Goal: Transaction & Acquisition: Purchase product/service

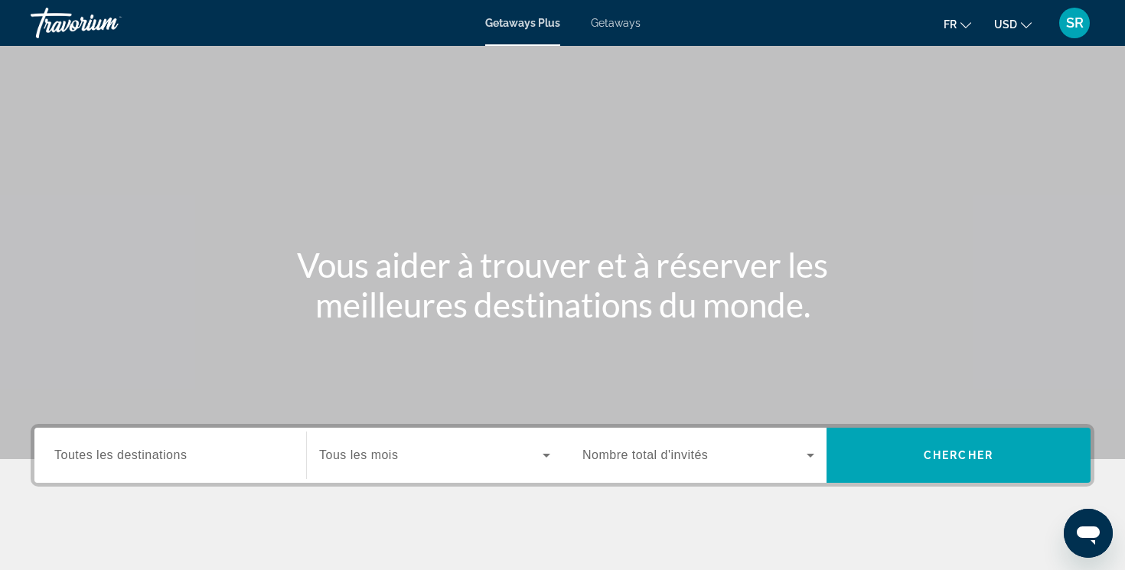
click at [1026, 24] on icon "Change currency" at bounding box center [1026, 25] width 11 height 11
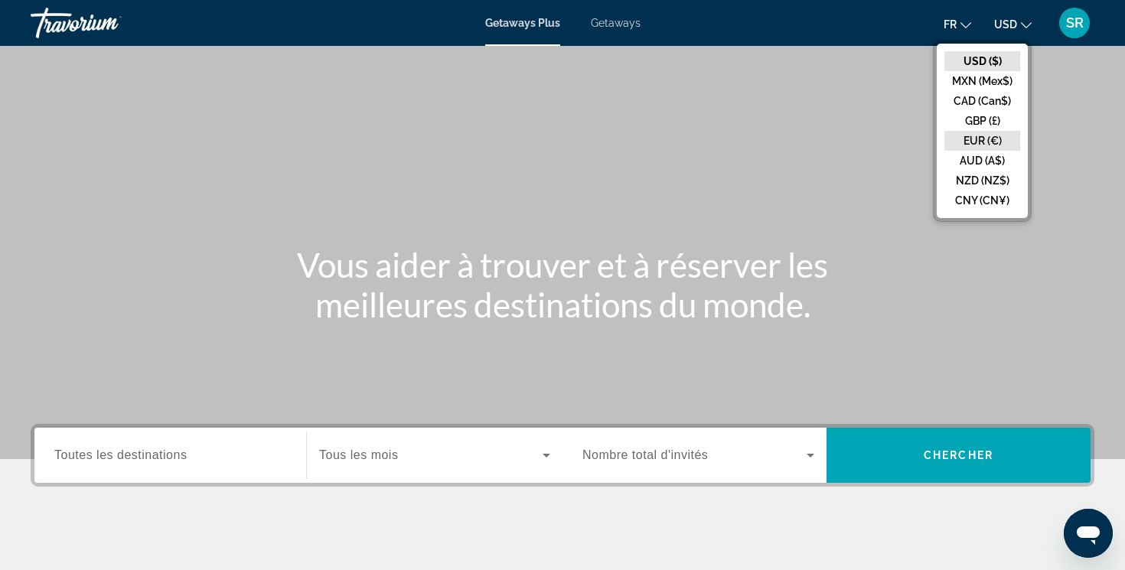
click at [986, 133] on button "EUR (€)" at bounding box center [983, 141] width 76 height 20
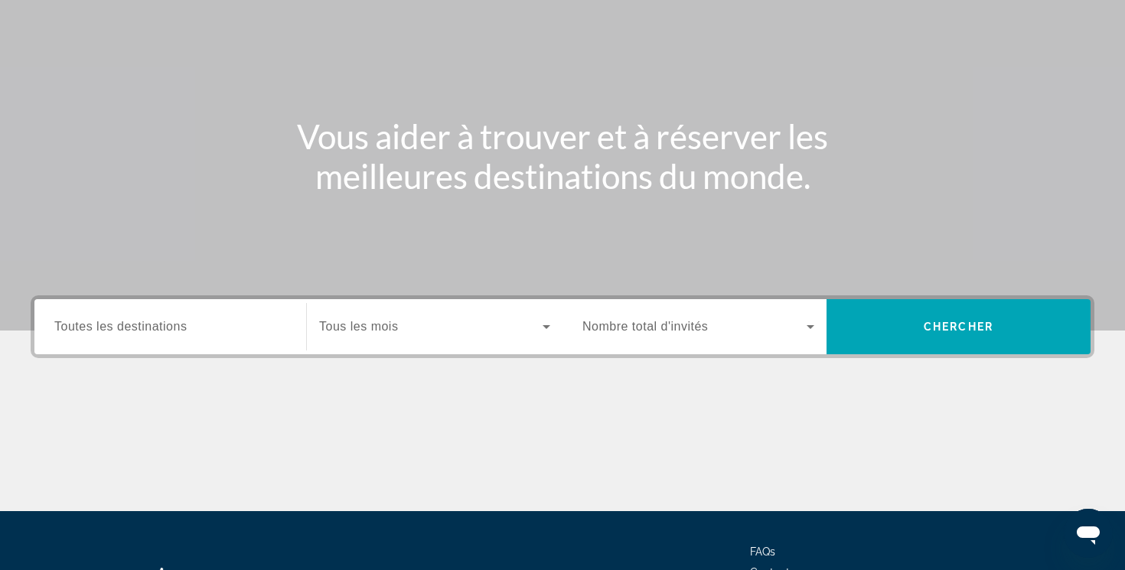
scroll to position [173, 0]
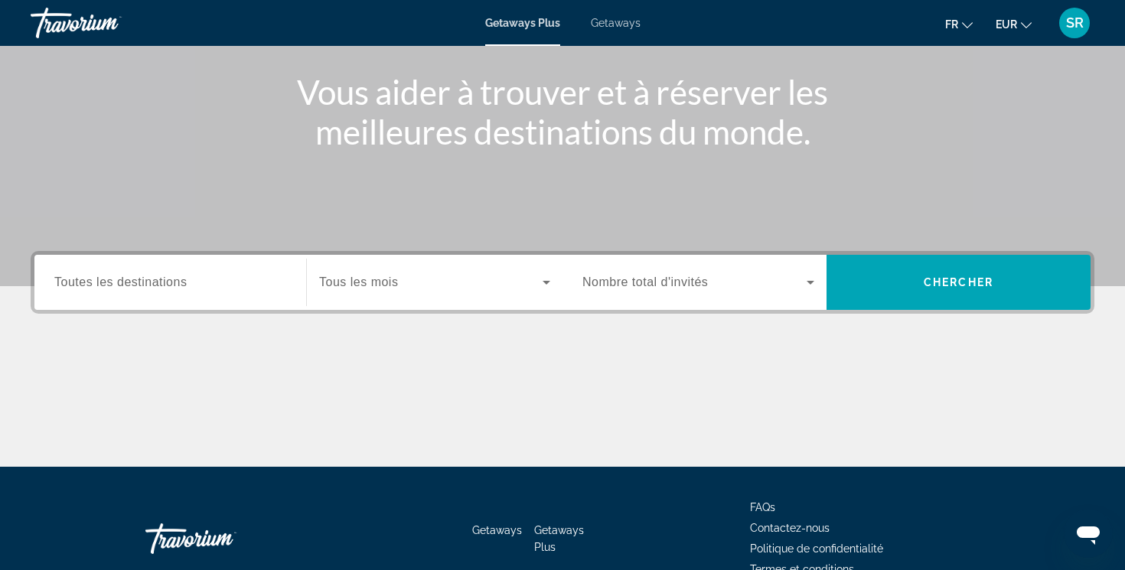
click at [430, 286] on span "Search widget" at bounding box center [431, 282] width 224 height 18
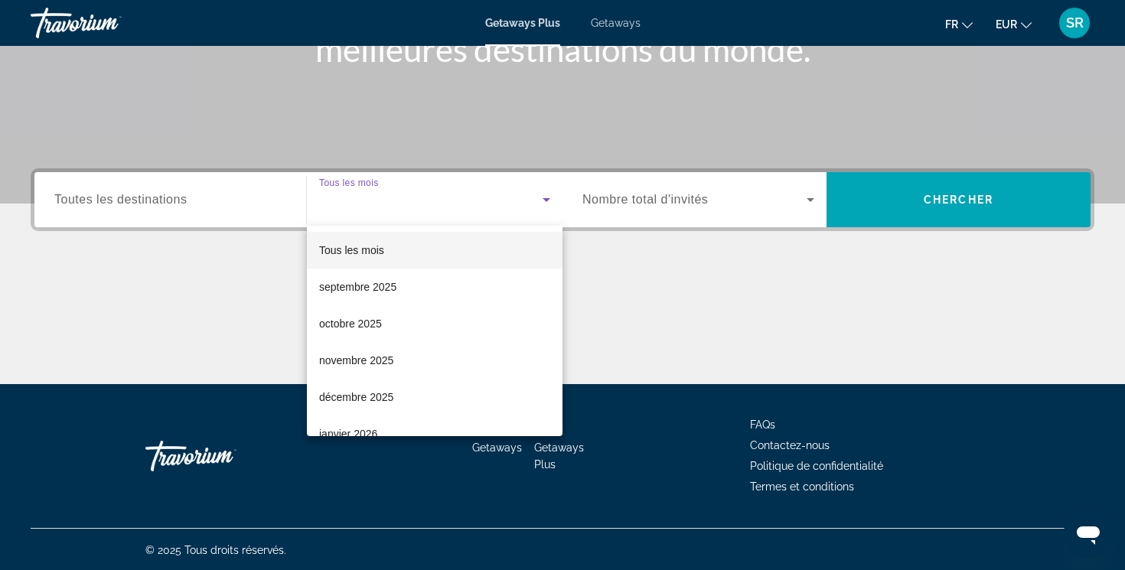
scroll to position [257, 0]
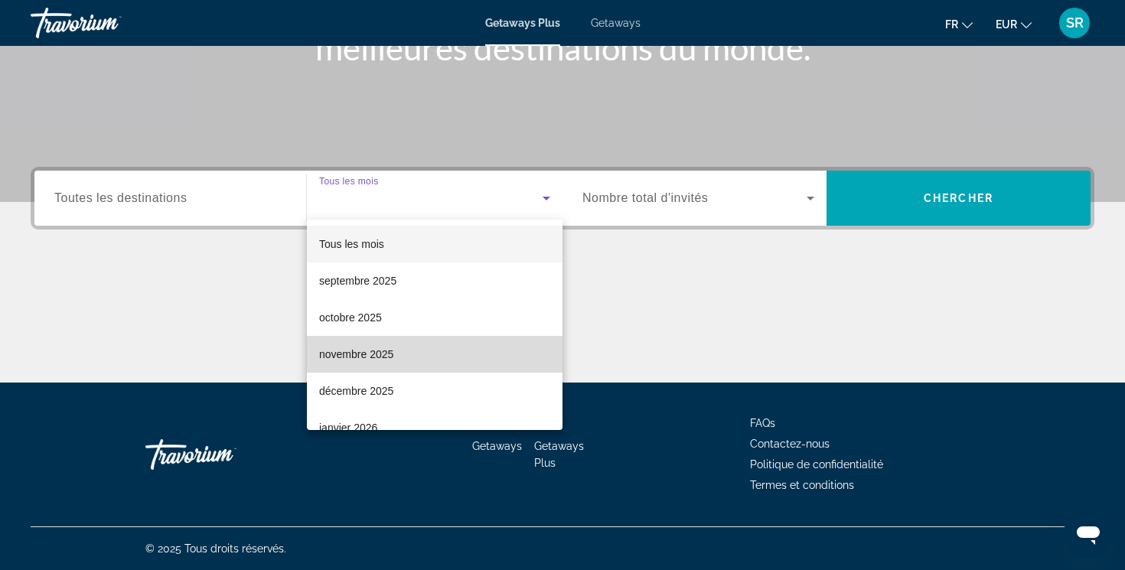
click at [420, 352] on mat-option "novembre 2025" at bounding box center [435, 354] width 256 height 37
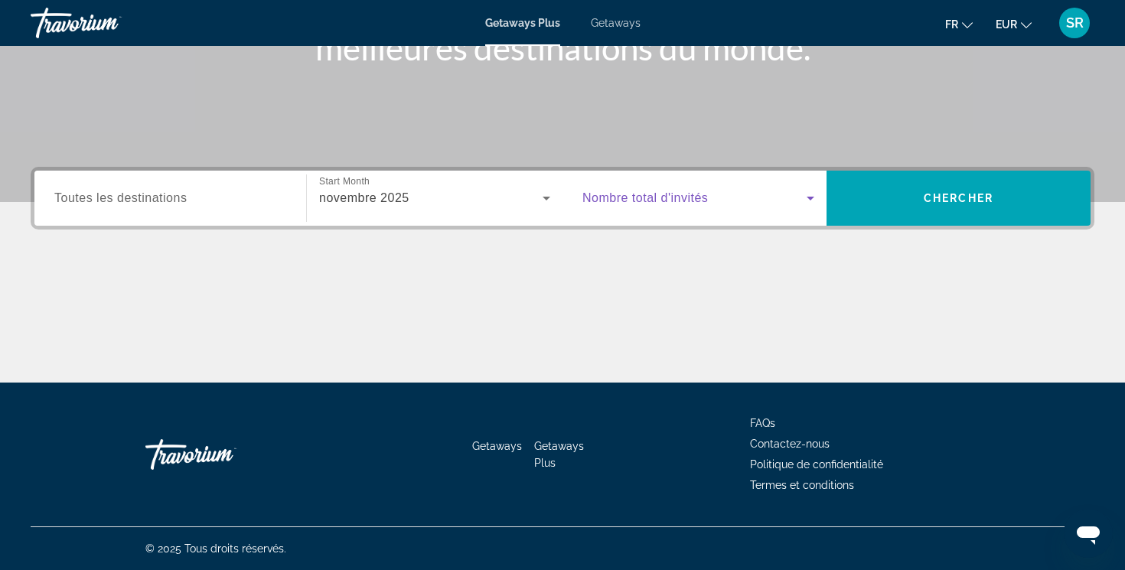
click at [652, 206] on span "Search widget" at bounding box center [695, 198] width 224 height 18
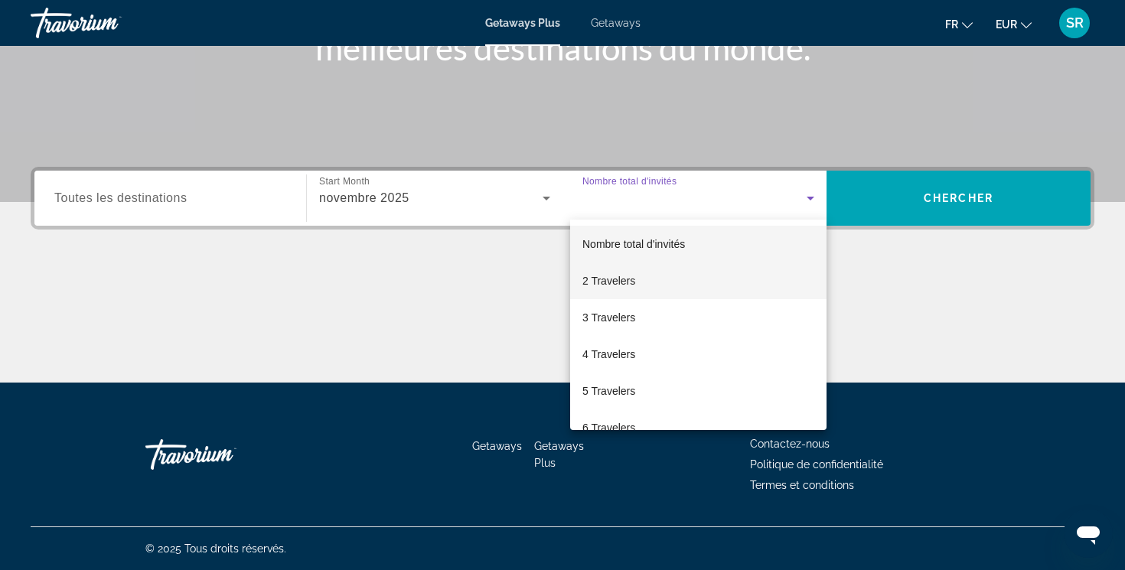
click at [648, 276] on mat-option "2 Travelers" at bounding box center [698, 281] width 256 height 37
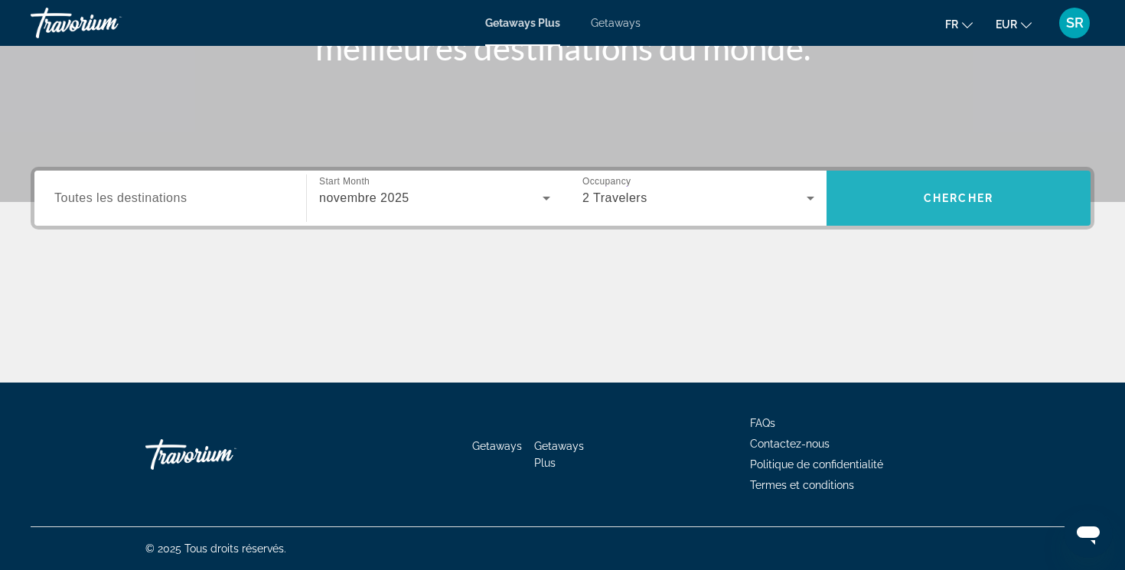
click at [867, 201] on span "Search widget" at bounding box center [959, 198] width 264 height 37
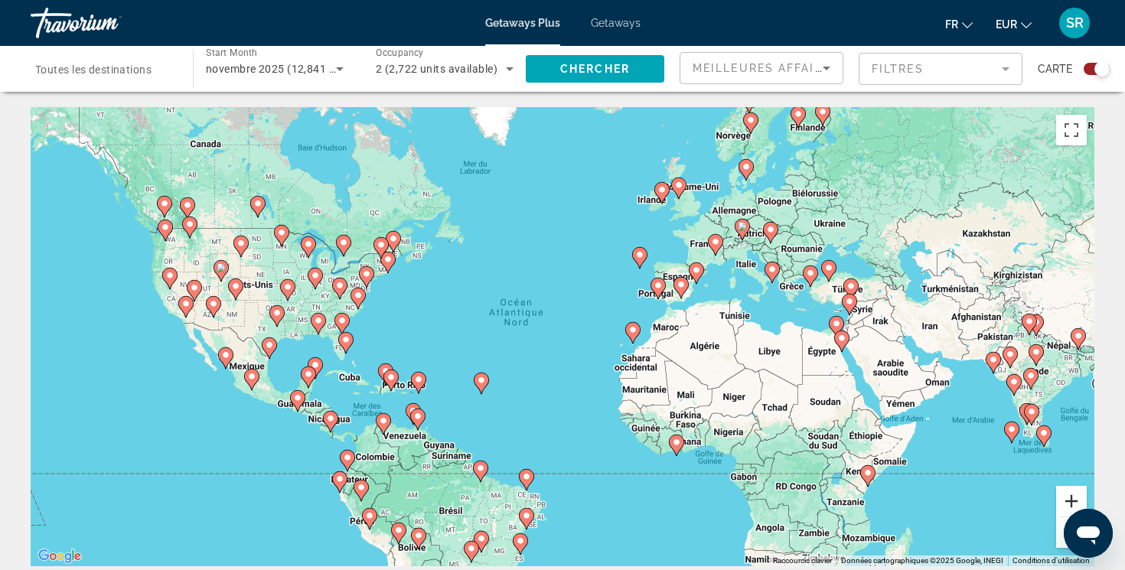
click at [1069, 498] on button "Zoom avant" at bounding box center [1071, 501] width 31 height 31
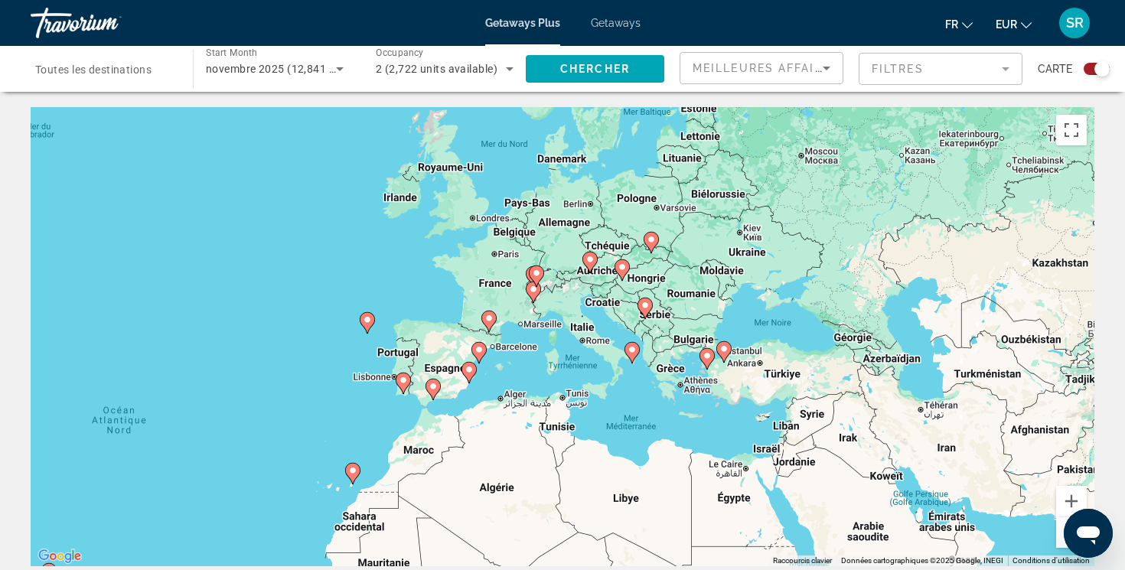
drag, startPoint x: 892, startPoint y: 259, endPoint x: 539, endPoint y: 392, distance: 377.2
click at [539, 392] on div "Pour activer le glissement avec le clavier, appuyez sur Alt+Entrée. Une fois ce…" at bounding box center [563, 336] width 1064 height 459
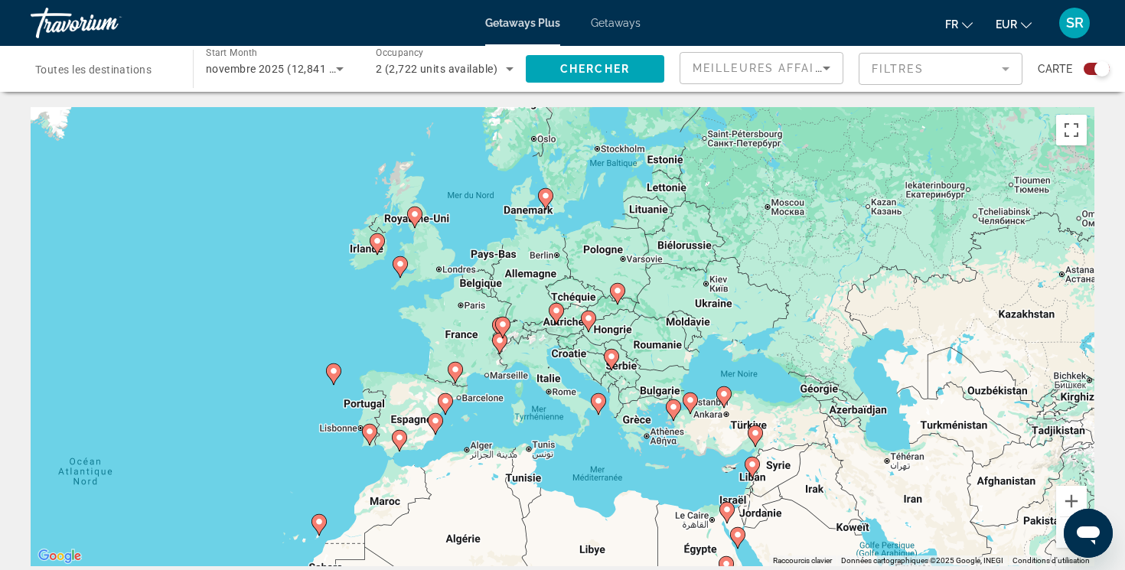
drag, startPoint x: 523, startPoint y: 383, endPoint x: 488, endPoint y: 435, distance: 62.4
click at [488, 435] on div "Pour activer le glissement avec le clavier, appuyez sur Alt+Entrée. Une fois ce…" at bounding box center [563, 336] width 1064 height 459
click at [1068, 503] on button "Zoom avant" at bounding box center [1071, 501] width 31 height 31
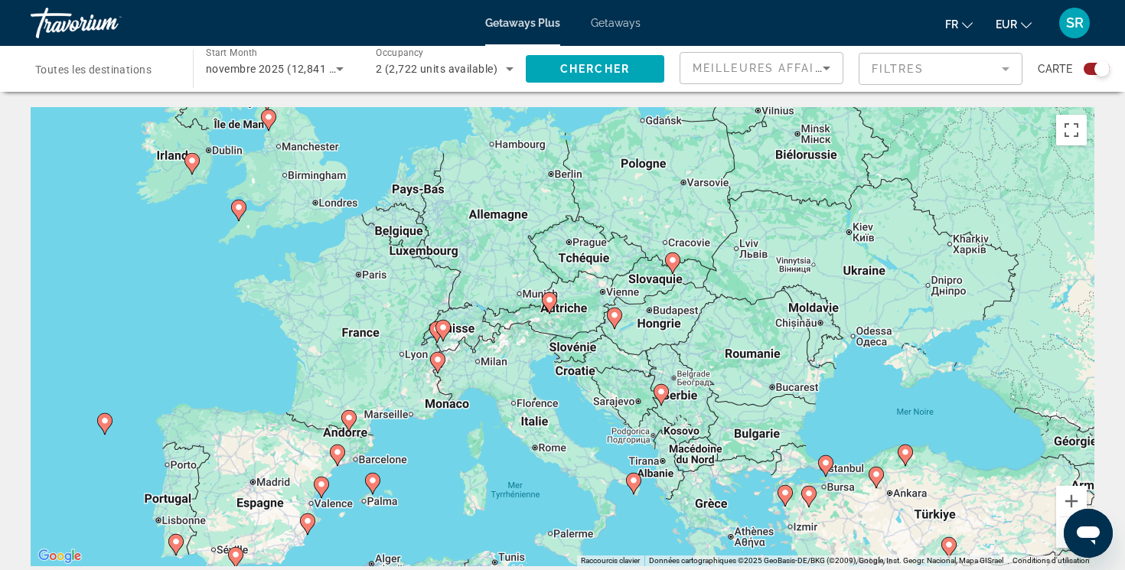
click at [197, 168] on gmp-advanced-marker "Main content" at bounding box center [191, 163] width 15 height 23
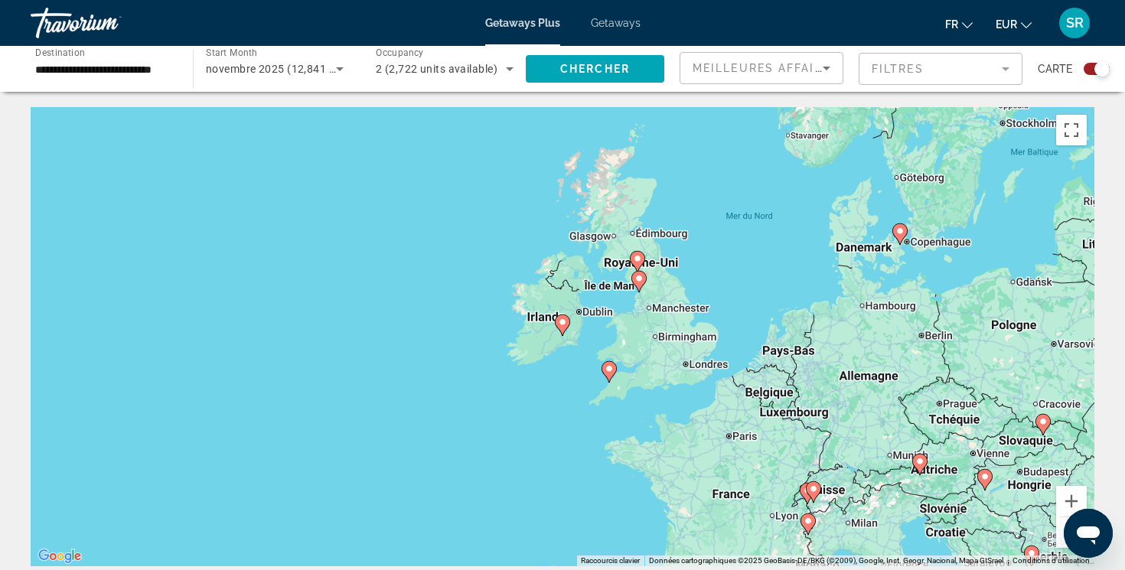
click at [562, 322] on image "Main content" at bounding box center [562, 322] width 9 height 9
type input "**********"
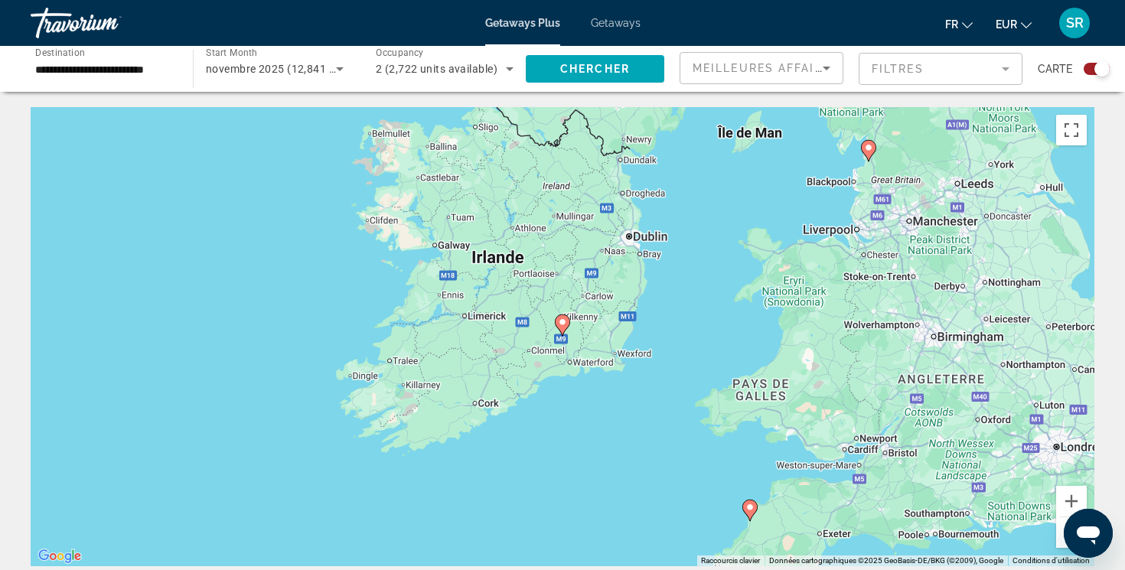
click at [562, 322] on image "Main content" at bounding box center [562, 322] width 9 height 9
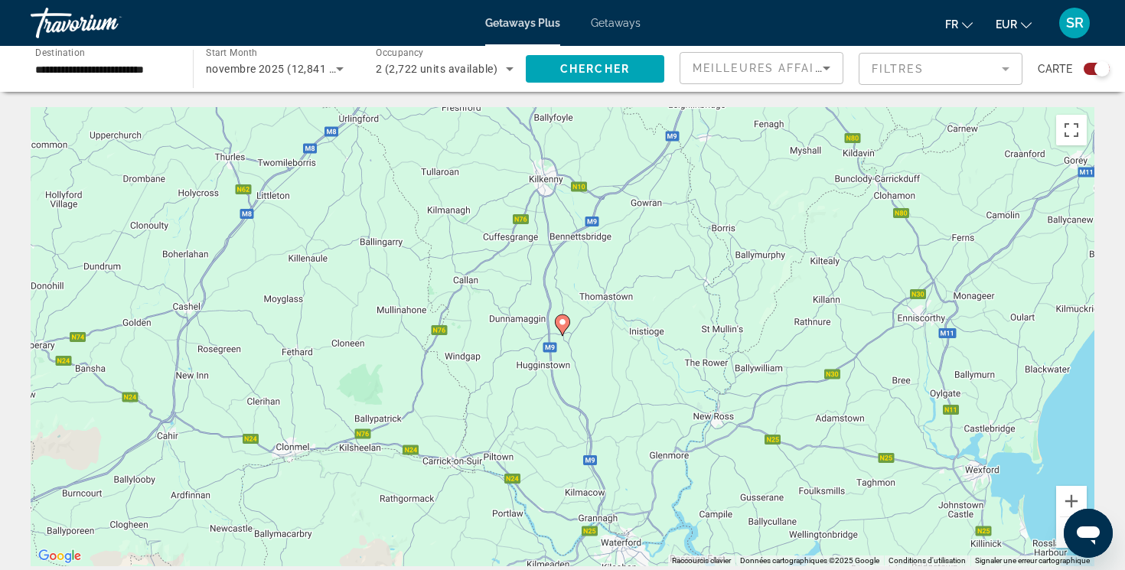
click at [562, 323] on image "Main content" at bounding box center [562, 322] width 9 height 9
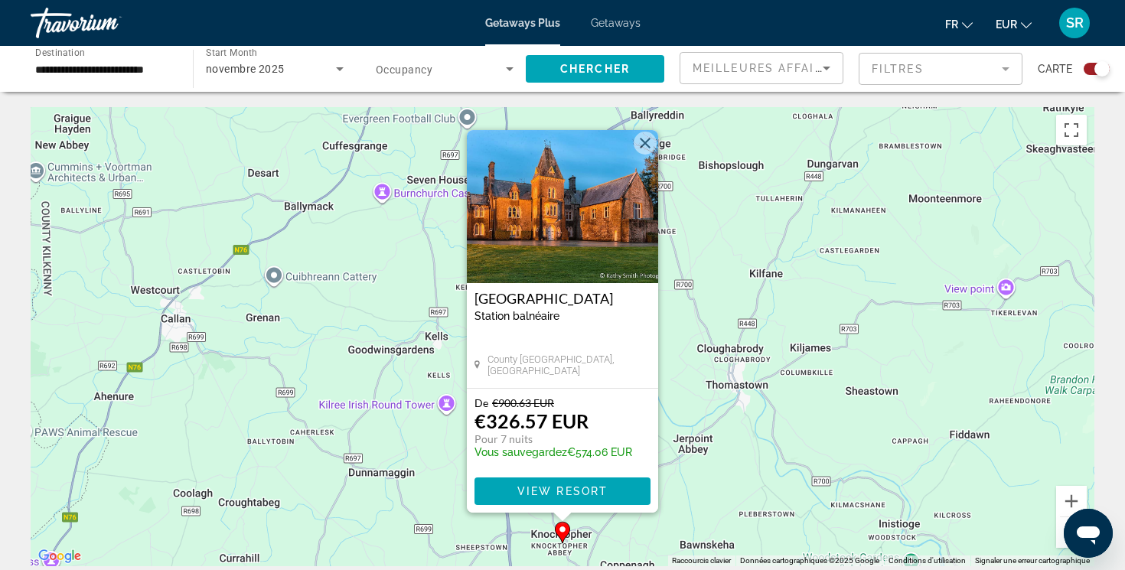
click at [645, 147] on button "Fermer" at bounding box center [645, 143] width 23 height 23
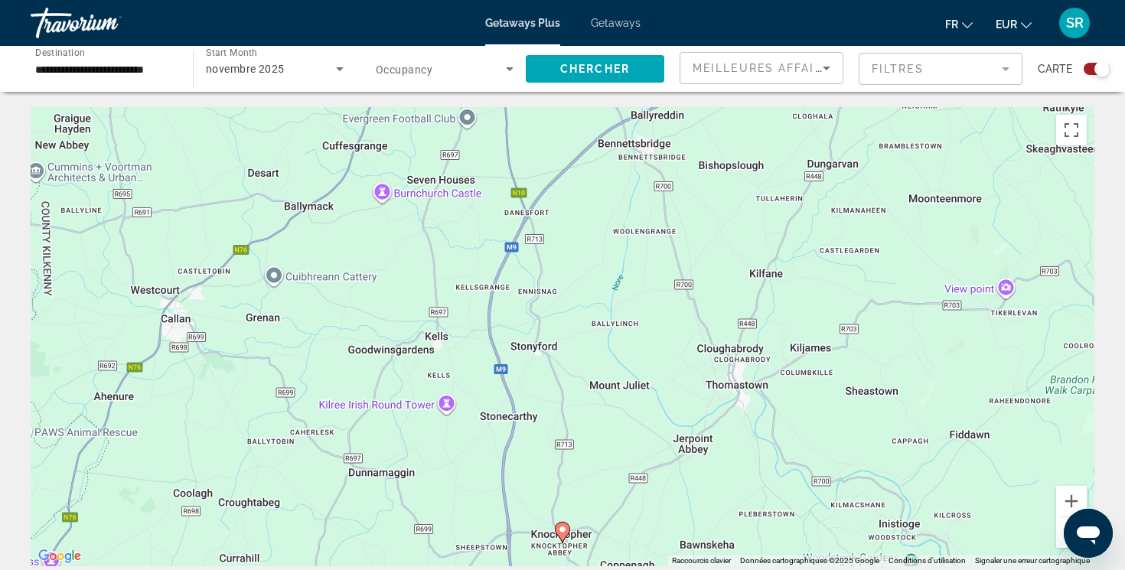
click at [1063, 537] on button "Zoom arrière" at bounding box center [1071, 532] width 31 height 31
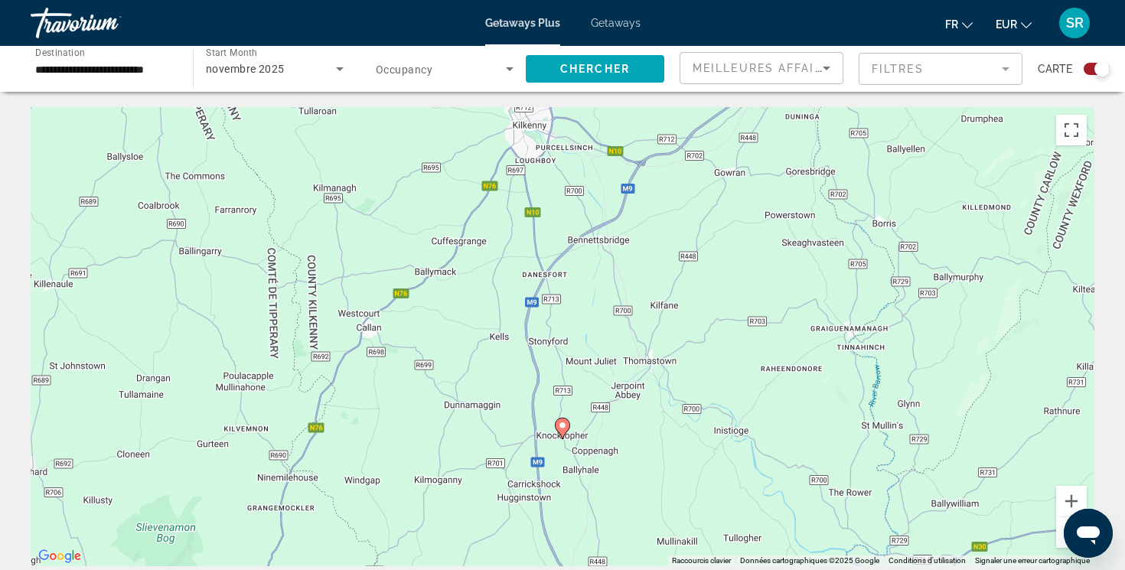
click at [1062, 538] on button "Zoom arrière" at bounding box center [1071, 532] width 31 height 31
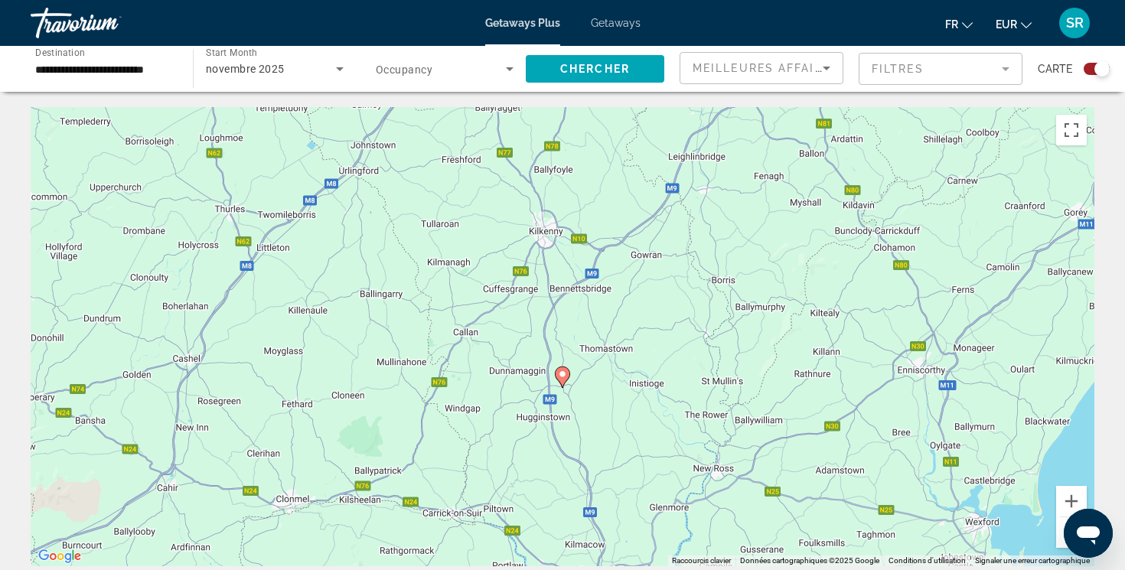
click at [1061, 538] on button "Zoom arrière" at bounding box center [1071, 532] width 31 height 31
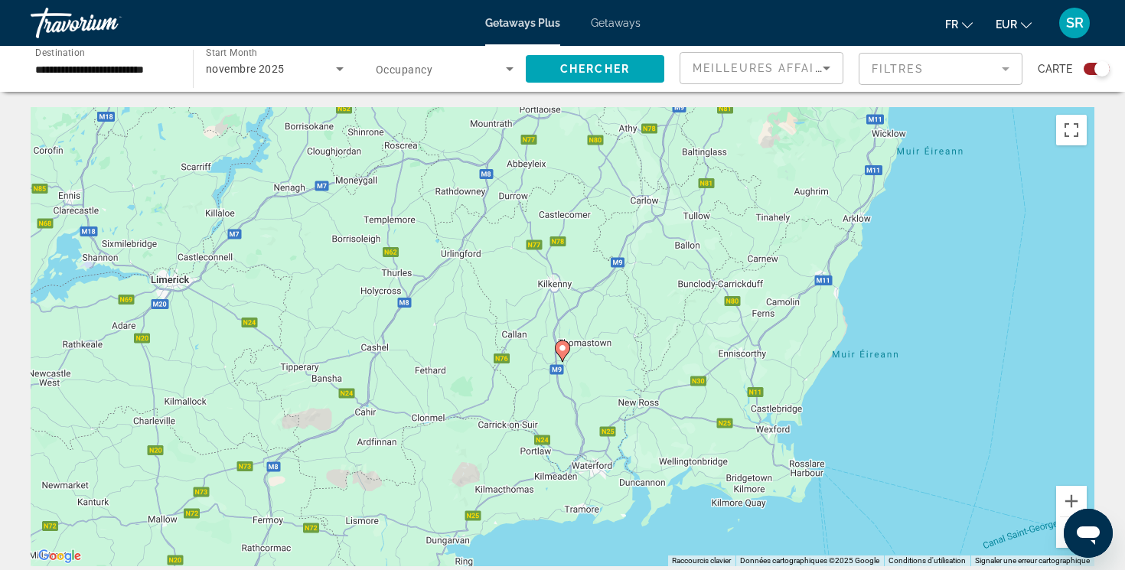
click at [1061, 538] on button "Zoom arrière" at bounding box center [1071, 532] width 31 height 31
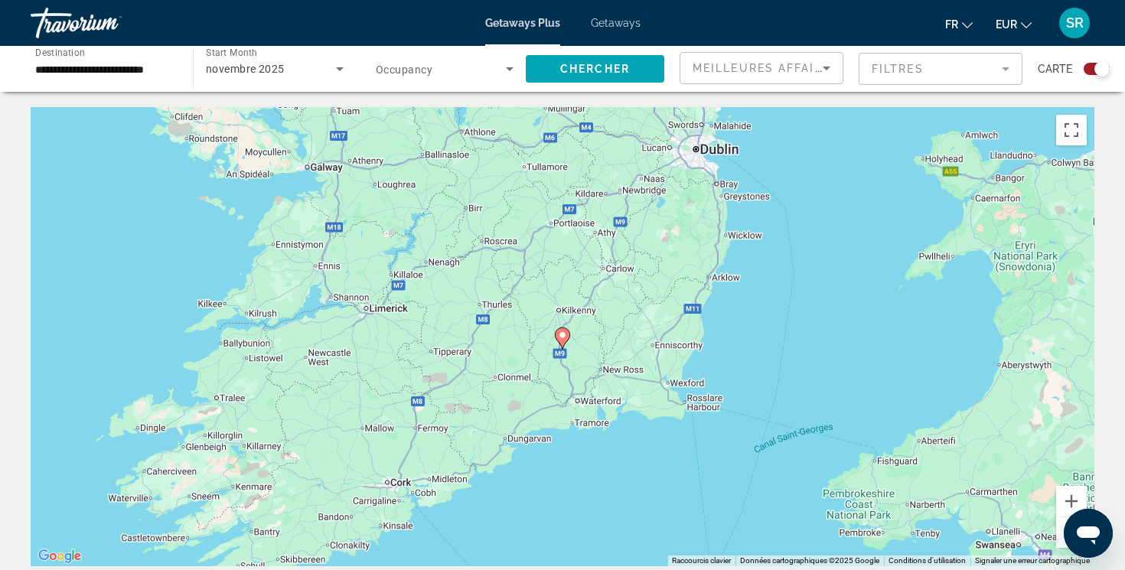
click at [1061, 539] on button "Zoom arrière" at bounding box center [1071, 532] width 31 height 31
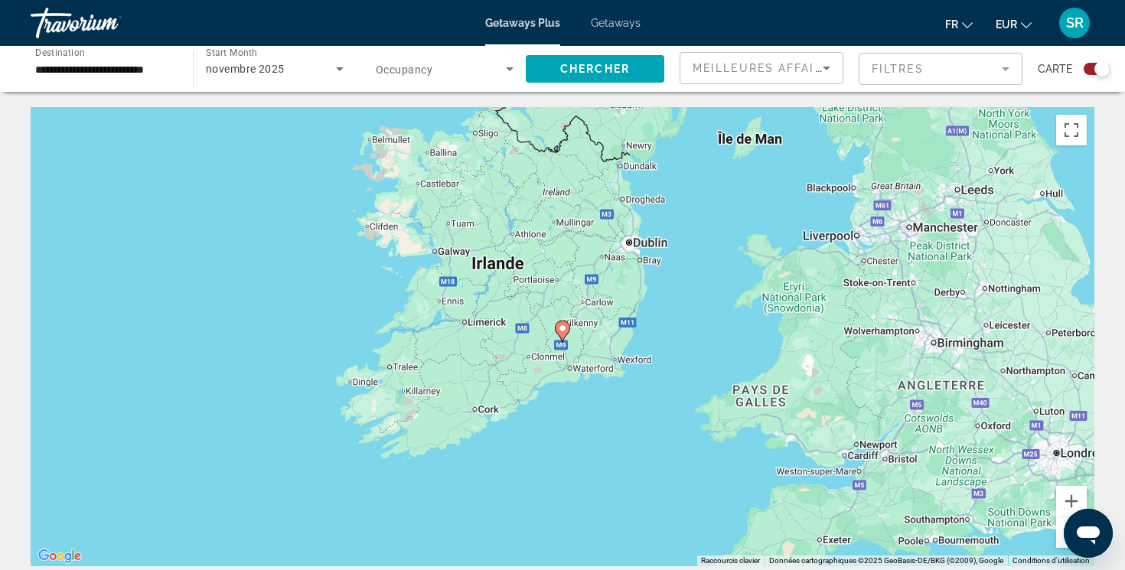
click at [1060, 540] on button "Zoom arrière" at bounding box center [1071, 532] width 31 height 31
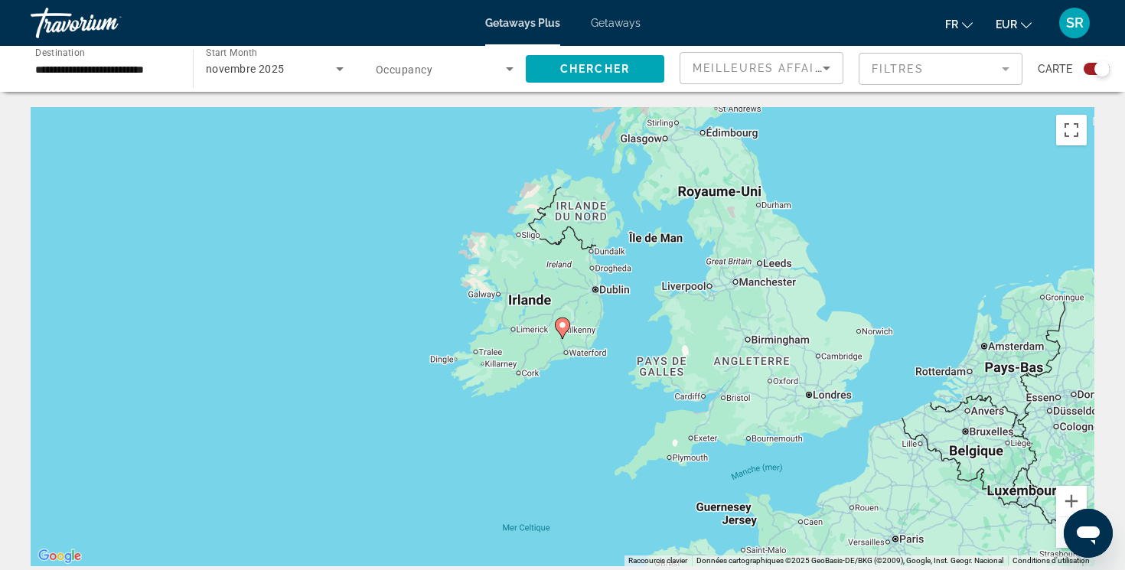
click at [1060, 540] on button "Zoom arrière" at bounding box center [1071, 532] width 31 height 31
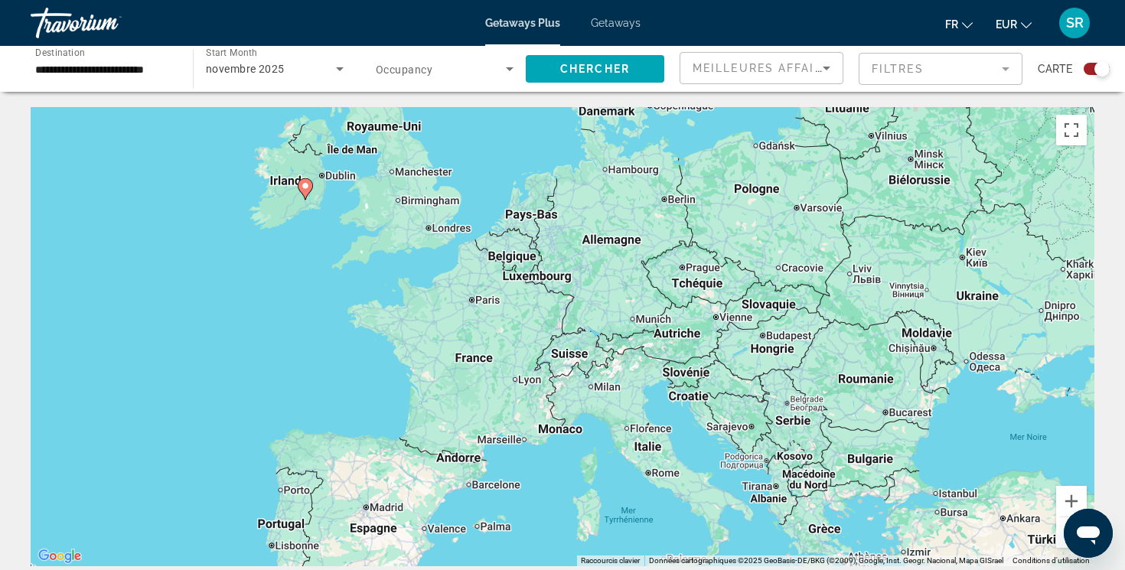
drag, startPoint x: 743, startPoint y: 361, endPoint x: 484, endPoint y: 222, distance: 293.9
click at [483, 223] on div "Pour activer le glissement avec le clavier, appuyez sur Alt+Entrée. Une fois ce…" at bounding box center [563, 336] width 1064 height 459
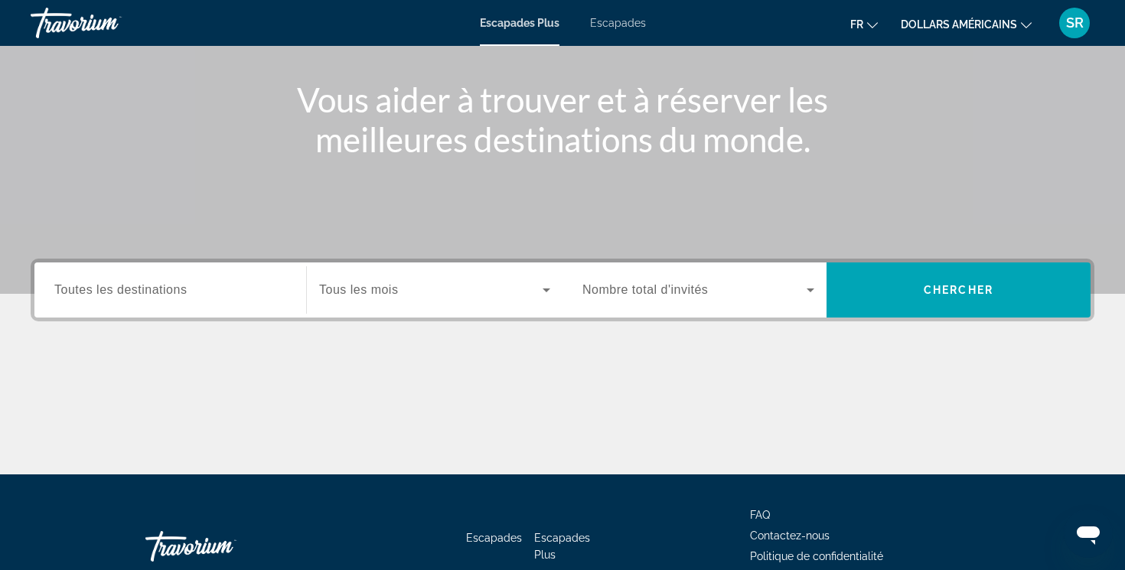
click at [351, 294] on span "Tous les mois" at bounding box center [358, 289] width 79 height 13
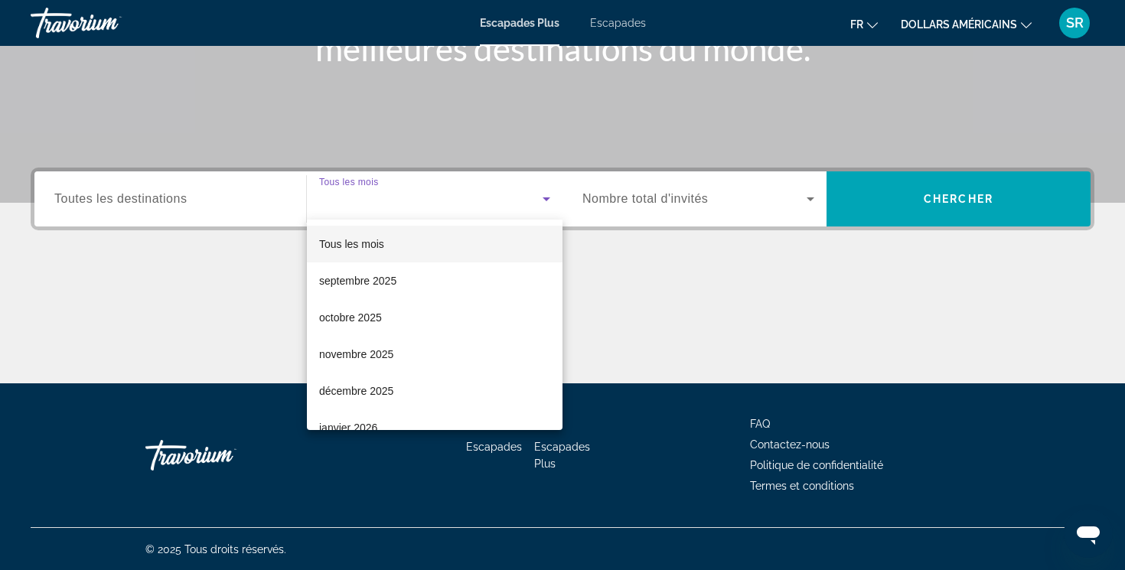
scroll to position [257, 0]
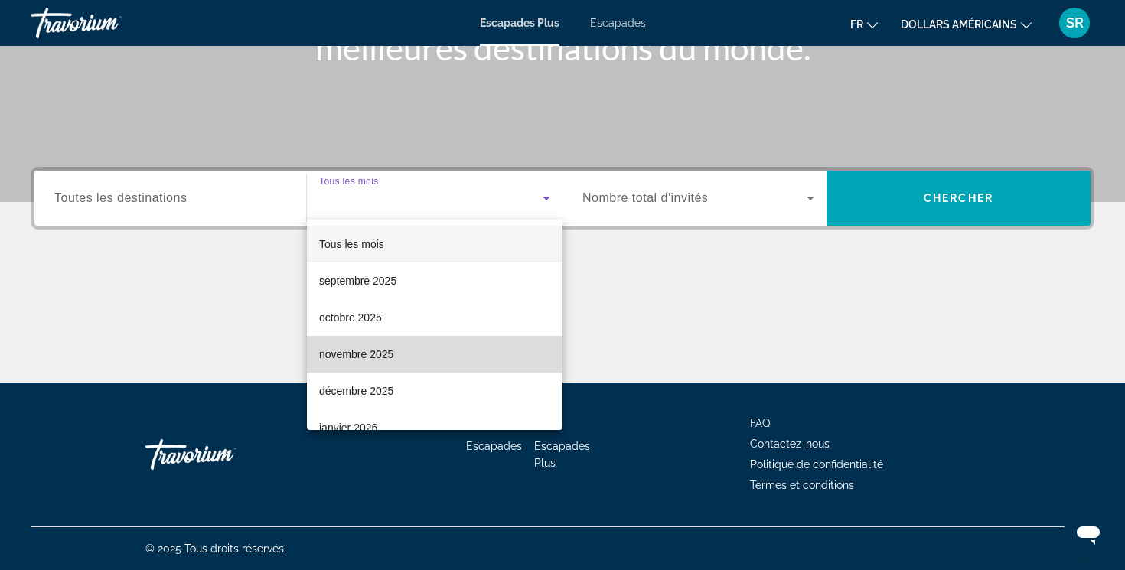
click at [359, 347] on span "novembre 2025" at bounding box center [356, 354] width 74 height 18
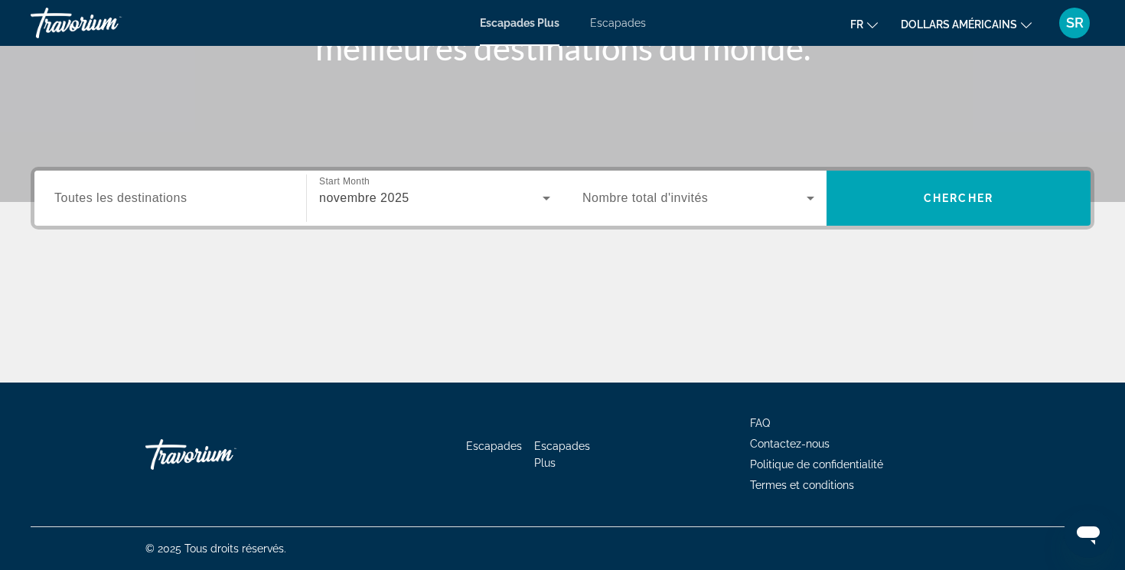
click at [694, 204] on span "Nombre total d'invités" at bounding box center [646, 197] width 126 height 13
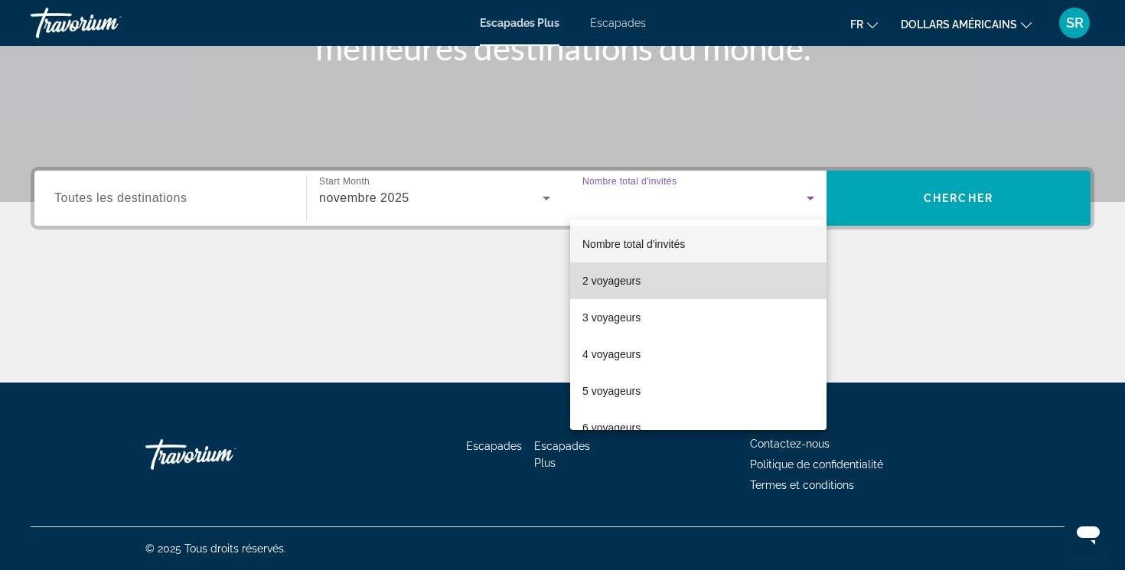
click at [674, 269] on mat-option "2 voyageurs" at bounding box center [698, 281] width 256 height 37
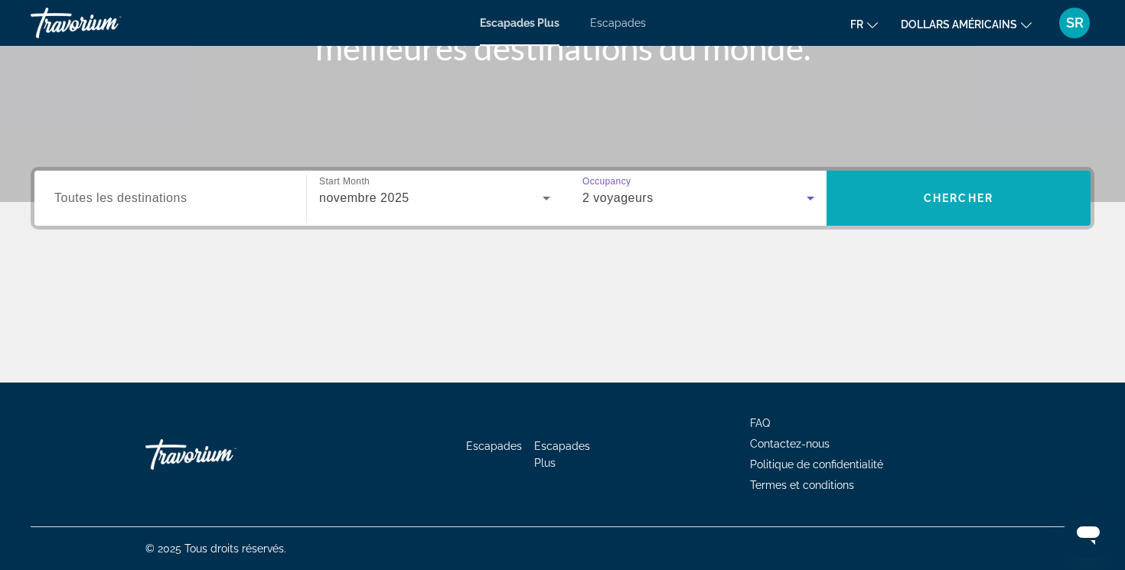
click at [894, 201] on span "Widget de recherche" at bounding box center [959, 198] width 264 height 37
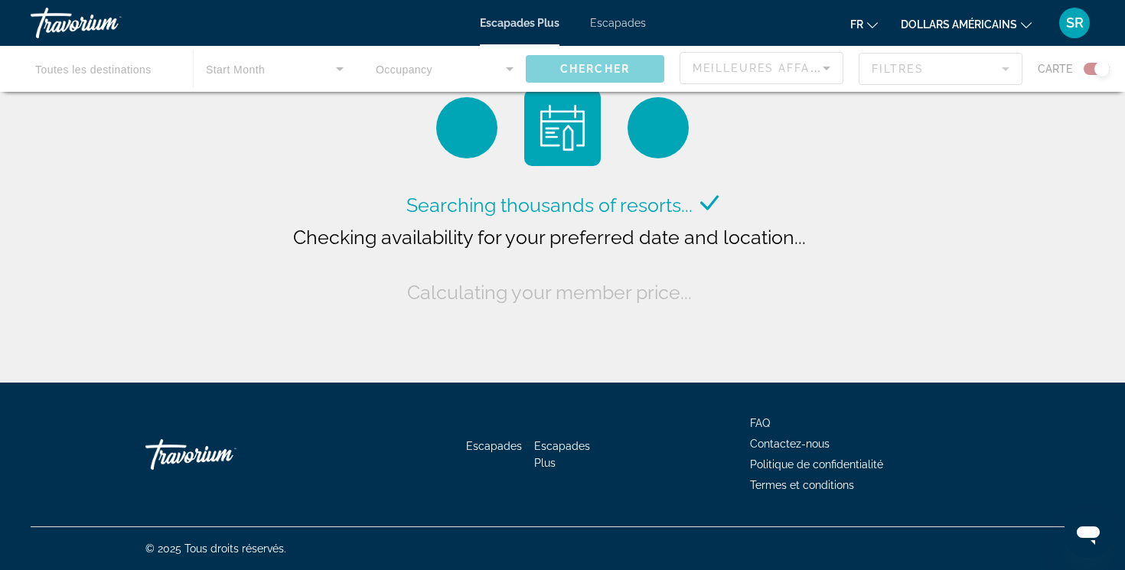
click at [925, 29] on font "dollars américains" at bounding box center [959, 24] width 116 height 12
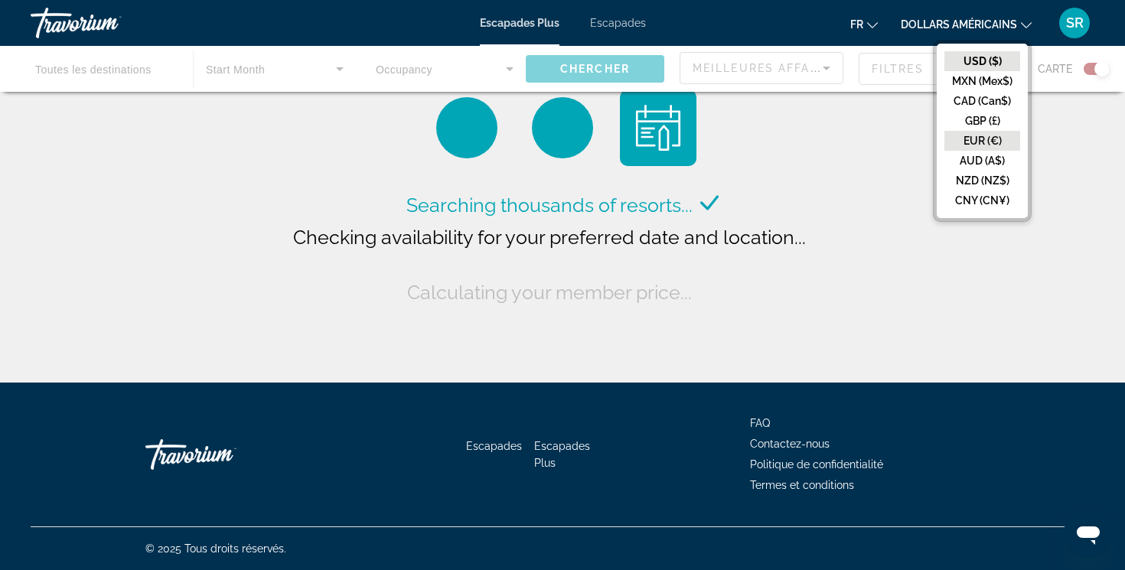
click at [976, 142] on button "EUR (€)" at bounding box center [983, 141] width 76 height 20
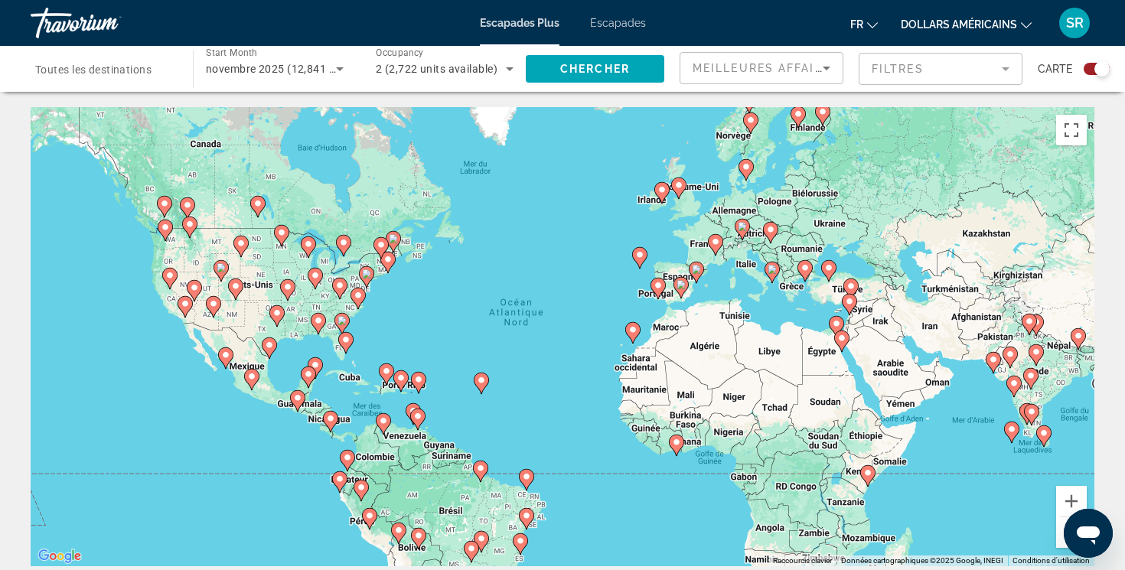
click at [164, 77] on input "Destination Toutes les destinations" at bounding box center [104, 69] width 138 height 18
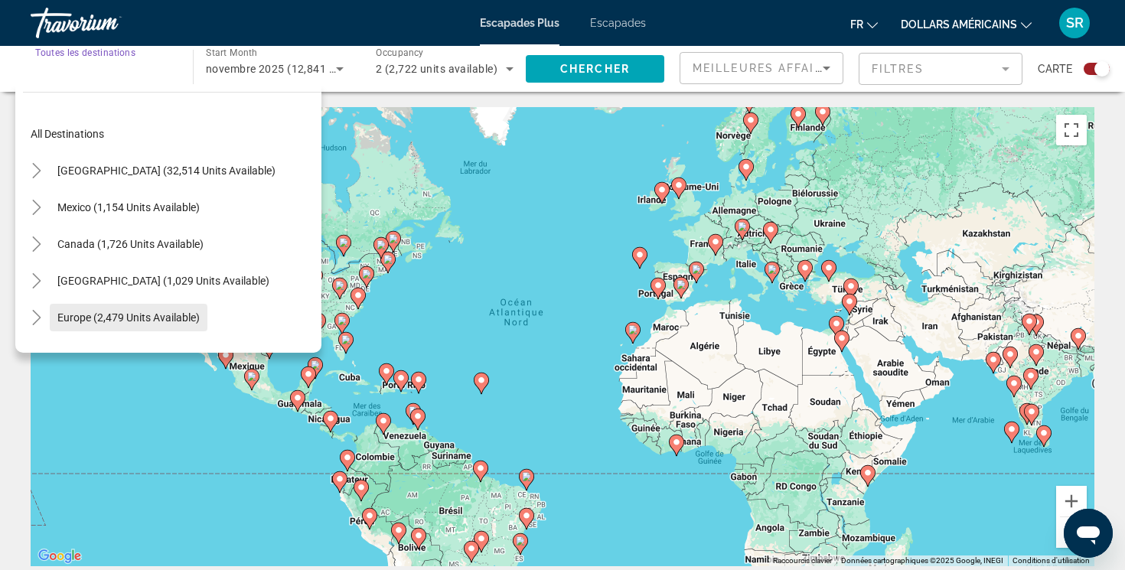
click at [84, 312] on span "Europe (2,479 units available)" at bounding box center [128, 318] width 142 height 12
type input "**********"
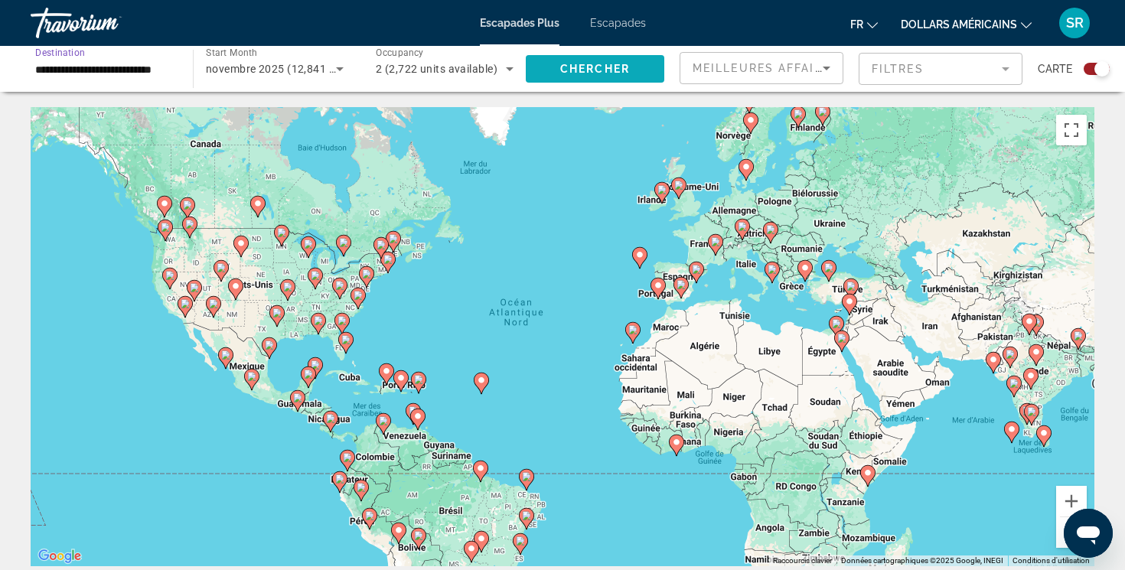
click at [622, 73] on span "Chercher" at bounding box center [595, 69] width 70 height 12
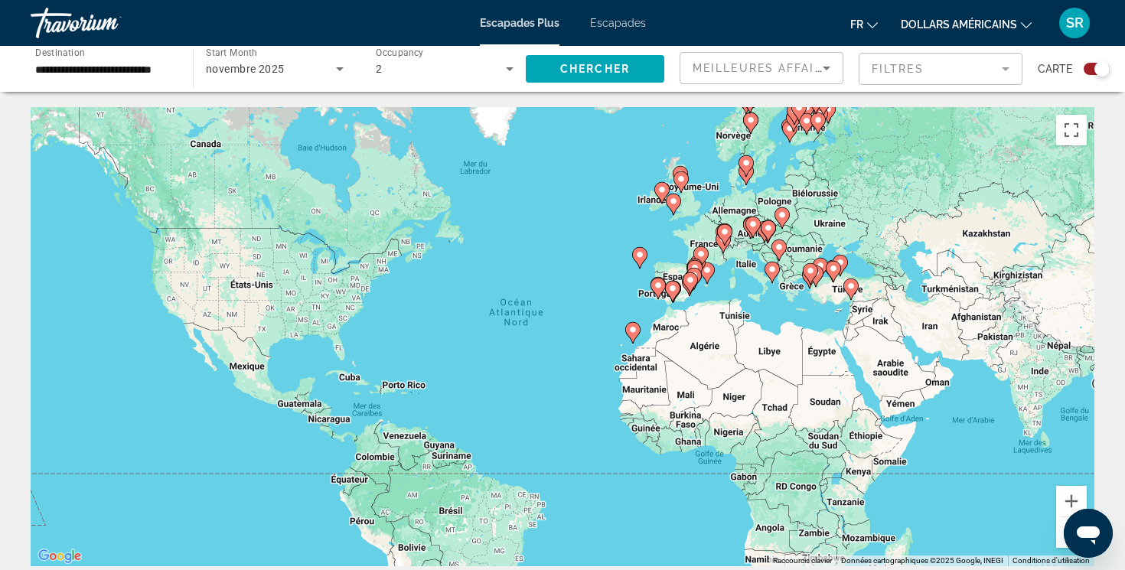
click at [914, 76] on mat-form-field "Filtres" at bounding box center [941, 69] width 164 height 32
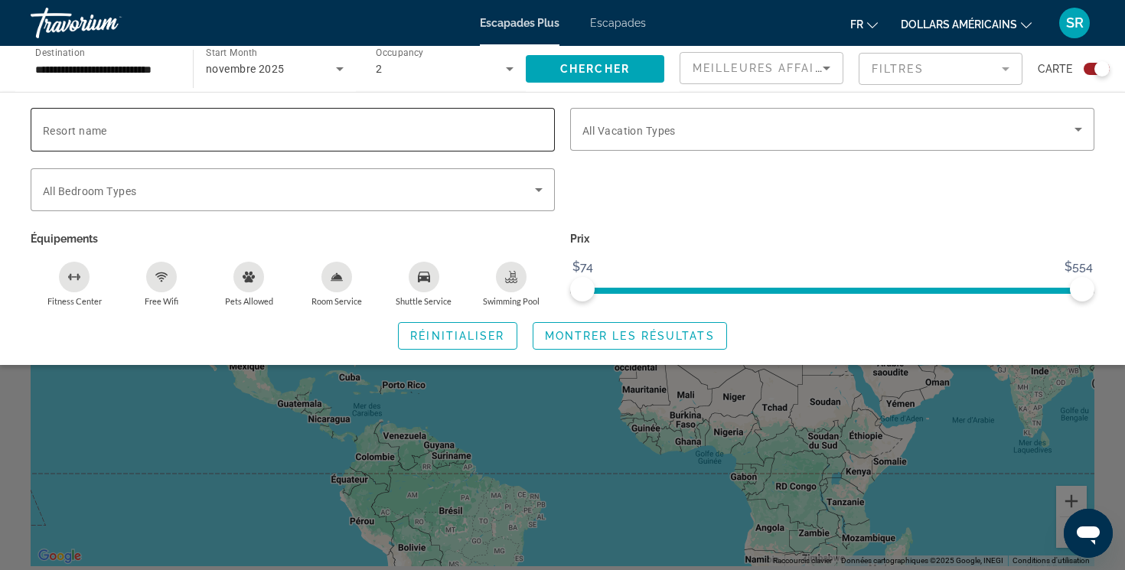
click at [230, 136] on input "Resort name" at bounding box center [293, 130] width 500 height 18
click at [581, 123] on div "Vacation Types All Vacation Types" at bounding box center [832, 129] width 524 height 43
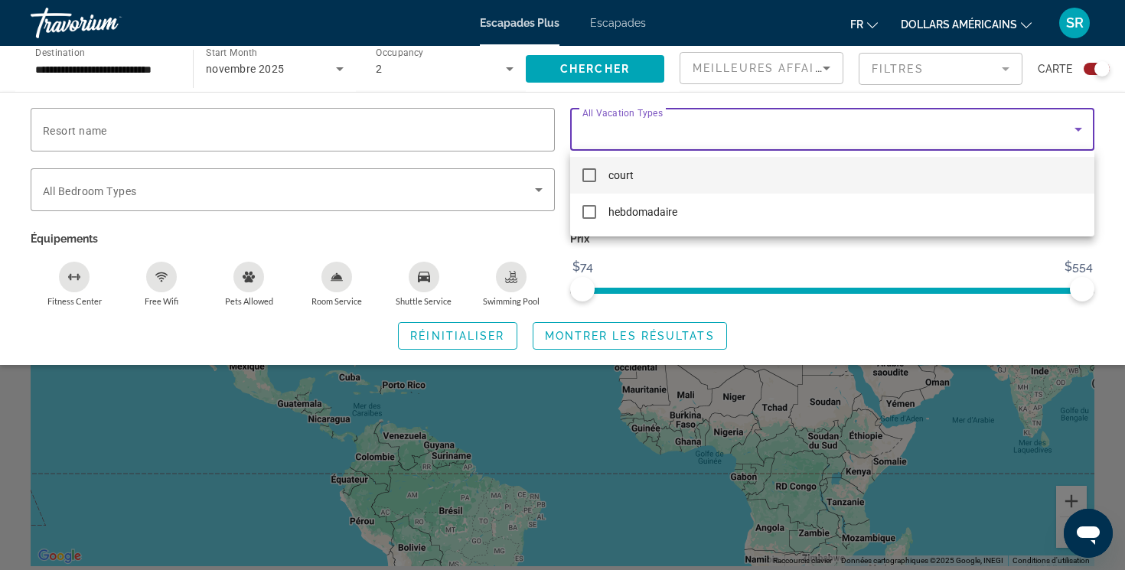
click at [616, 173] on font "court" at bounding box center [621, 175] width 25 height 12
click at [951, 19] on div at bounding box center [562, 285] width 1125 height 570
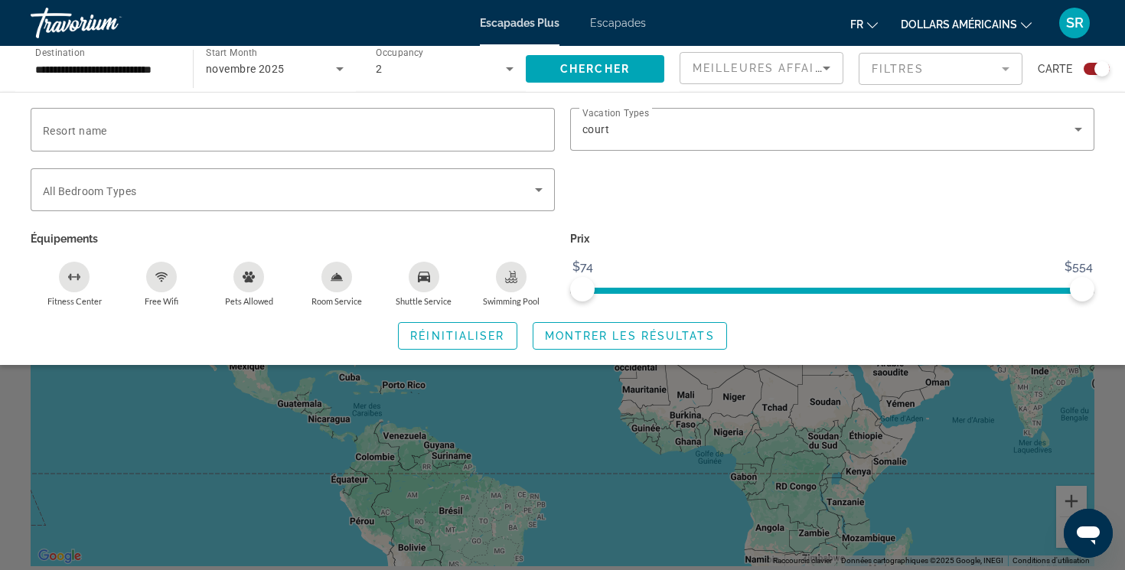
click at [951, 19] on font "dollars américains" at bounding box center [959, 24] width 116 height 12
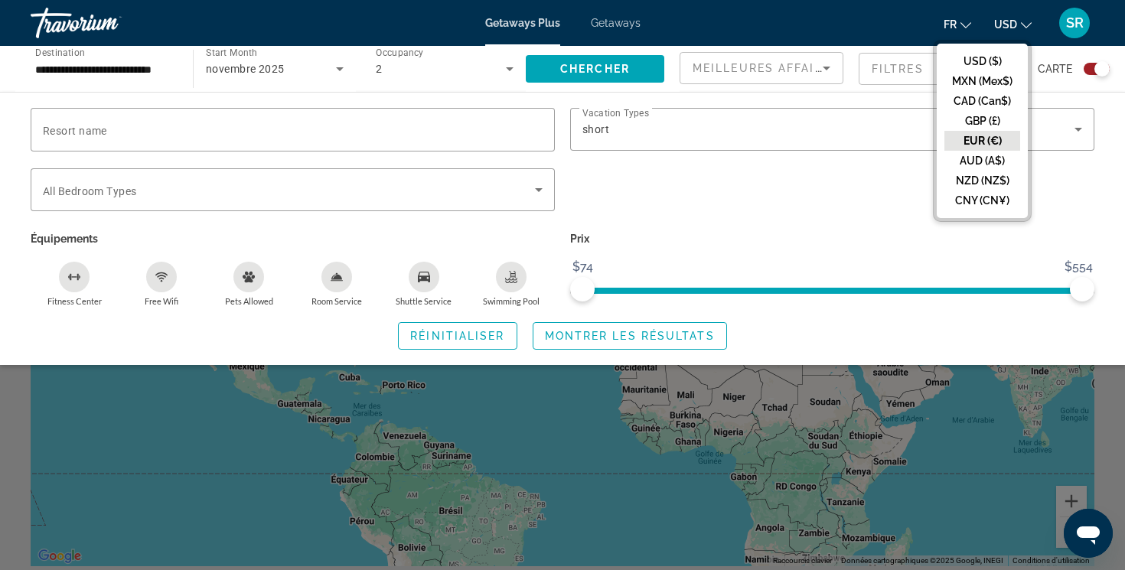
click at [530, 19] on span "Getaways Plus" at bounding box center [522, 23] width 75 height 12
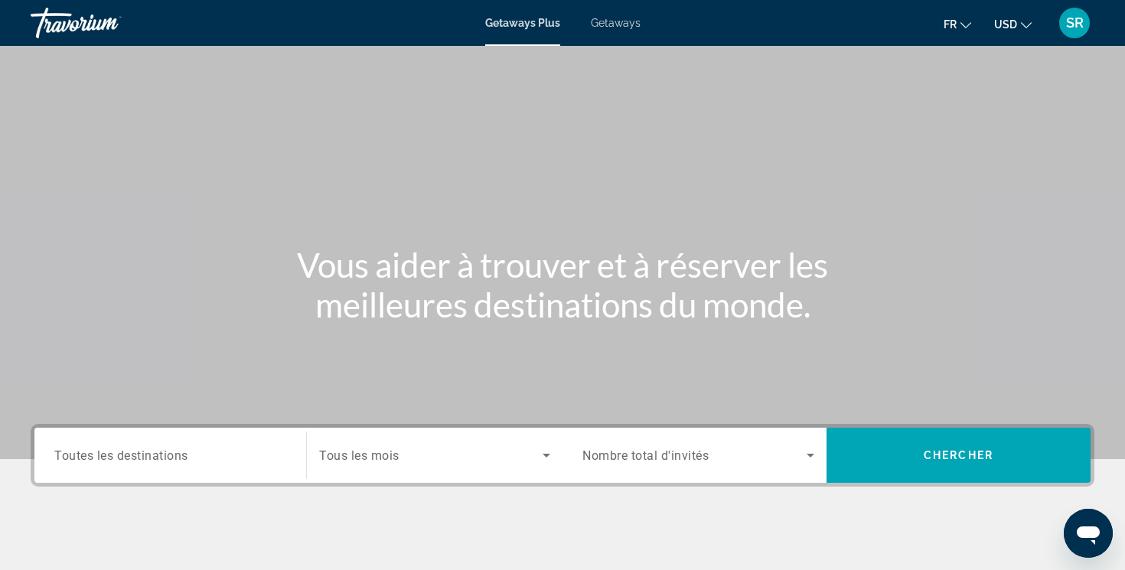
click at [1021, 18] on mat-icon "Change currency" at bounding box center [1026, 23] width 11 height 11
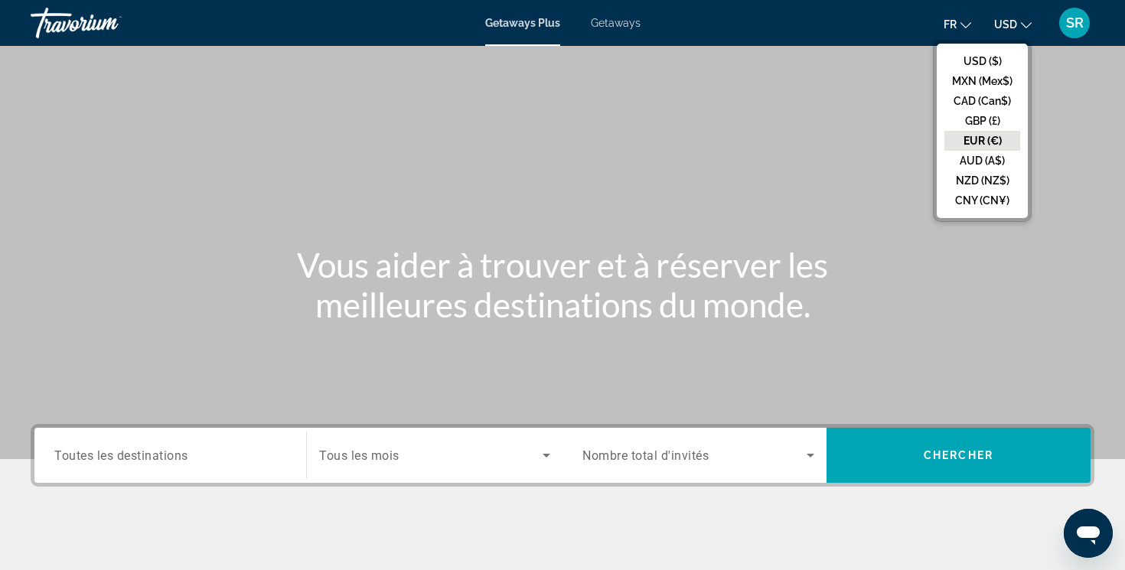
click at [989, 141] on button "EUR (€)" at bounding box center [983, 141] width 76 height 20
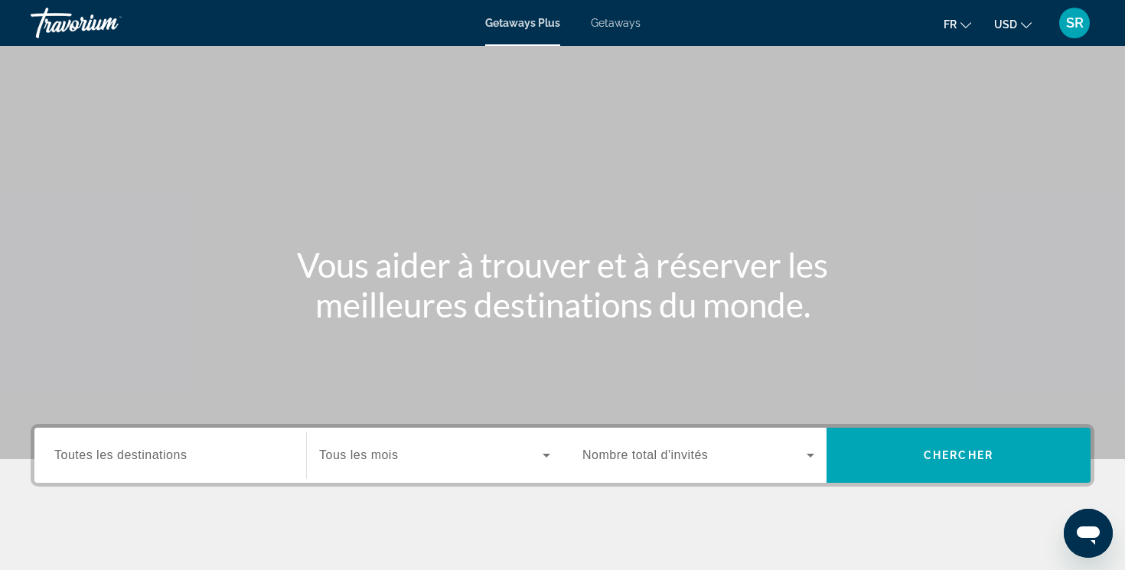
click at [1004, 25] on span "USD" at bounding box center [1005, 24] width 23 height 12
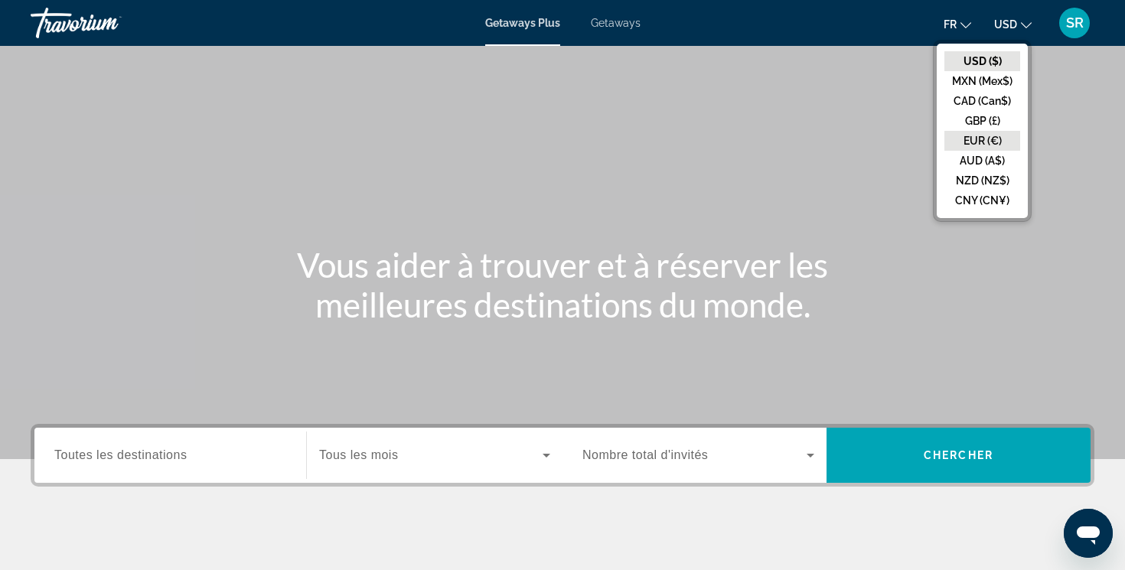
click at [981, 135] on button "EUR (€)" at bounding box center [983, 141] width 76 height 20
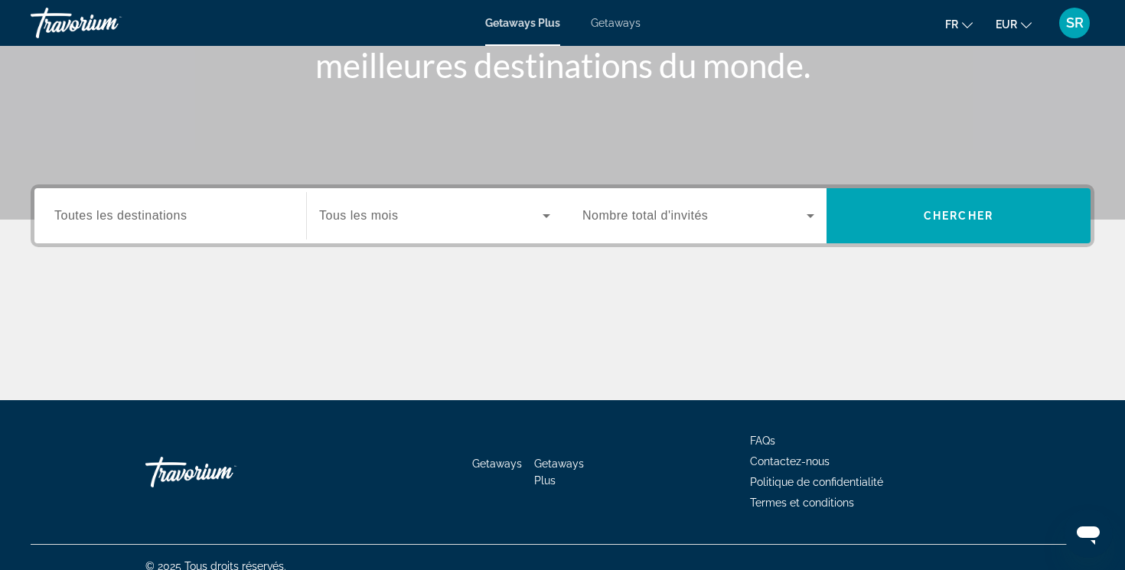
click at [135, 233] on div "Search widget" at bounding box center [170, 216] width 232 height 44
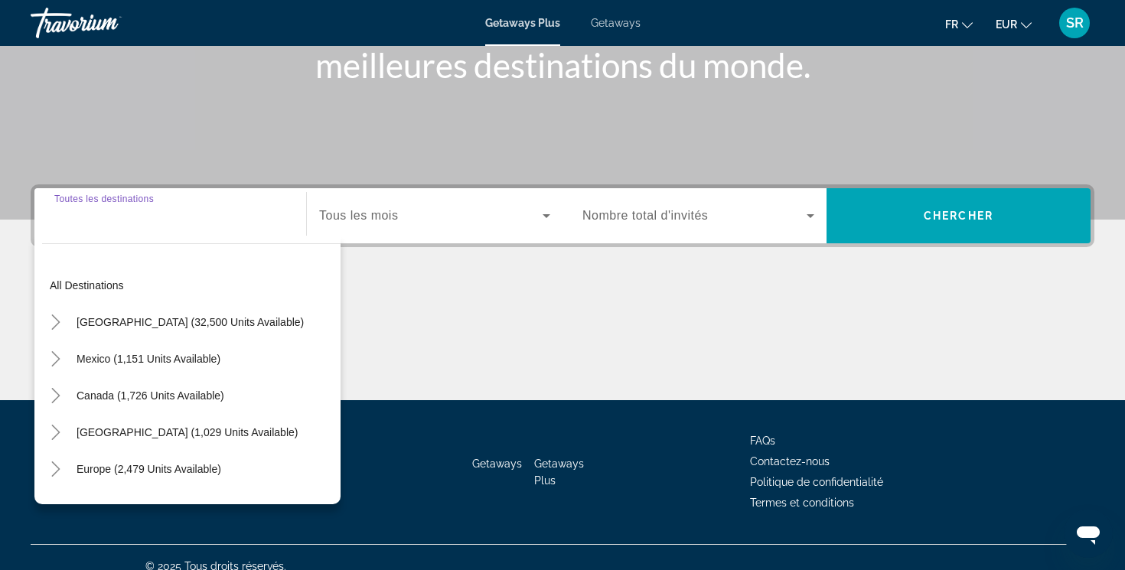
scroll to position [257, 0]
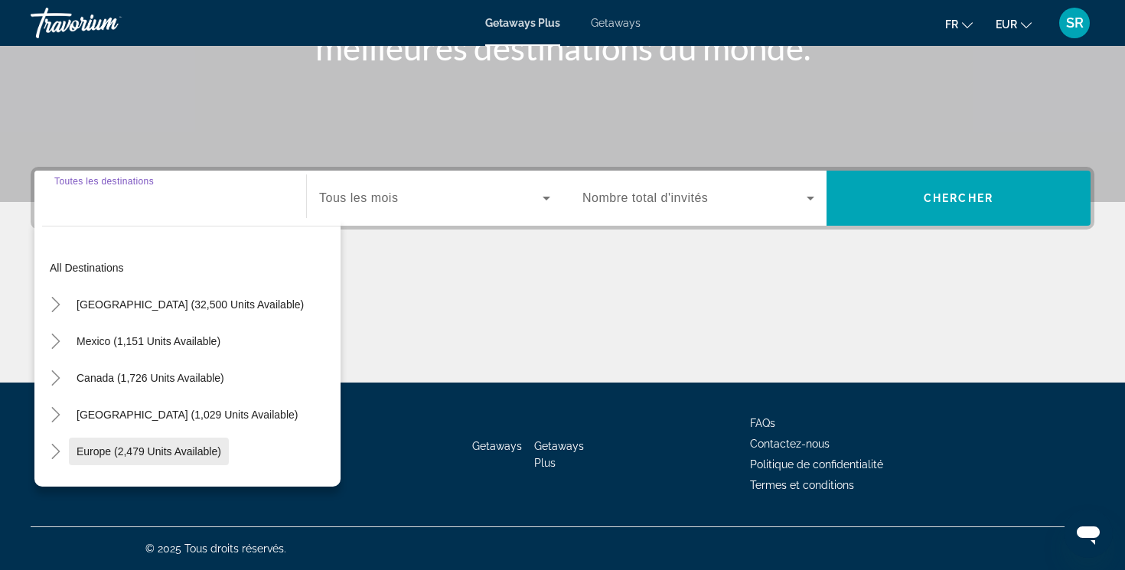
click at [160, 447] on span "Europe (2,479 units available)" at bounding box center [149, 452] width 145 height 12
type input "**********"
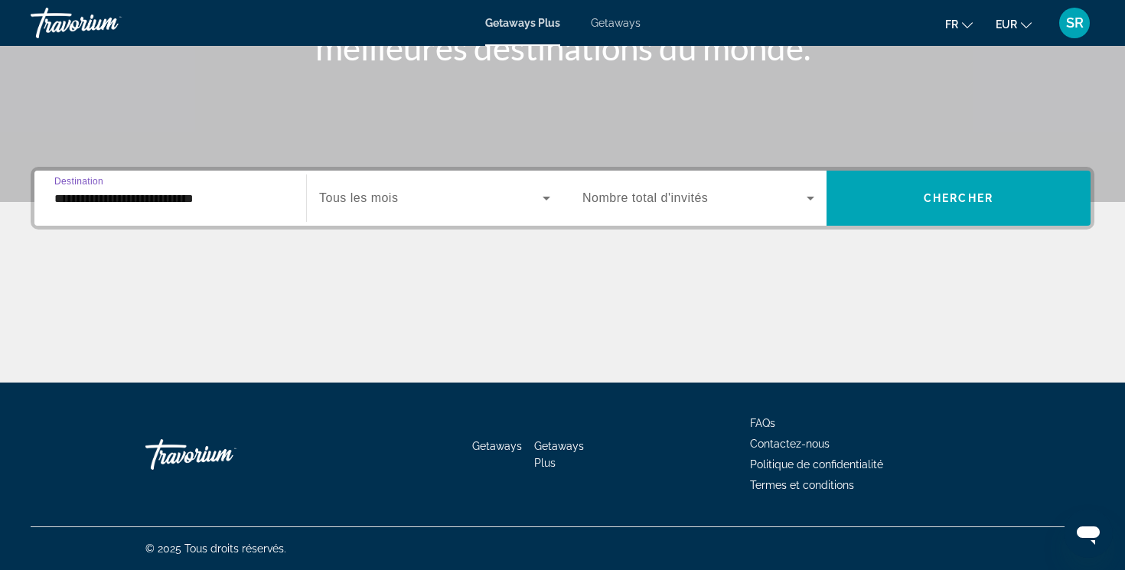
click at [372, 210] on div "Search widget" at bounding box center [434, 198] width 231 height 43
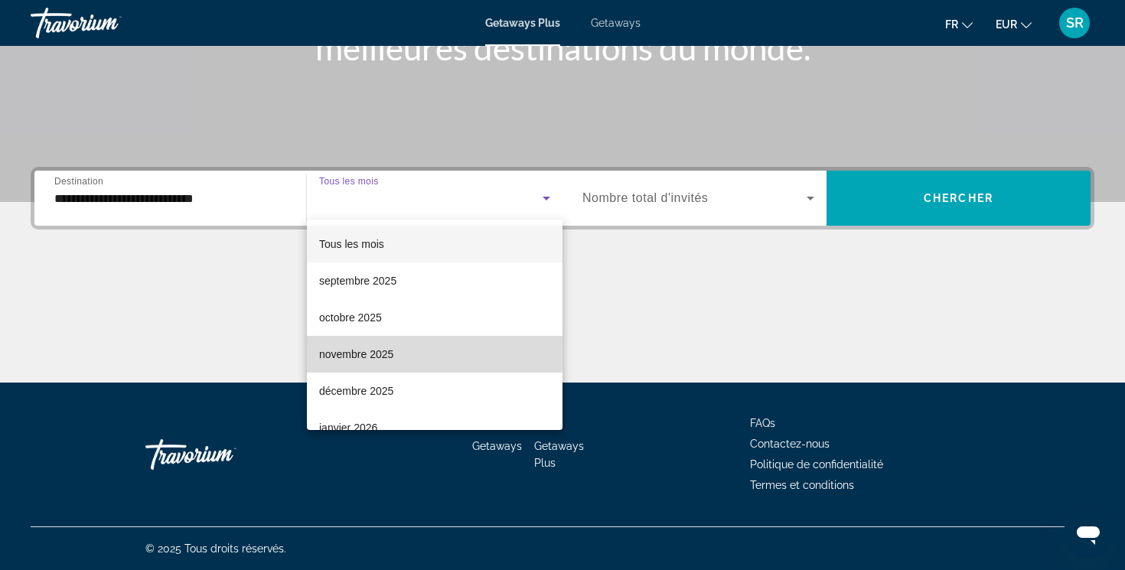
click at [357, 345] on span "novembre 2025" at bounding box center [356, 354] width 74 height 18
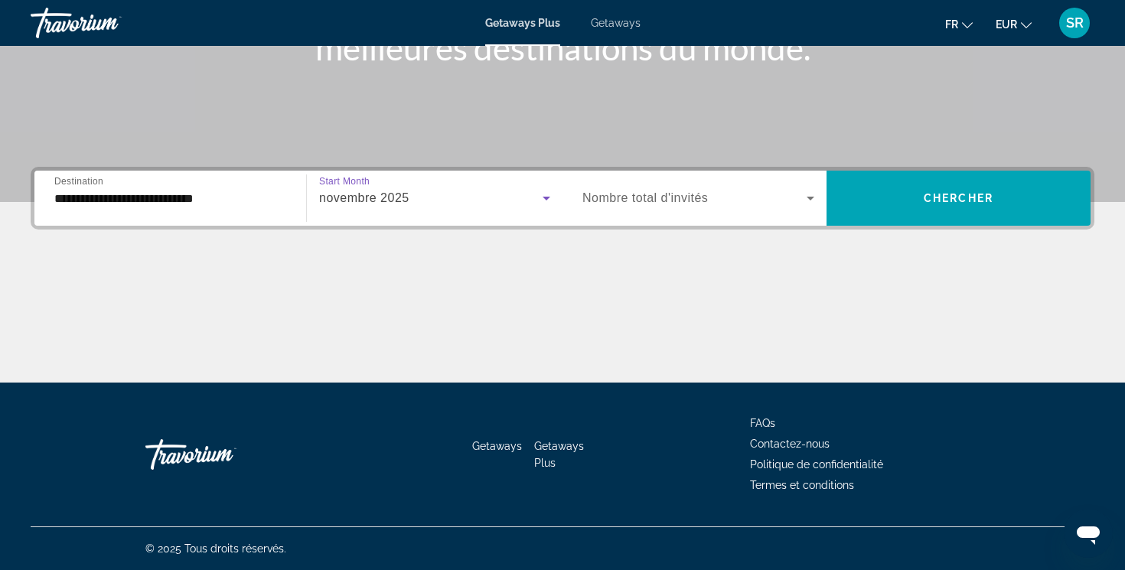
click at [600, 196] on span "Nombre total d'invités" at bounding box center [646, 197] width 126 height 13
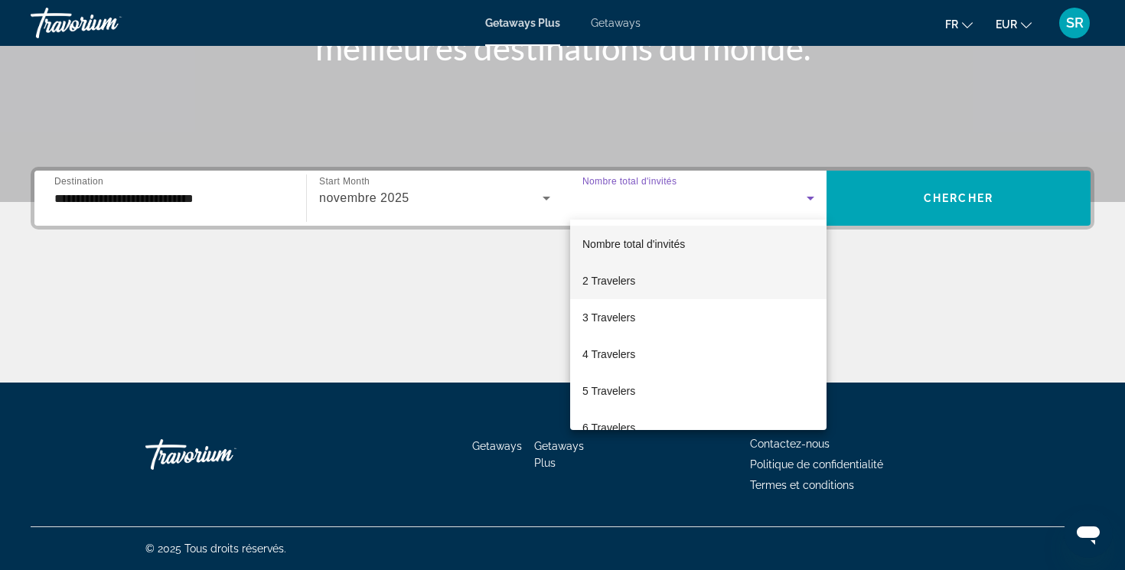
click at [613, 279] on span "2 Travelers" at bounding box center [609, 281] width 53 height 18
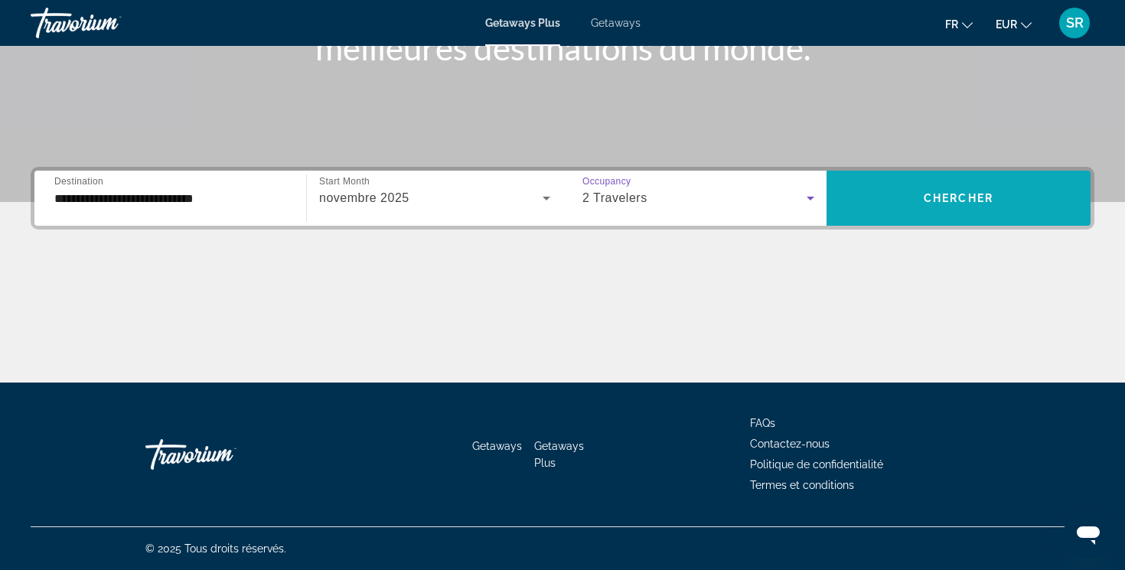
click at [927, 181] on span "Search widget" at bounding box center [959, 198] width 264 height 37
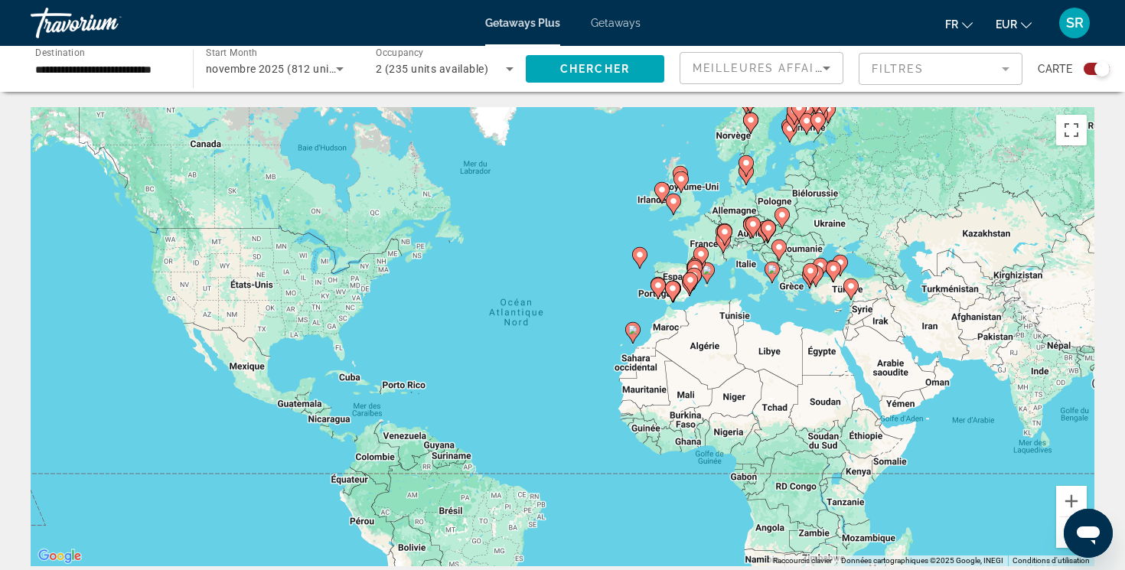
click at [889, 70] on mat-form-field "Filtres" at bounding box center [941, 69] width 164 height 32
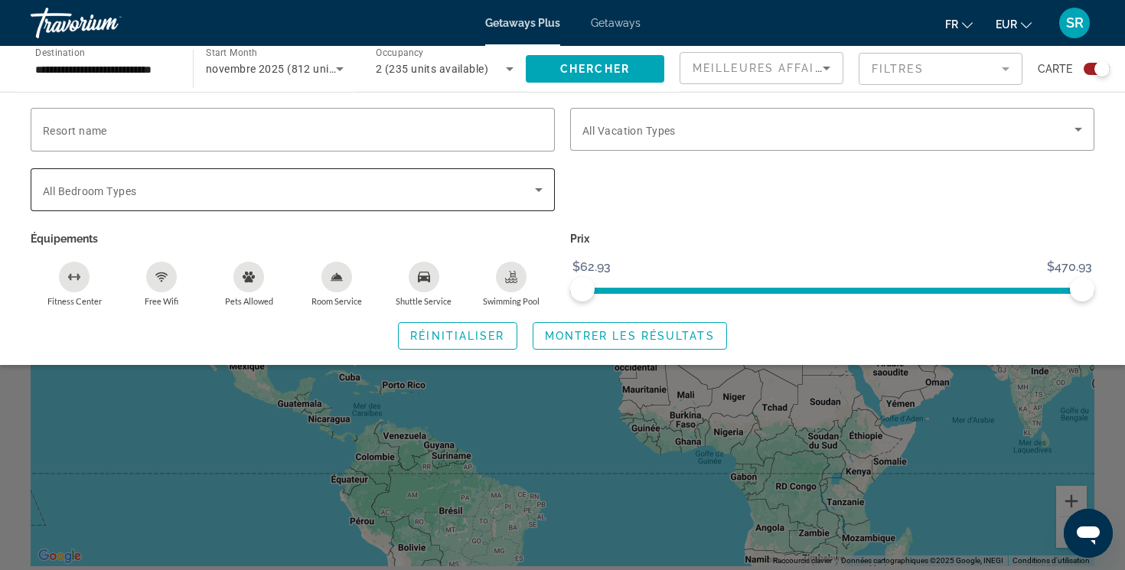
click at [359, 199] on div "Search widget" at bounding box center [293, 189] width 500 height 43
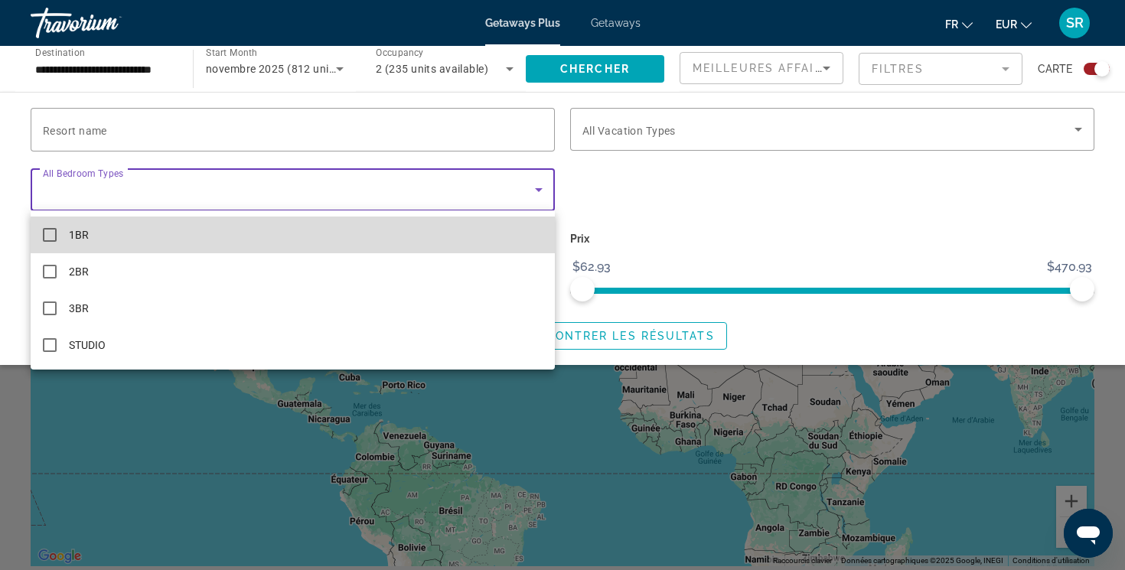
click at [64, 240] on mat-option "1BR" at bounding box center [293, 235] width 524 height 37
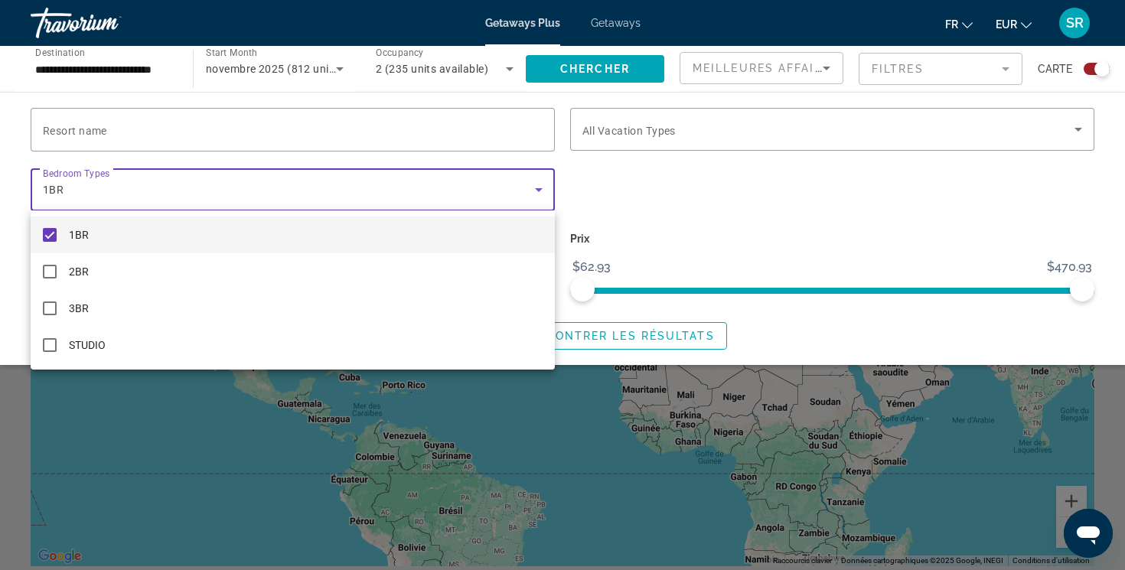
click at [642, 215] on div at bounding box center [562, 285] width 1125 height 570
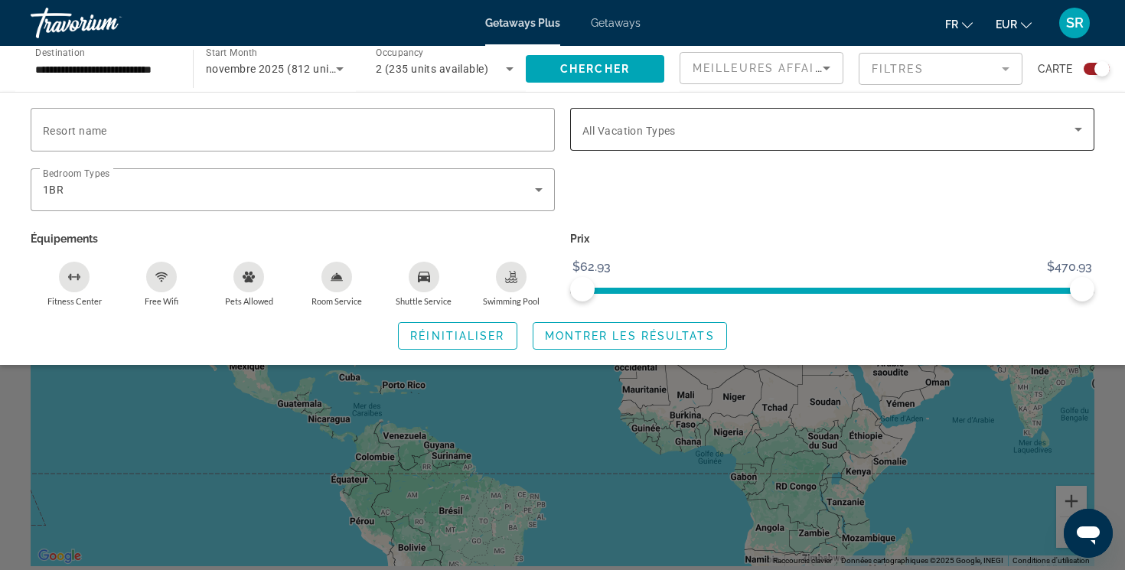
click at [644, 139] on div "Search widget" at bounding box center [833, 129] width 500 height 43
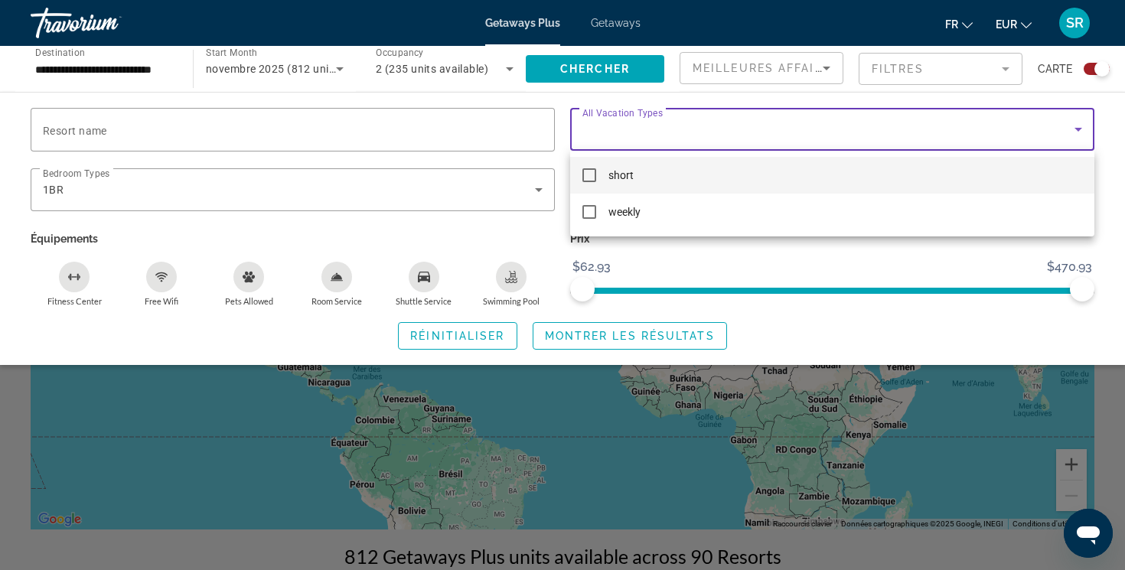
scroll to position [38, 0]
click at [623, 175] on span "short" at bounding box center [621, 175] width 25 height 18
click at [728, 126] on div at bounding box center [562, 285] width 1125 height 570
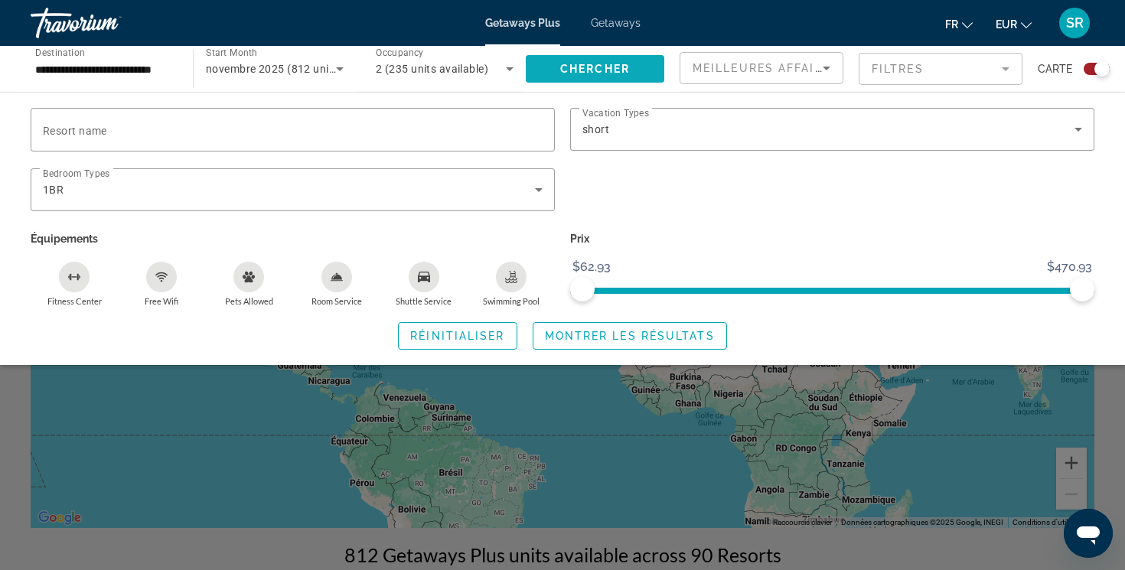
click at [636, 76] on span "Search widget" at bounding box center [595, 69] width 139 height 37
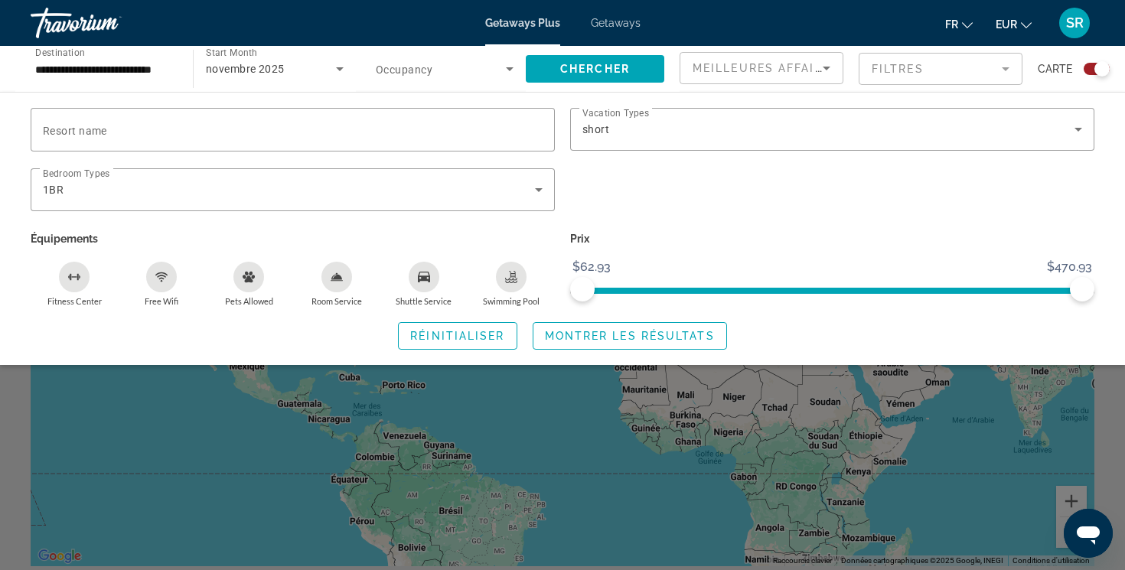
click at [1114, 384] on div "Search widget" at bounding box center [562, 400] width 1125 height 341
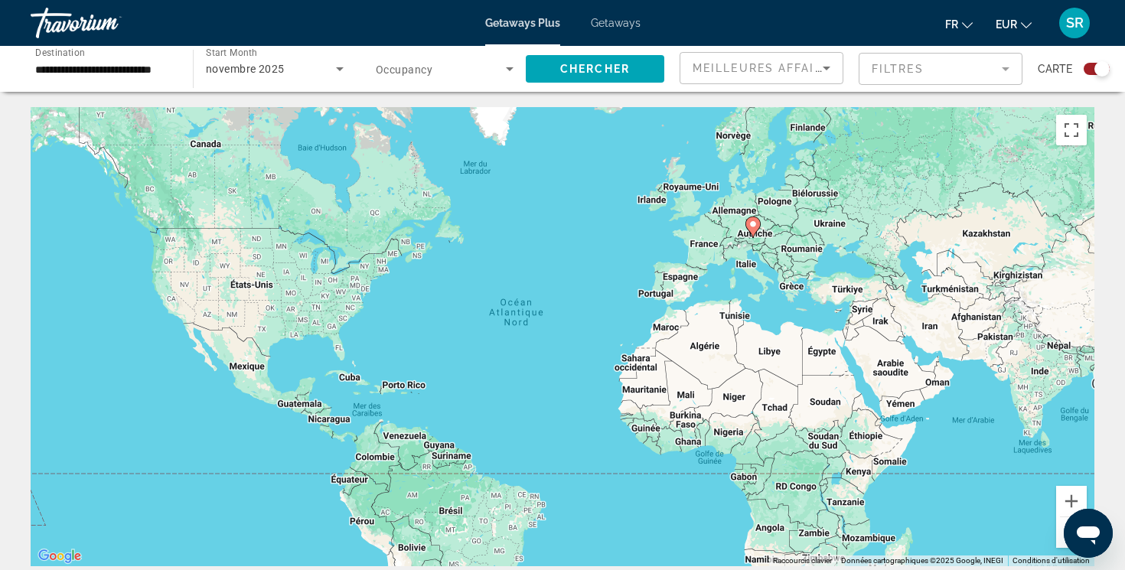
click at [471, 81] on div "Search widget" at bounding box center [445, 68] width 138 height 43
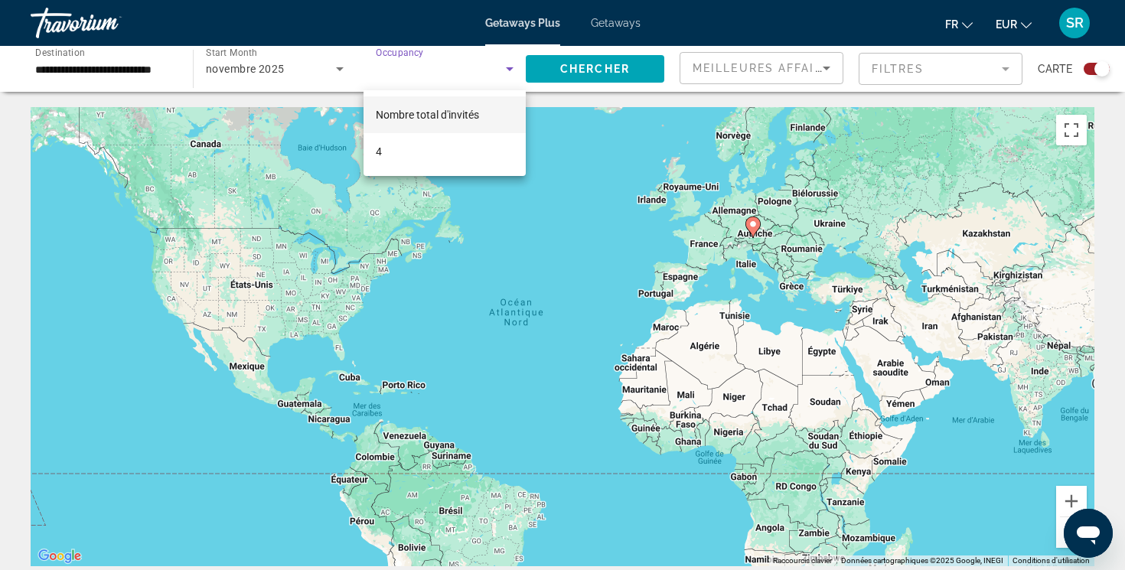
click at [919, 73] on div at bounding box center [562, 285] width 1125 height 570
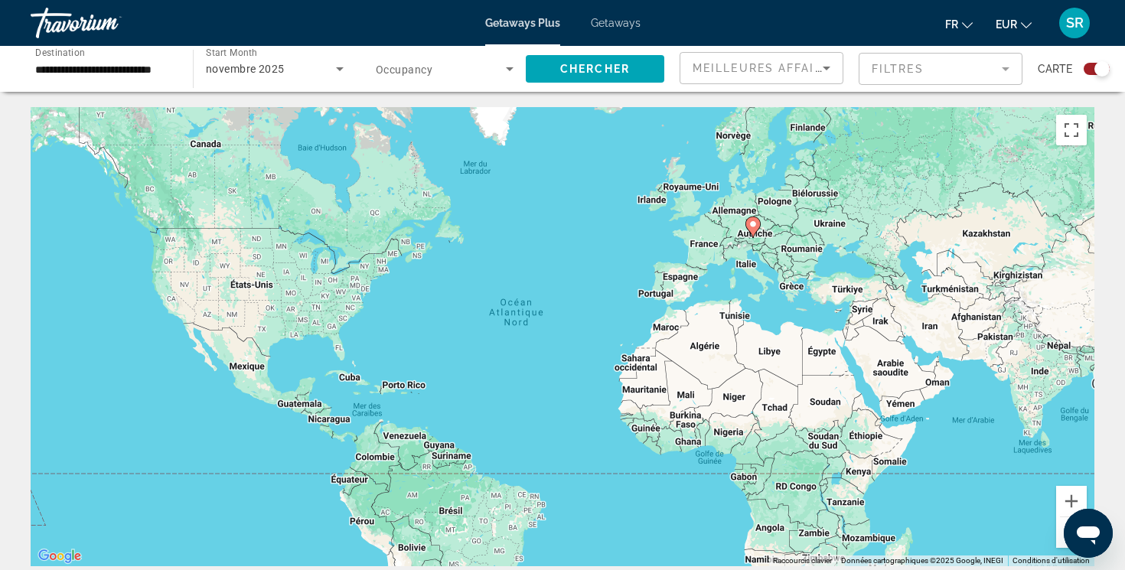
click at [919, 73] on mat-form-field "Filtres" at bounding box center [941, 69] width 164 height 32
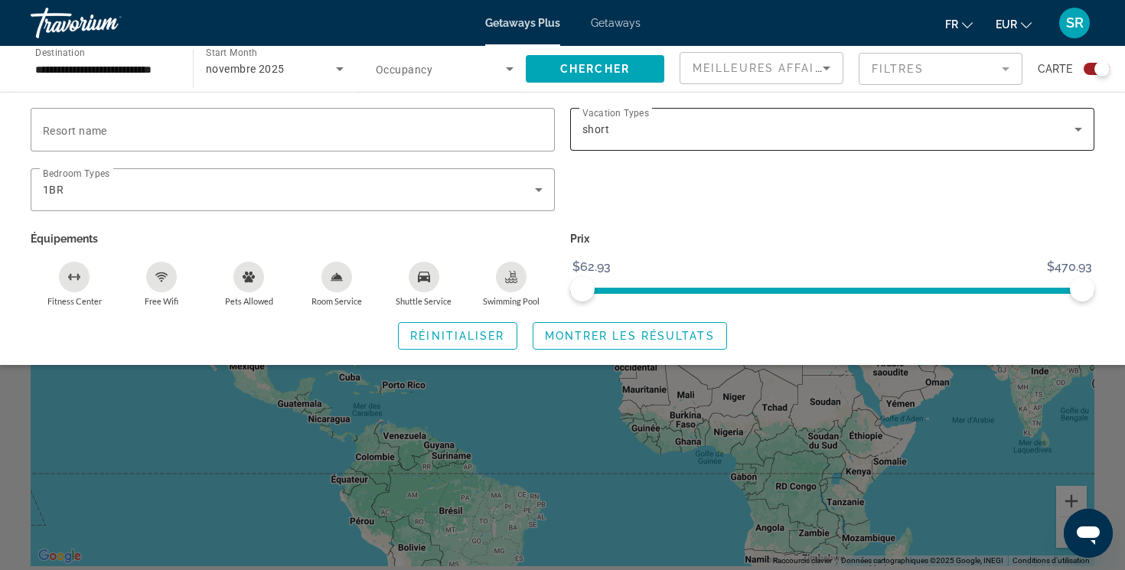
click at [800, 131] on div "short" at bounding box center [829, 129] width 492 height 18
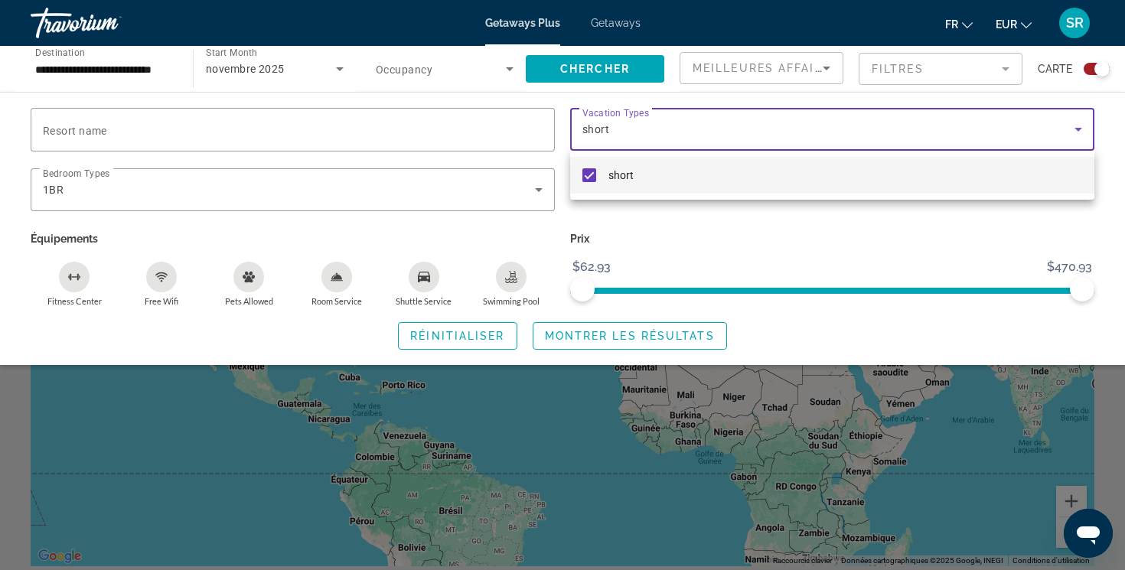
click at [588, 173] on mat-pseudo-checkbox at bounding box center [590, 175] width 14 height 14
click at [586, 335] on div at bounding box center [562, 285] width 1125 height 570
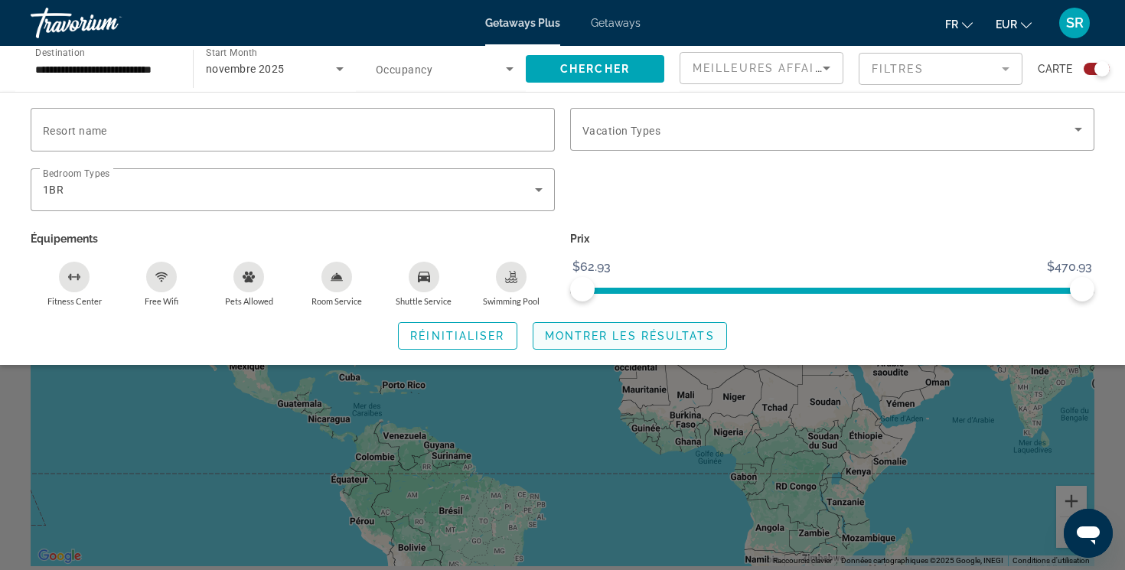
click at [588, 337] on span "Montrer les résultats" at bounding box center [630, 336] width 170 height 12
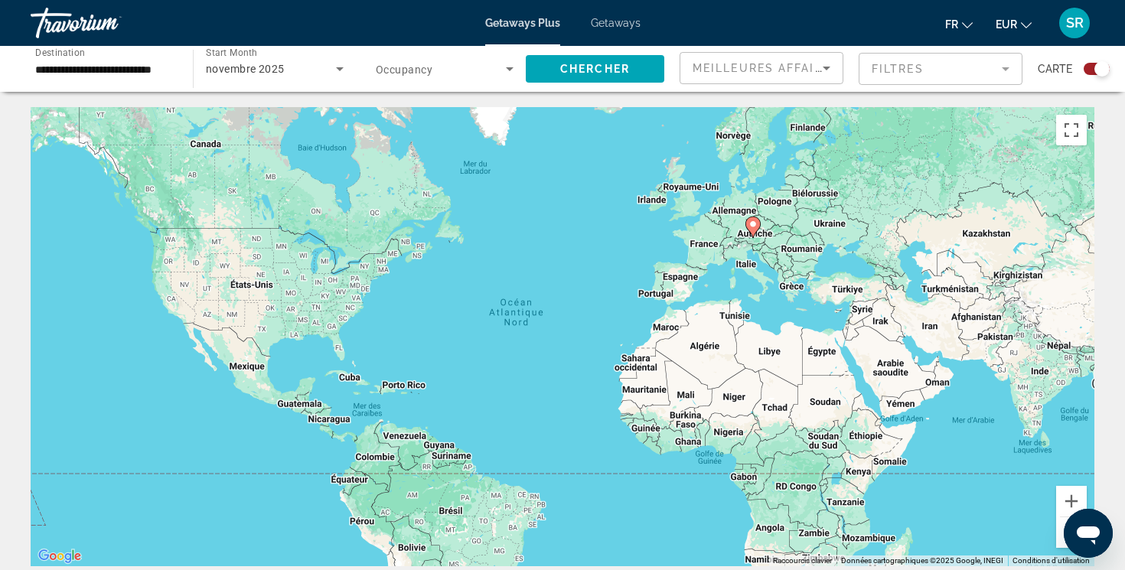
click at [893, 67] on mat-form-field "Filtres" at bounding box center [941, 69] width 164 height 32
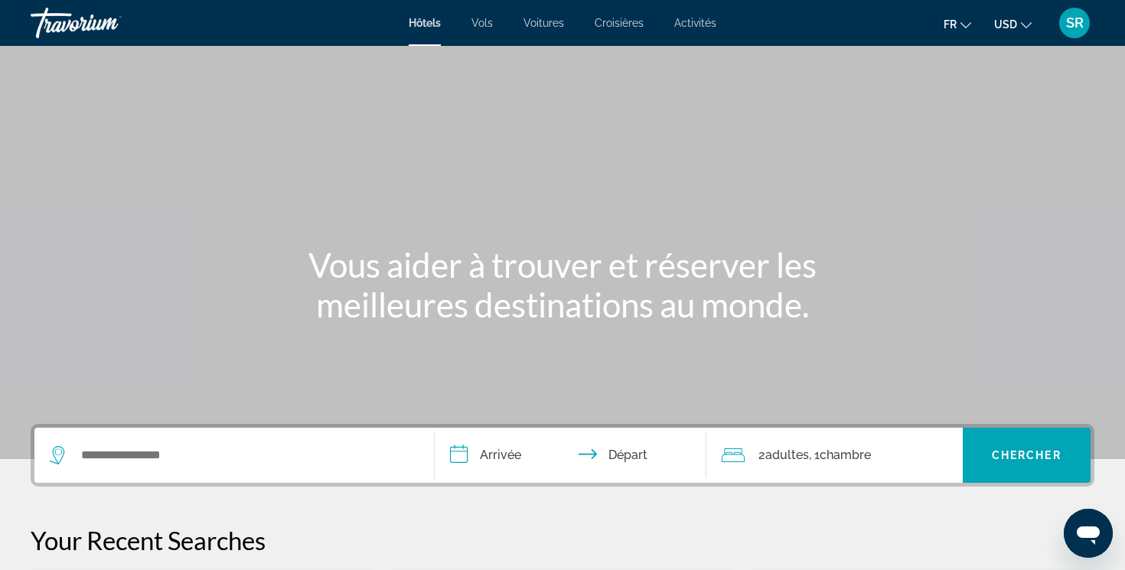
click at [316, 469] on div "Search widget" at bounding box center [234, 455] width 369 height 55
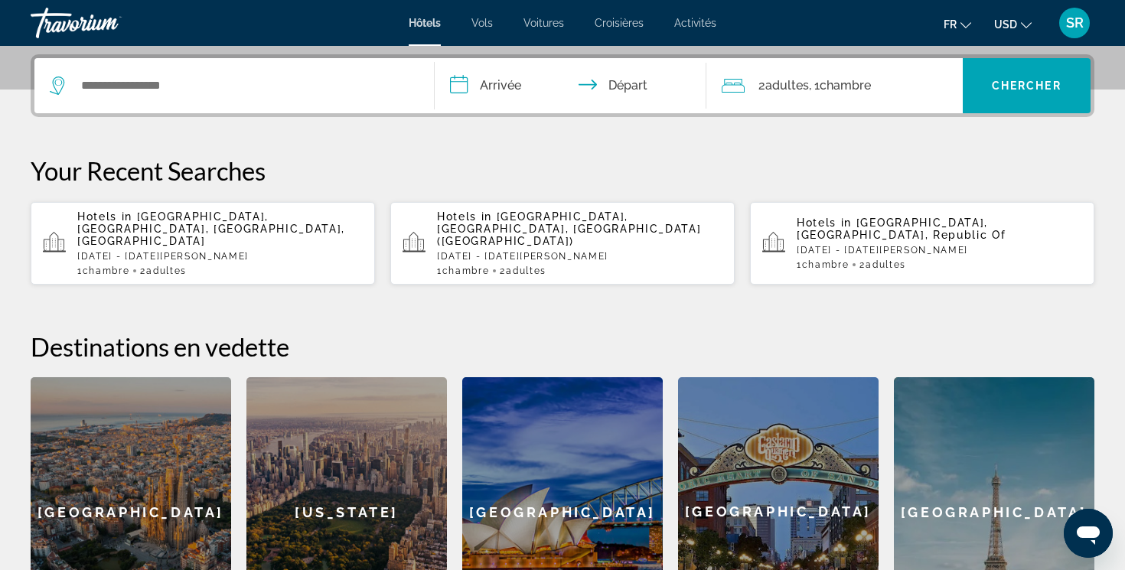
scroll to position [374, 0]
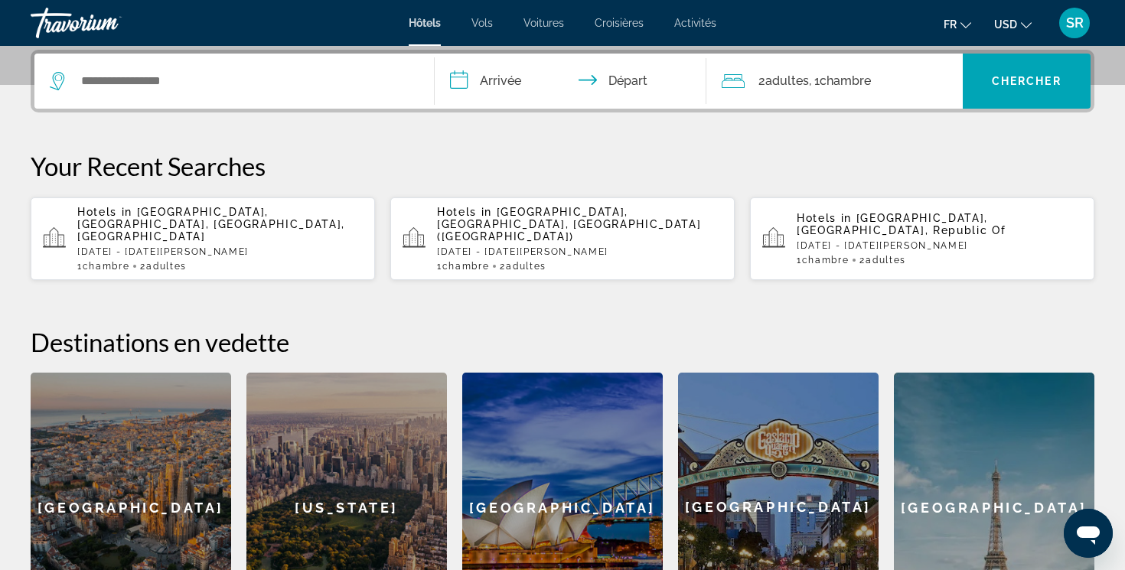
click at [283, 95] on div "Search widget" at bounding box center [234, 81] width 369 height 55
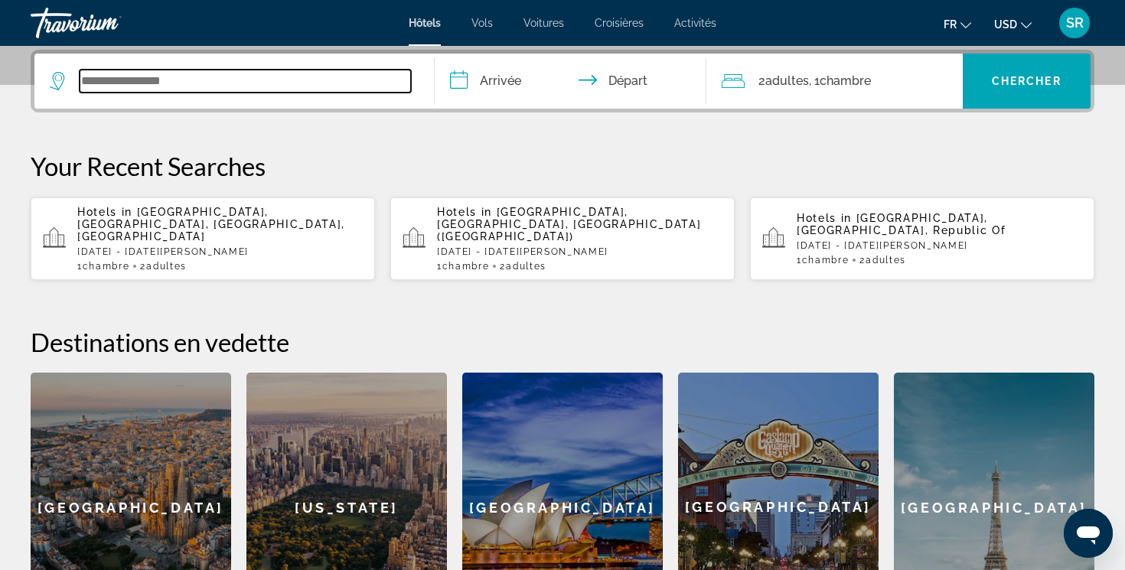
click at [263, 84] on input "Search widget" at bounding box center [245, 81] width 331 height 23
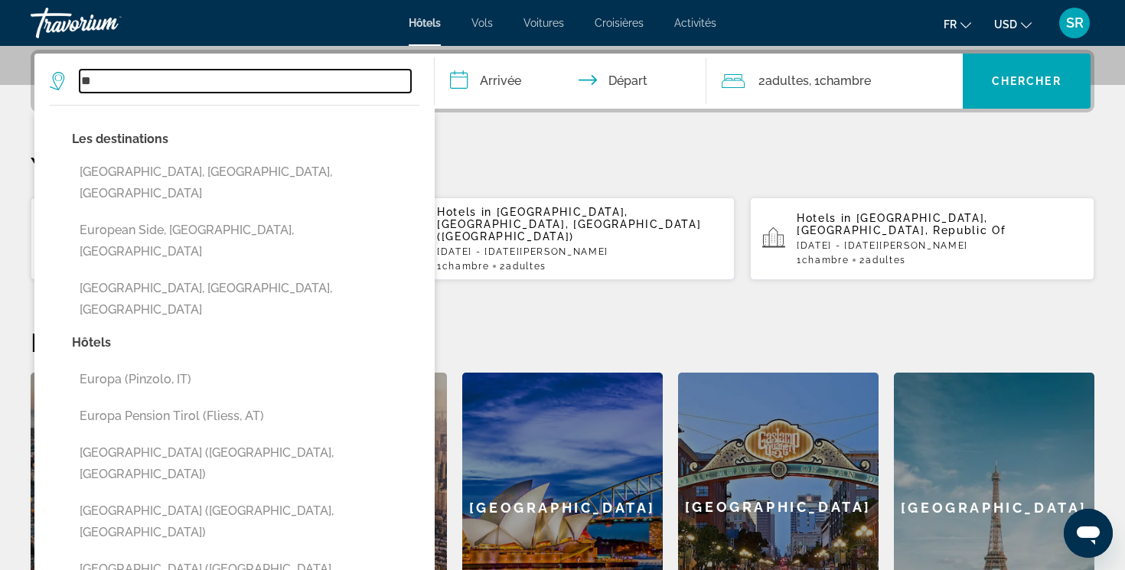
type input "*"
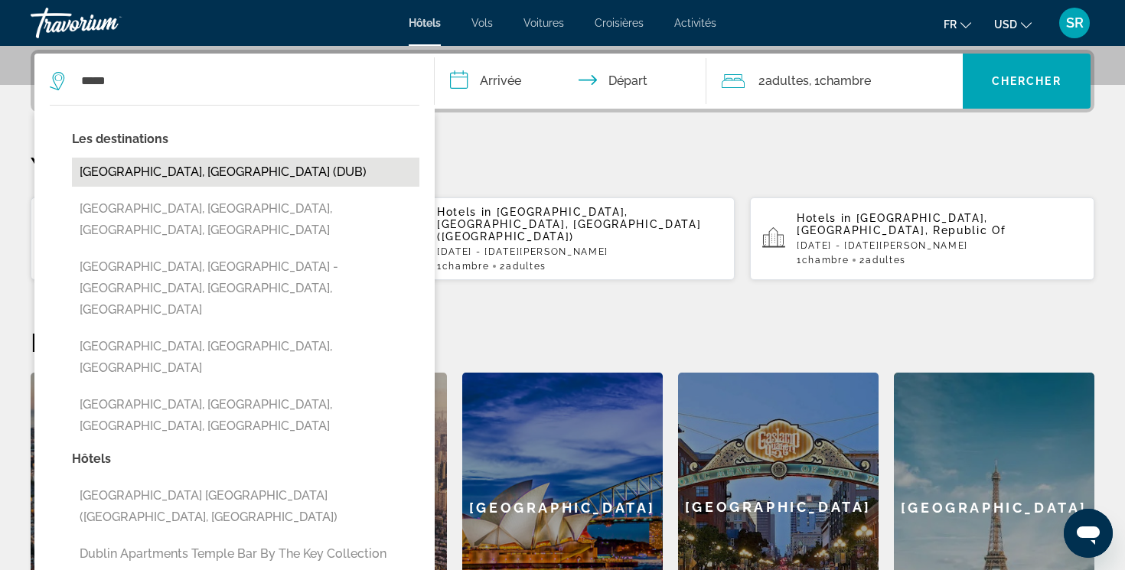
click at [200, 167] on button "Dublin, Ireland (DUB)" at bounding box center [246, 172] width 348 height 29
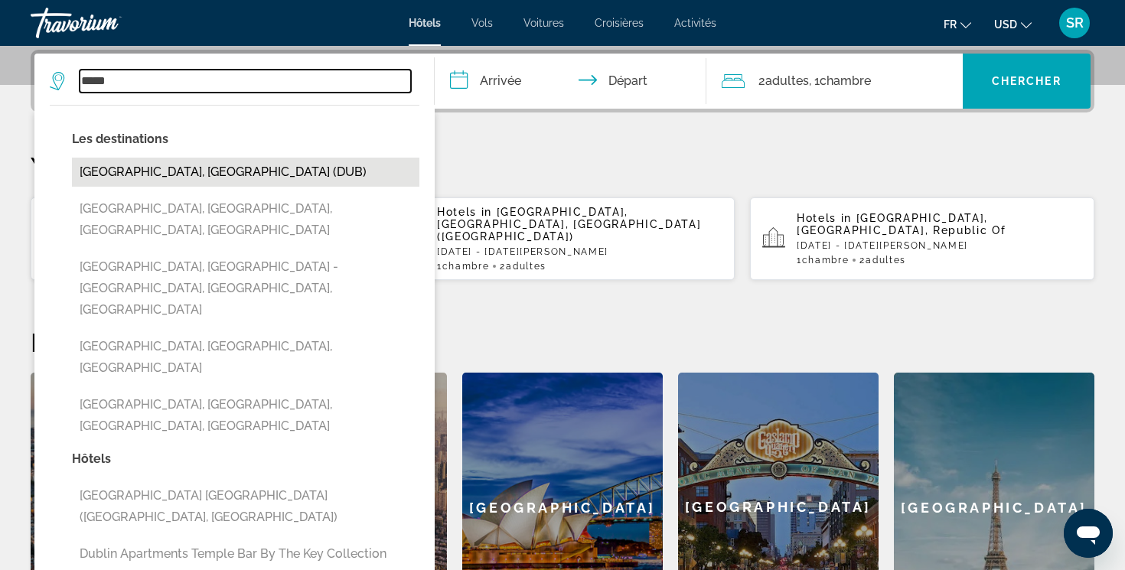
type input "**********"
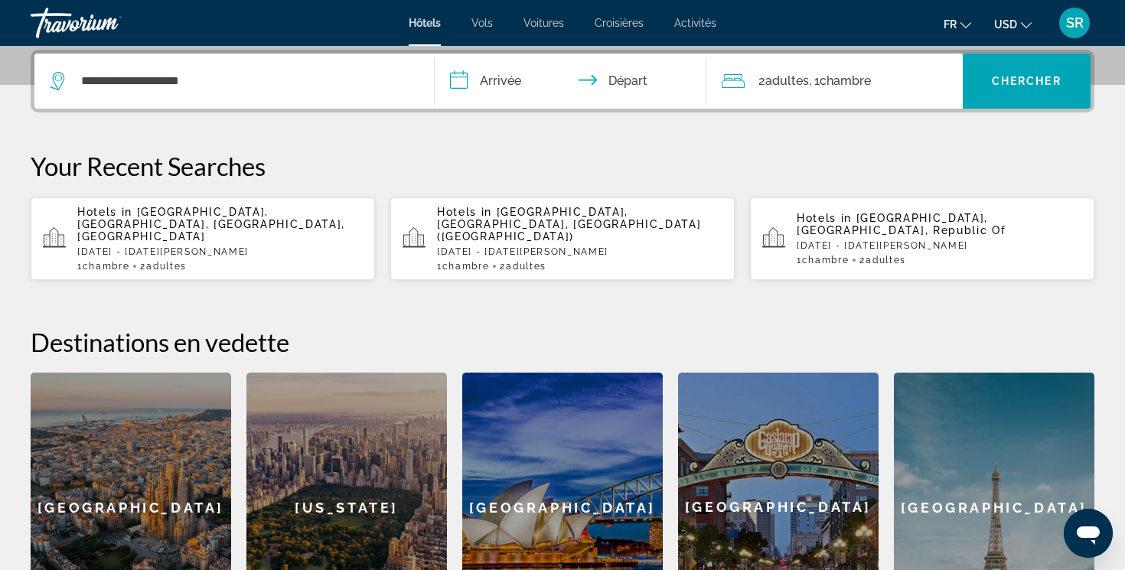
click at [471, 85] on input "**********" at bounding box center [574, 84] width 278 height 60
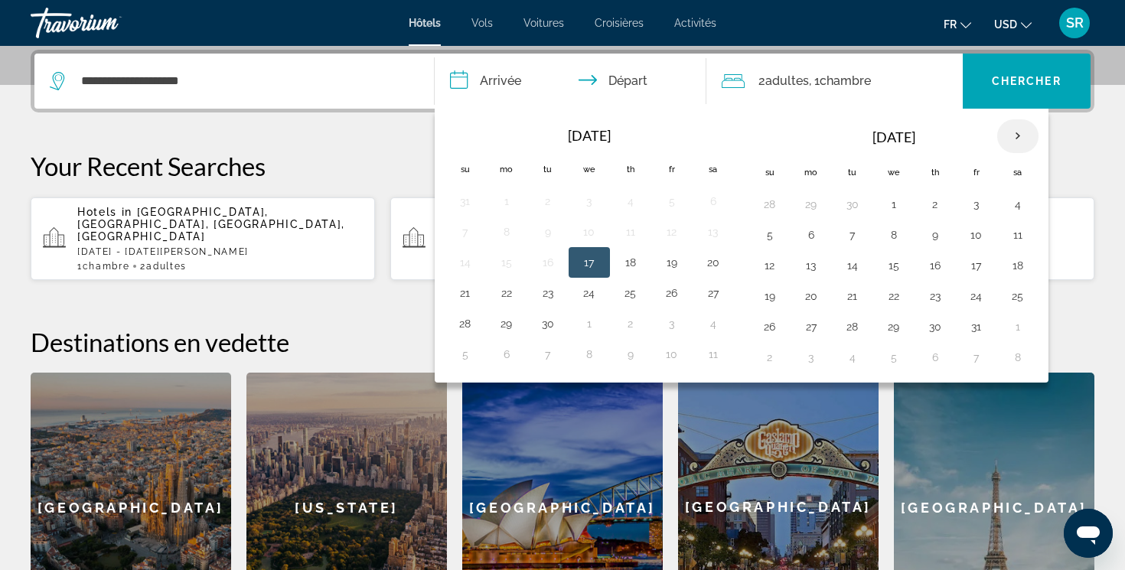
click at [1015, 141] on th "Next month" at bounding box center [1017, 136] width 41 height 34
click at [977, 286] on button "21" at bounding box center [977, 296] width 24 height 21
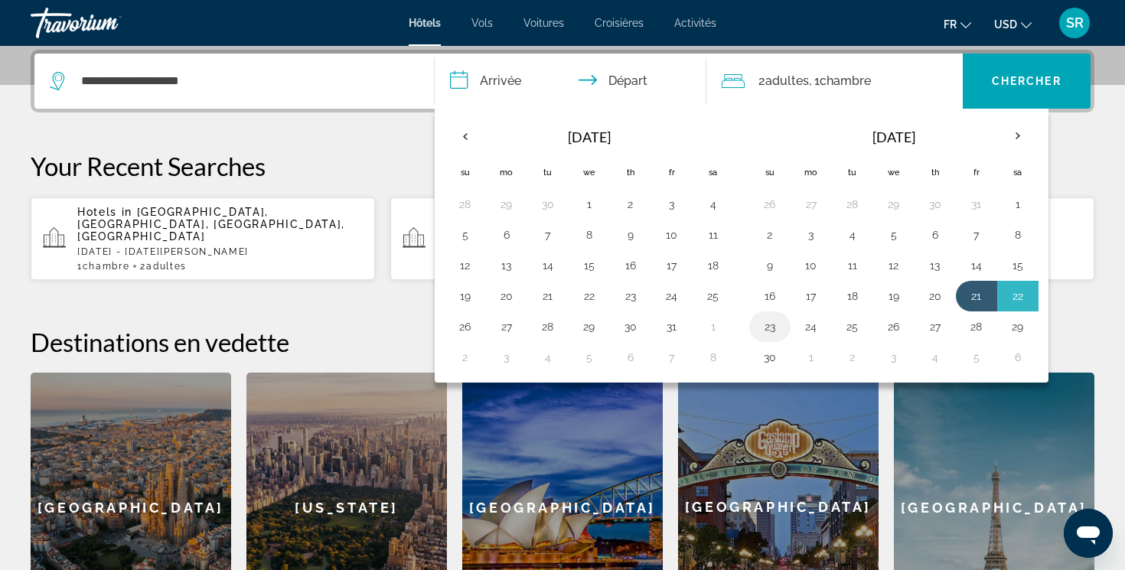
click at [773, 323] on button "23" at bounding box center [770, 326] width 24 height 21
type input "**********"
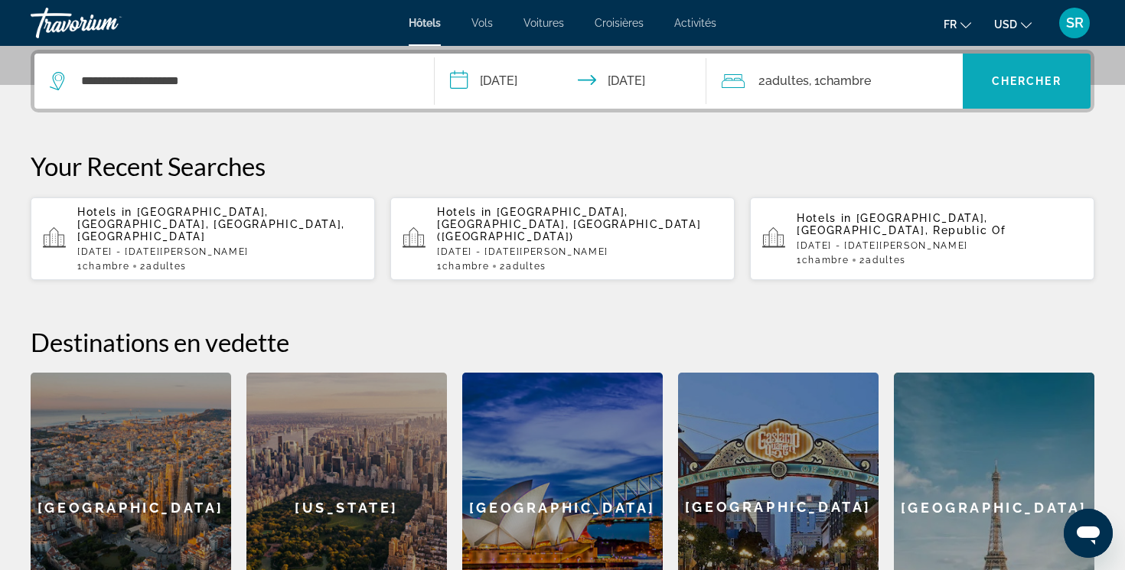
click at [1049, 100] on span "Search widget" at bounding box center [1027, 81] width 129 height 55
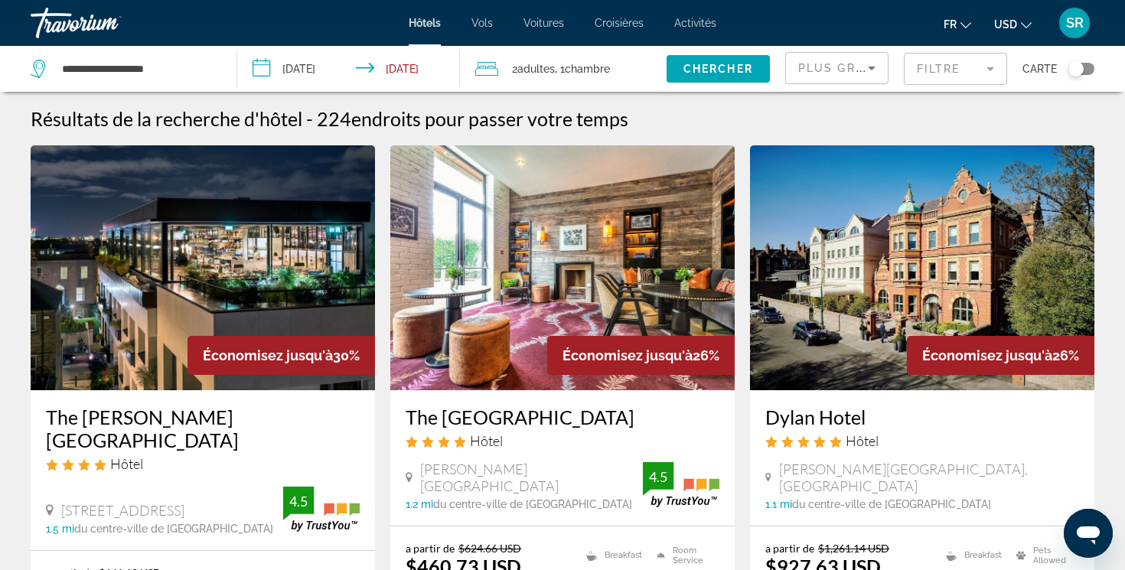
click at [924, 67] on mat-form-field "Filtre" at bounding box center [955, 69] width 103 height 32
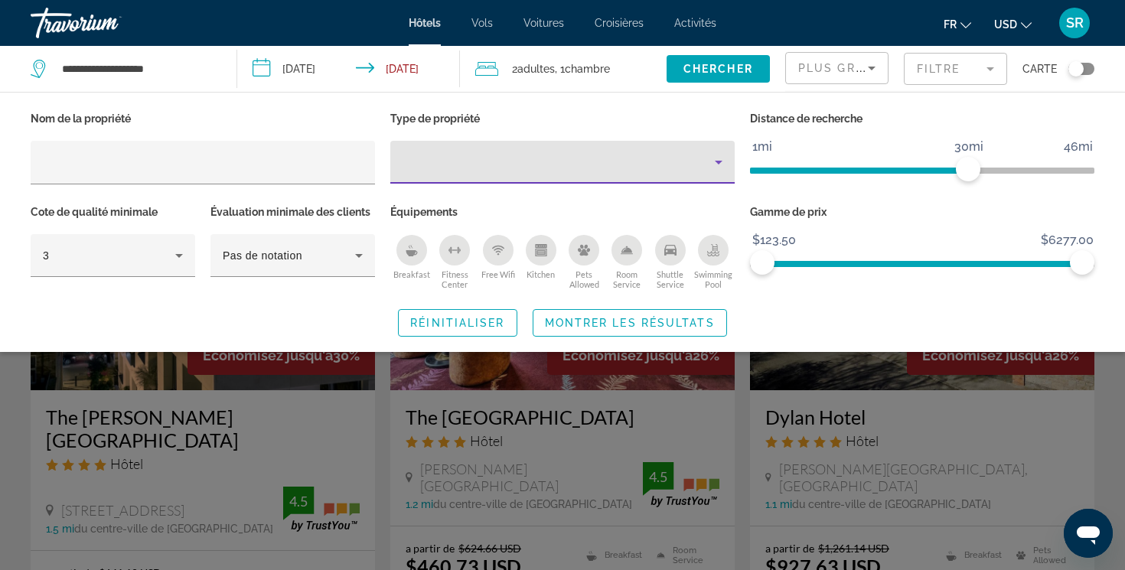
click at [672, 162] on div "Property type" at bounding box center [559, 162] width 312 height 18
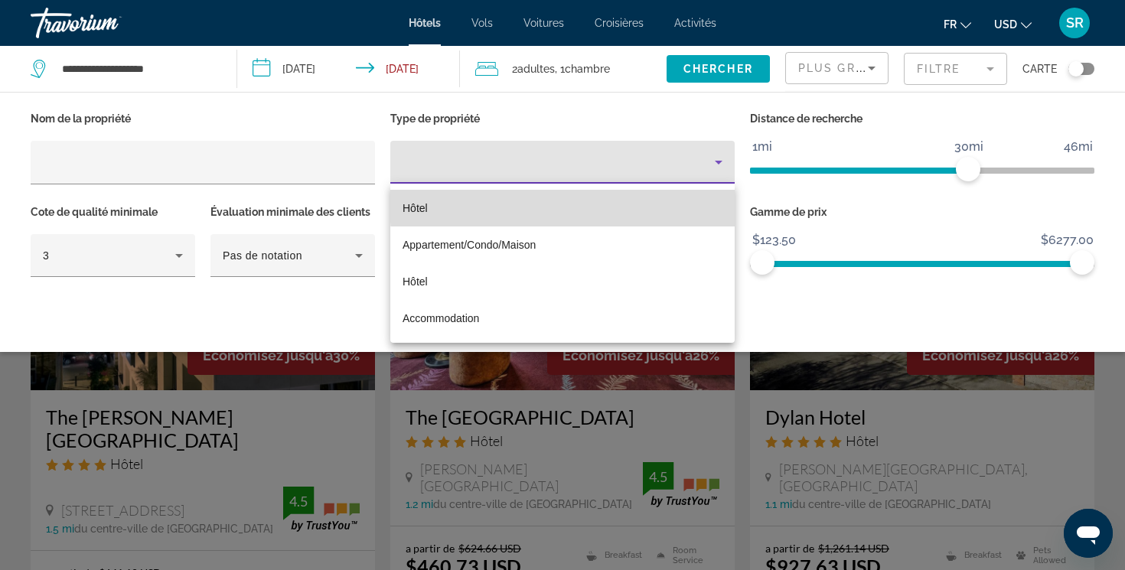
click at [647, 203] on mat-option "Hôtel" at bounding box center [562, 208] width 344 height 37
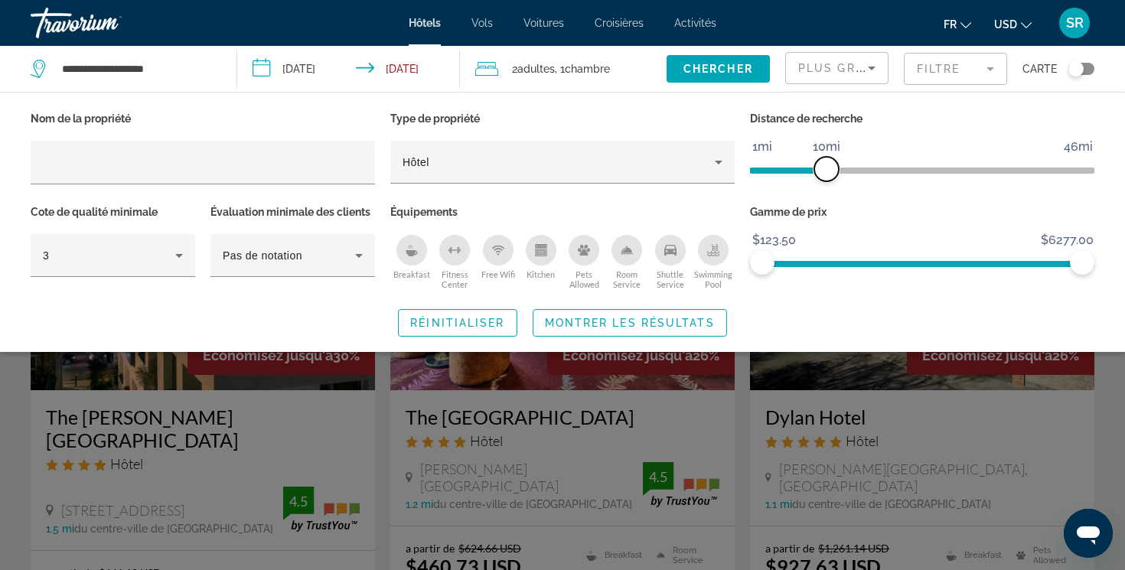
drag, startPoint x: 965, startPoint y: 160, endPoint x: 824, endPoint y: 172, distance: 140.6
click at [824, 172] on span "ngx-slider" at bounding box center [826, 169] width 24 height 24
click at [684, 317] on span "Montrer les résultats" at bounding box center [630, 323] width 170 height 12
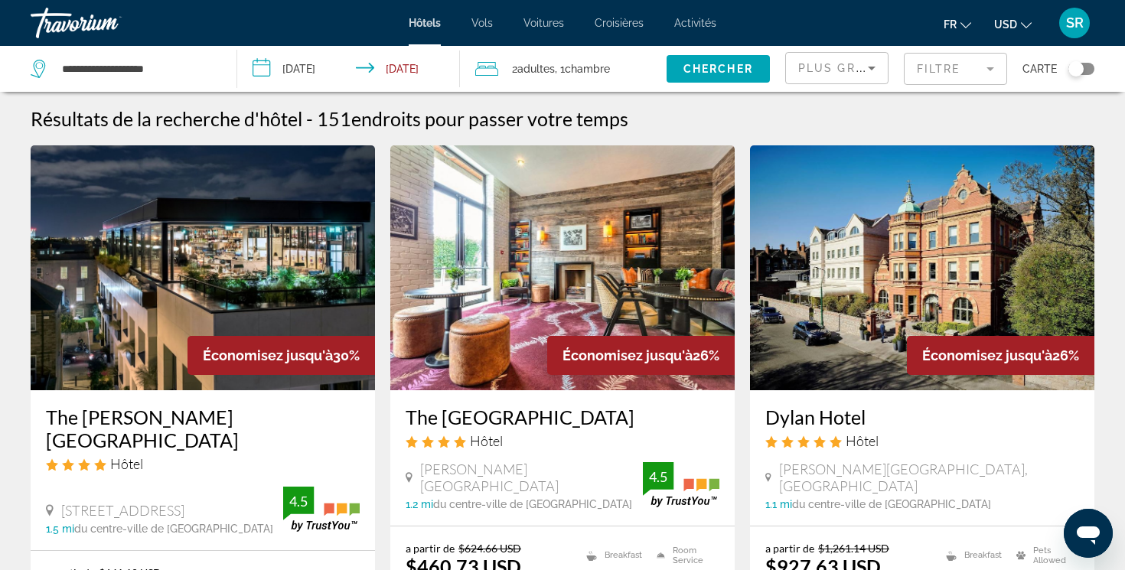
click at [1033, 21] on ul "fr English Español Français Italiano Português русский USD USD ($) MXN (Mex$) C…" at bounding box center [999, 23] width 111 height 24
click at [1023, 24] on icon "Change currency" at bounding box center [1026, 25] width 11 height 11
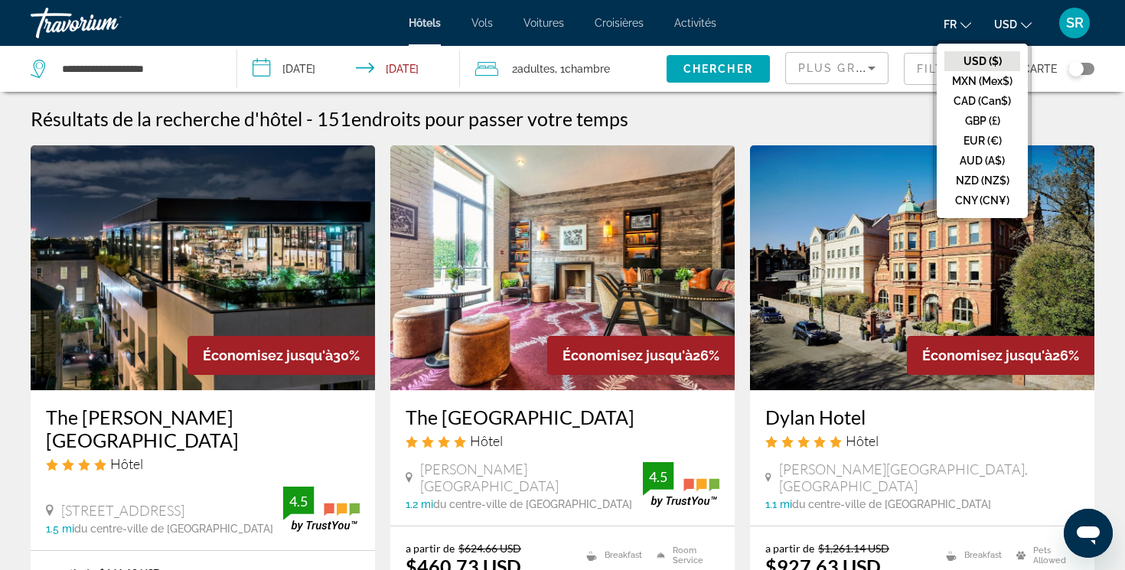
click at [993, 139] on button "EUR (€)" at bounding box center [983, 141] width 76 height 20
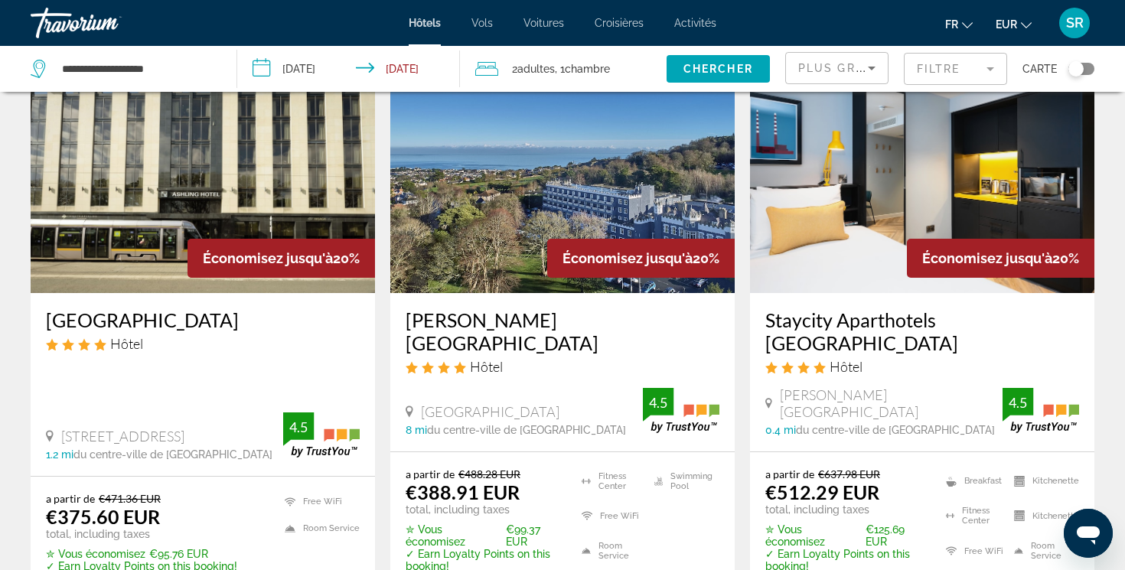
scroll to position [1353, 0]
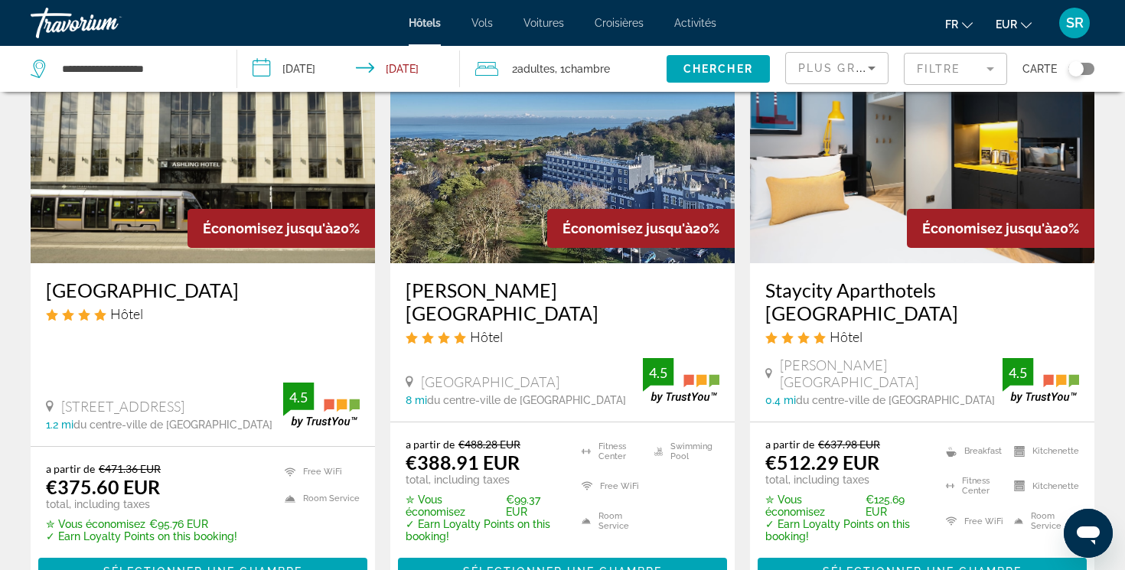
click at [1092, 71] on div "Toggle map" at bounding box center [1082, 69] width 26 height 12
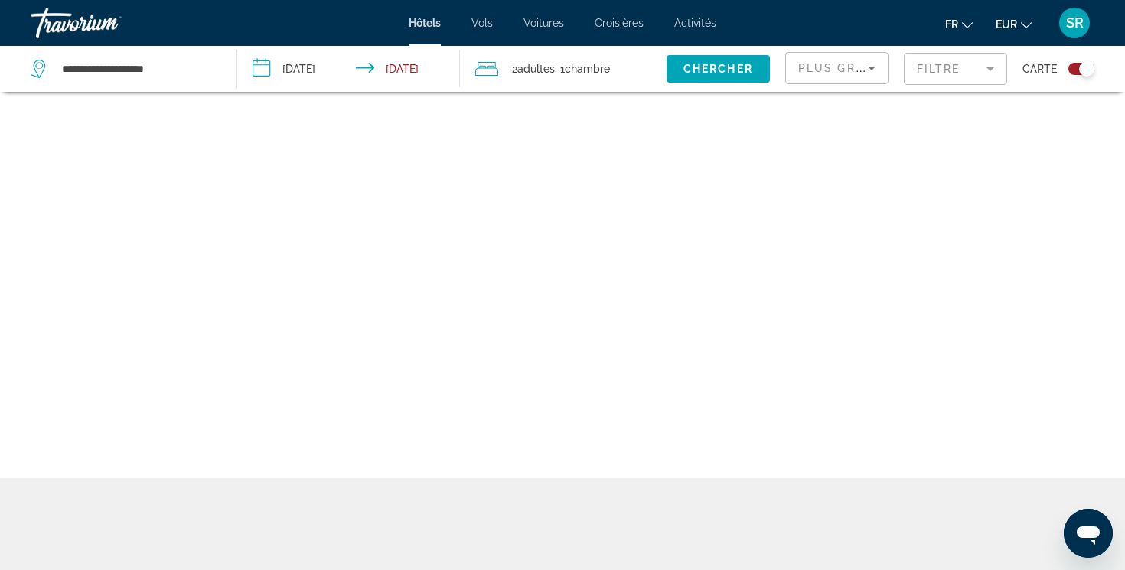
scroll to position [92, 0]
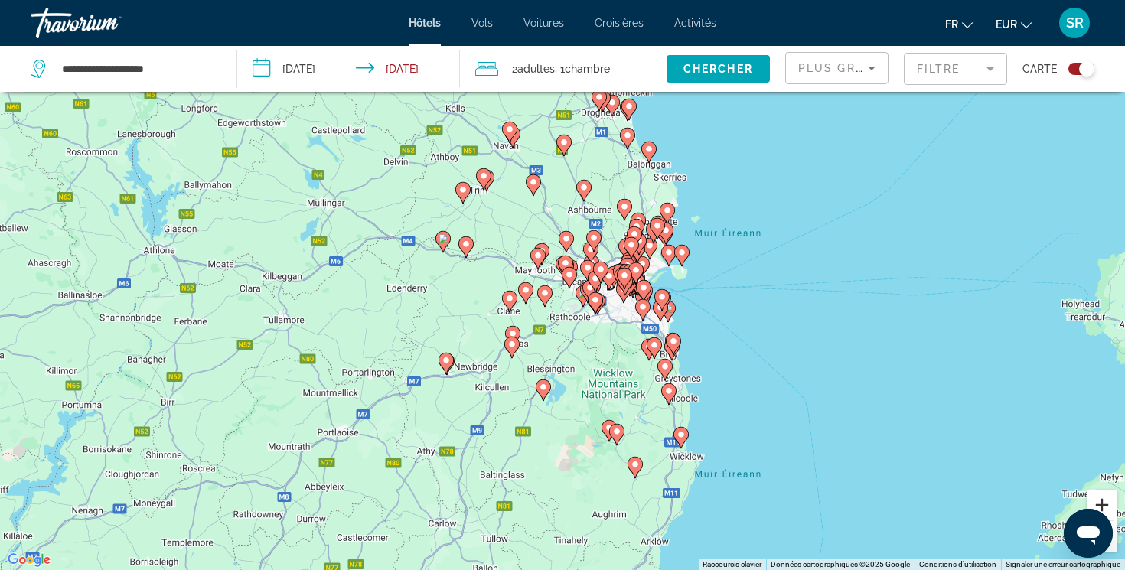
click at [1108, 503] on button "Zoom avant" at bounding box center [1102, 505] width 31 height 31
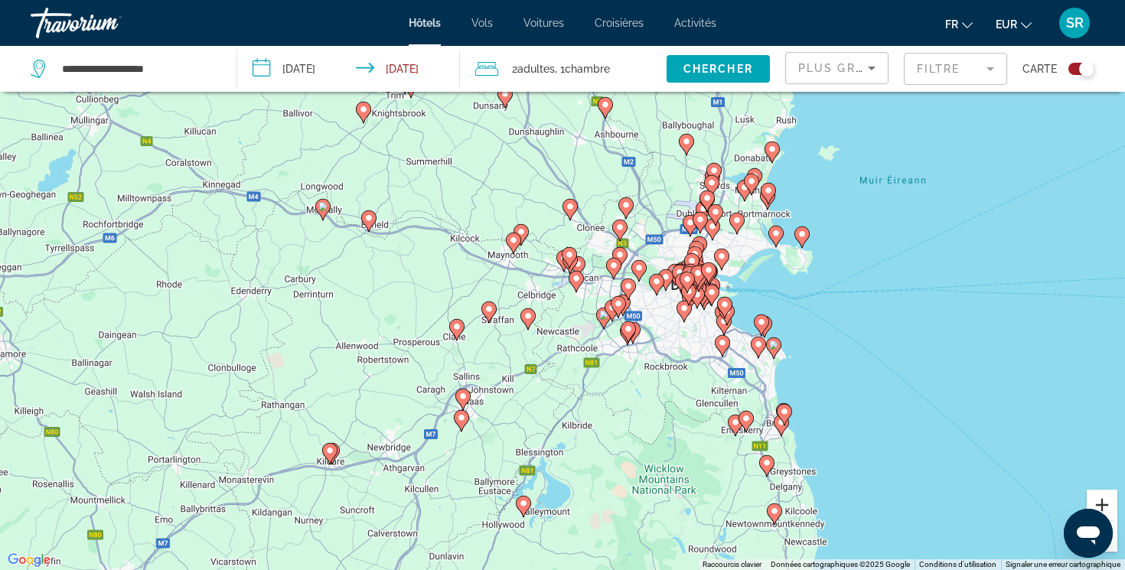
click at [1108, 504] on button "Zoom avant" at bounding box center [1102, 505] width 31 height 31
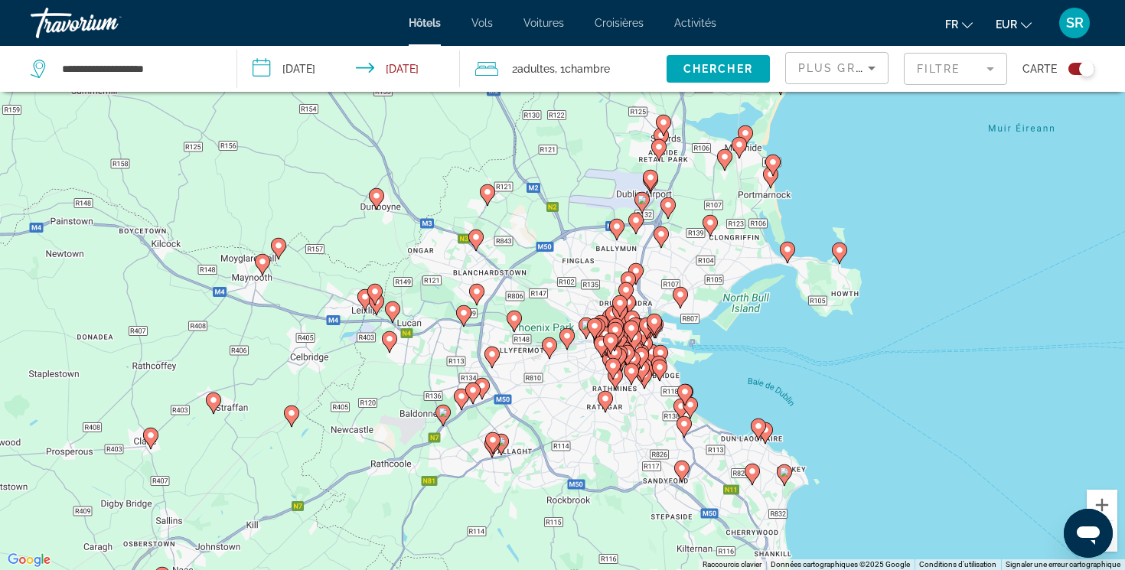
drag, startPoint x: 1008, startPoint y: 393, endPoint x: 807, endPoint y: 446, distance: 208.1
click at [807, 446] on div "Pour activer le glissement avec le clavier, appuyez sur Alt+Entrée. Une fois ce…" at bounding box center [562, 285] width 1125 height 570
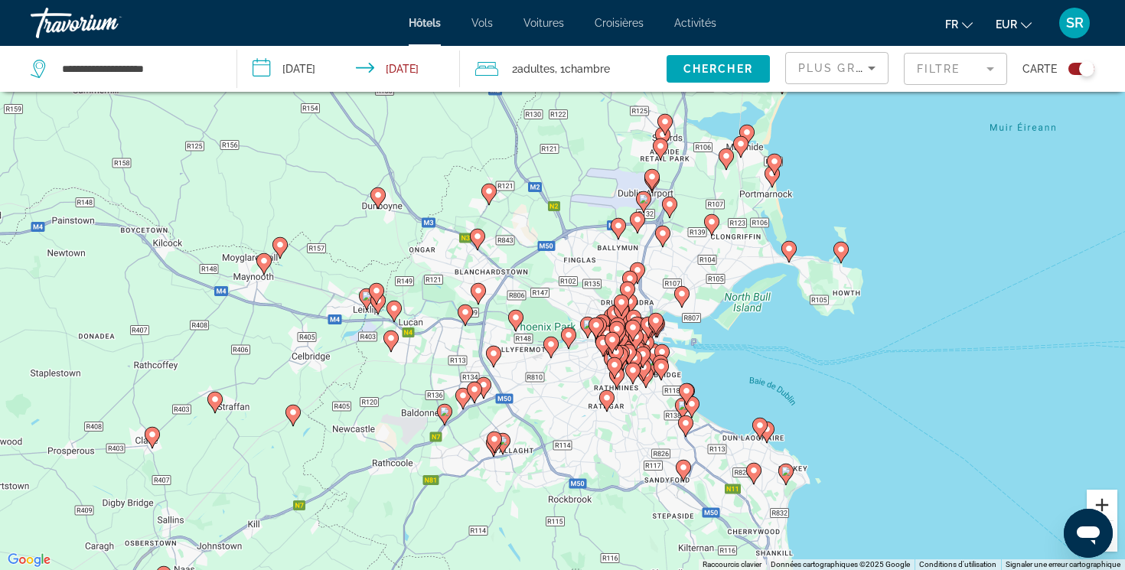
click at [1102, 498] on button "Zoom avant" at bounding box center [1102, 505] width 31 height 31
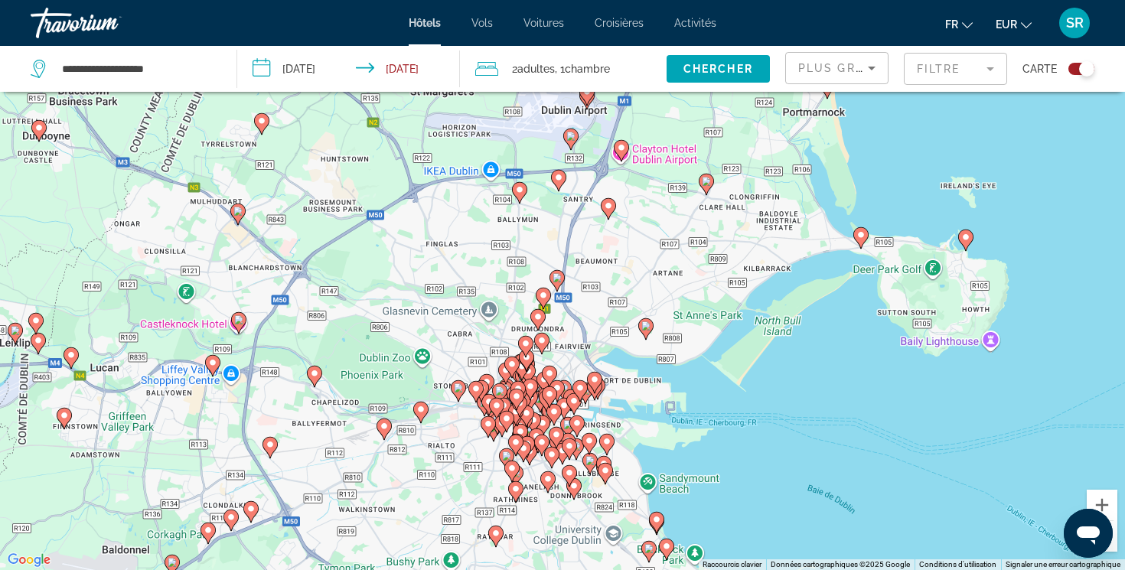
drag, startPoint x: 1010, startPoint y: 426, endPoint x: 857, endPoint y: 439, distance: 153.7
click at [857, 439] on div "Pour activer le glissement avec le clavier, appuyez sur Alt+Entrée. Une fois ce…" at bounding box center [562, 285] width 1125 height 570
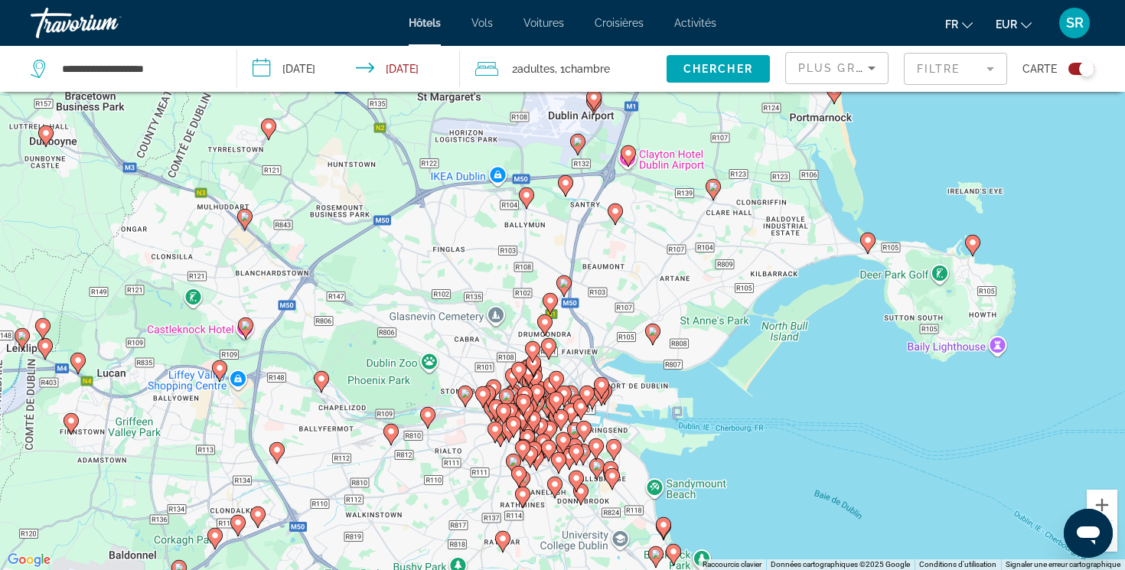
click at [564, 280] on image "Main content" at bounding box center [564, 283] width 9 height 9
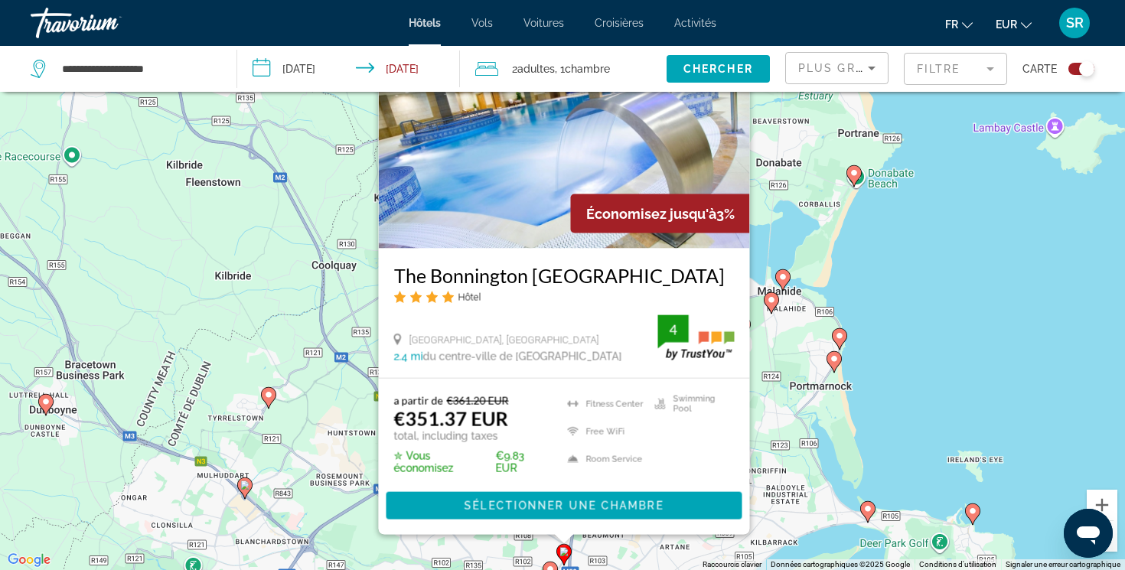
click at [762, 415] on div "Pour activer le glissement avec le clavier, appuyez sur Alt+Entrée. Une fois ce…" at bounding box center [562, 285] width 1125 height 570
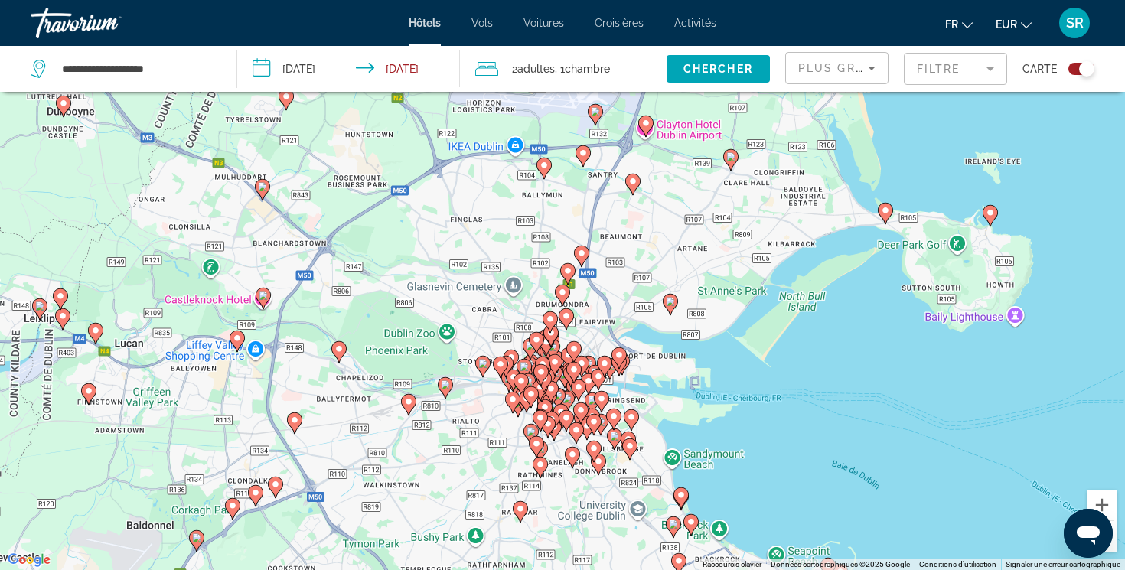
drag, startPoint x: 762, startPoint y: 415, endPoint x: 773, endPoint y: 103, distance: 311.8
click at [773, 103] on div "Pour activer le glissement avec le clavier, appuyez sur Alt+Entrée. Une fois ce…" at bounding box center [562, 285] width 1125 height 570
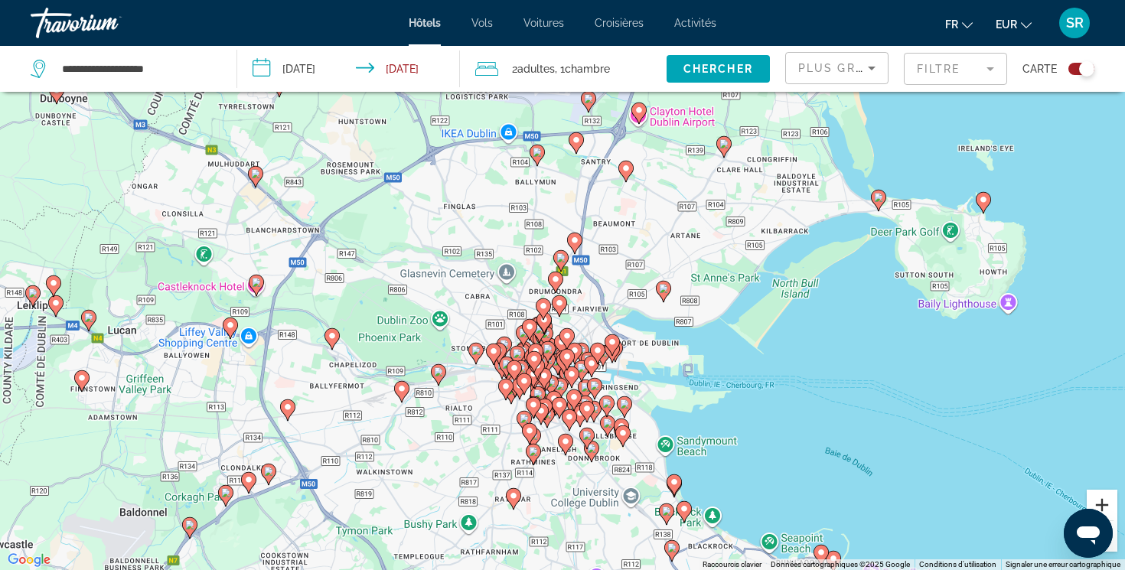
click at [1113, 505] on button "Zoom avant" at bounding box center [1102, 505] width 31 height 31
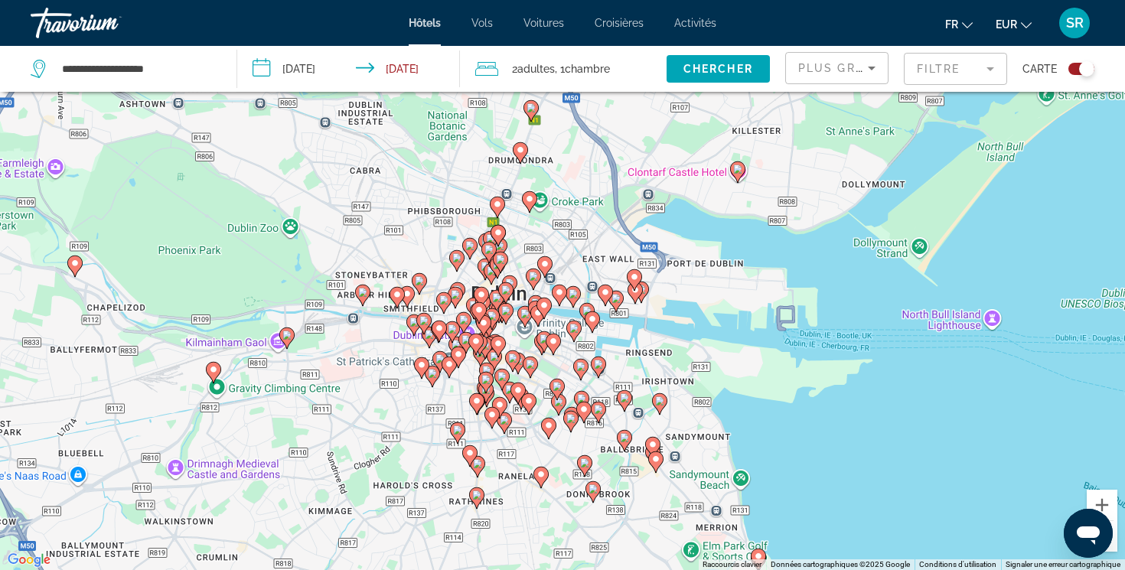
drag, startPoint x: 917, startPoint y: 364, endPoint x: 890, endPoint y: 219, distance: 148.0
click at [890, 219] on div "Pour activer le glissement avec le clavier, appuyez sur Alt+Entrée. Une fois ce…" at bounding box center [562, 285] width 1125 height 570
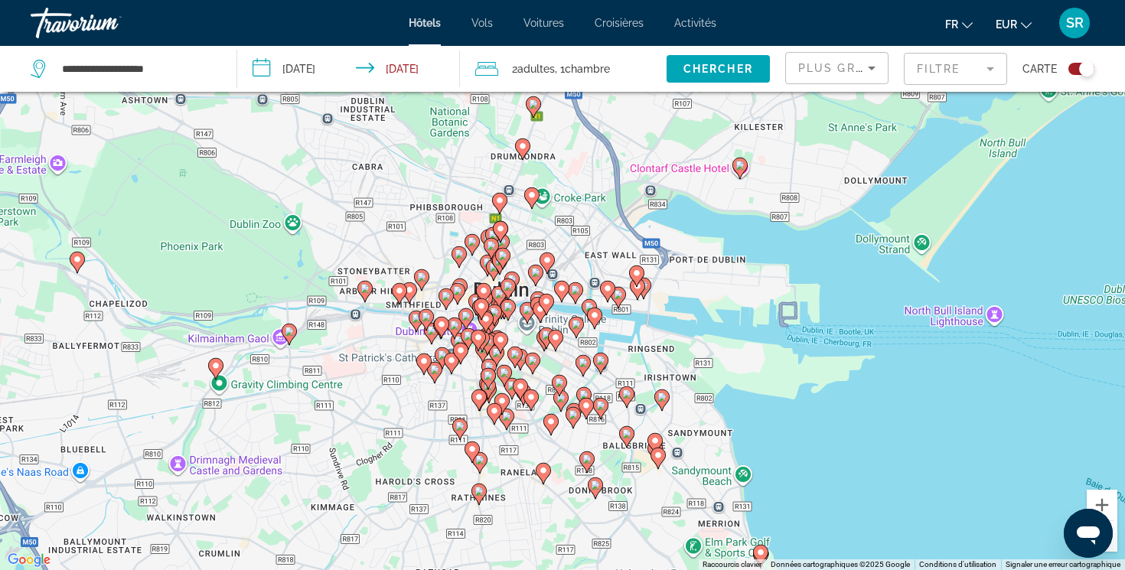
click at [288, 330] on image "Main content" at bounding box center [289, 331] width 9 height 9
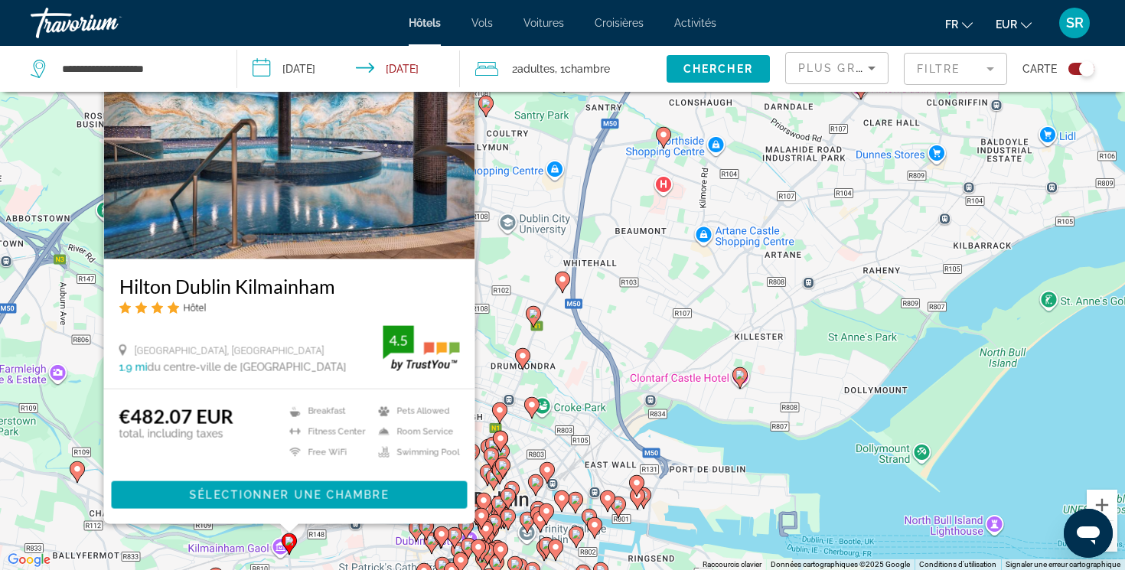
click at [501, 278] on div "Pour activer le glissement avec le clavier, appuyez sur Alt+Entrée. Une fois ce…" at bounding box center [562, 285] width 1125 height 570
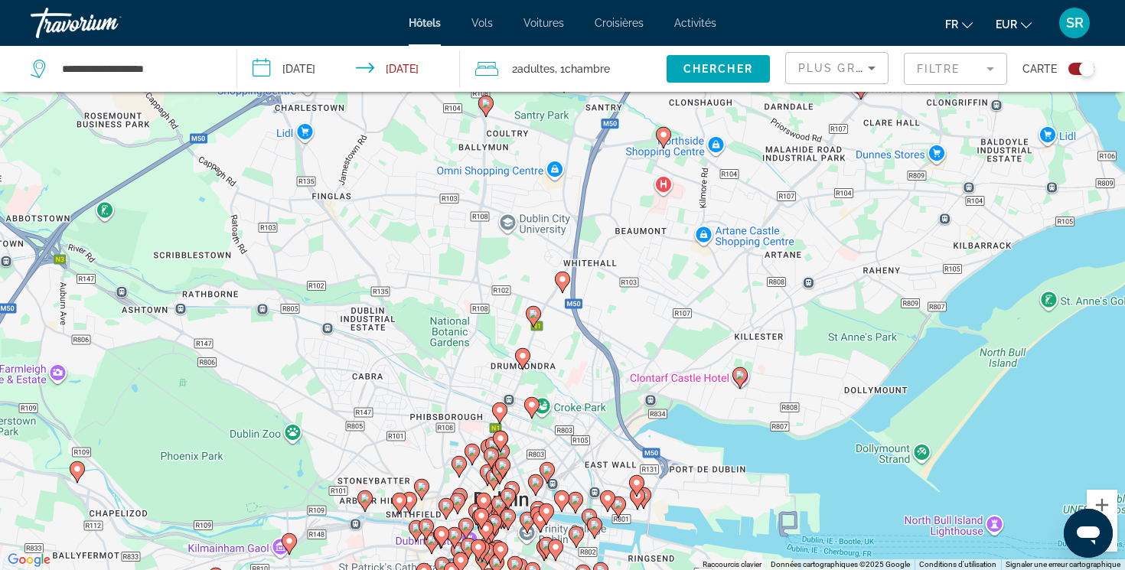
click at [566, 282] on image "Main content" at bounding box center [562, 279] width 9 height 9
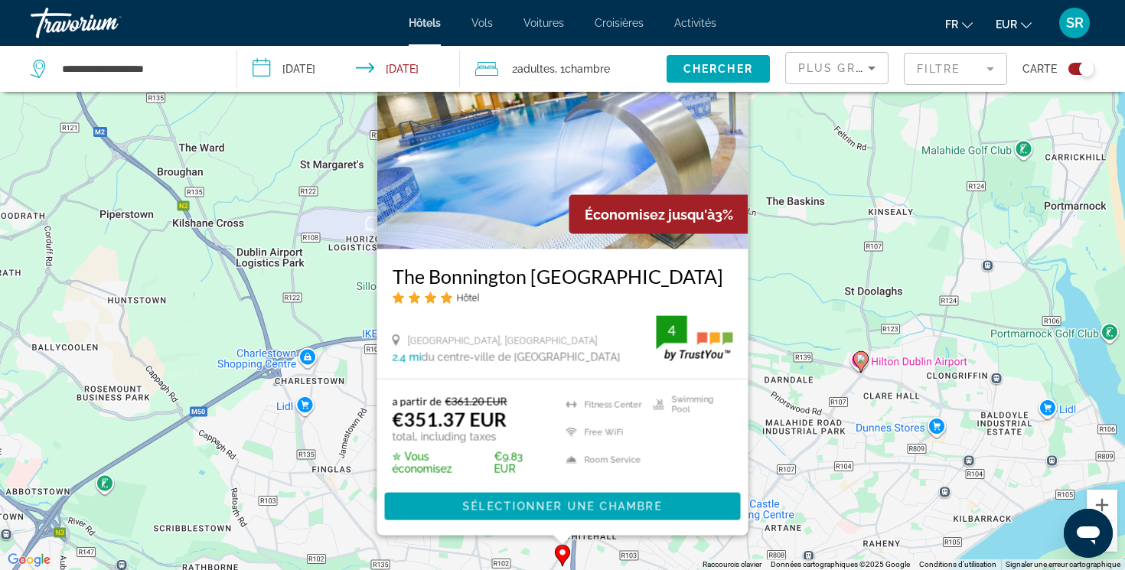
click at [804, 457] on div "Pour activer le glissement avec le clavier, appuyez sur Alt+Entrée. Une fois ce…" at bounding box center [562, 285] width 1125 height 570
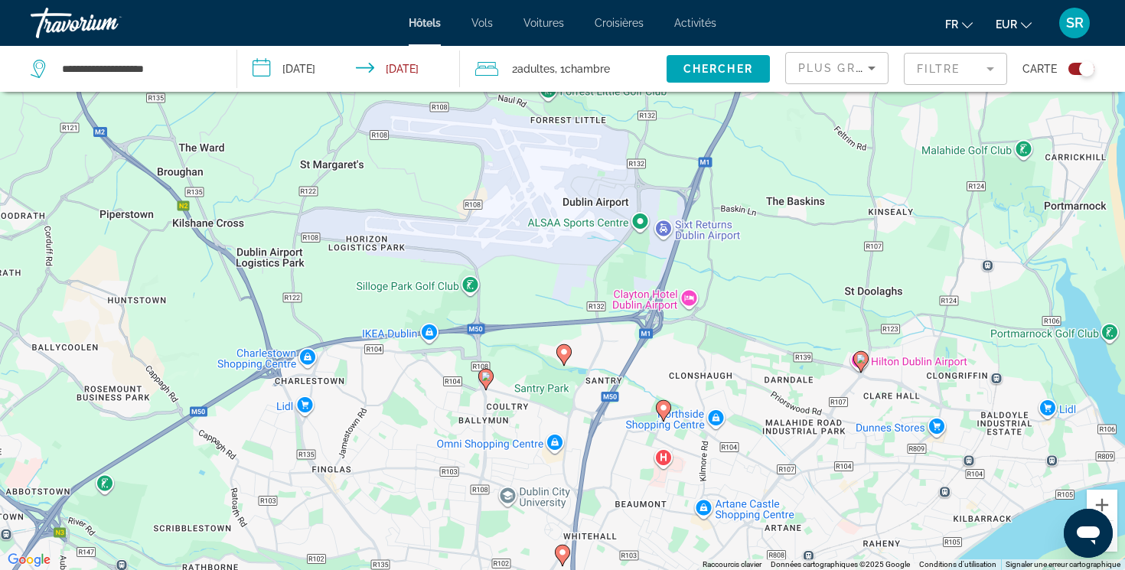
click at [1078, 74] on div "Toggle map" at bounding box center [1082, 69] width 26 height 12
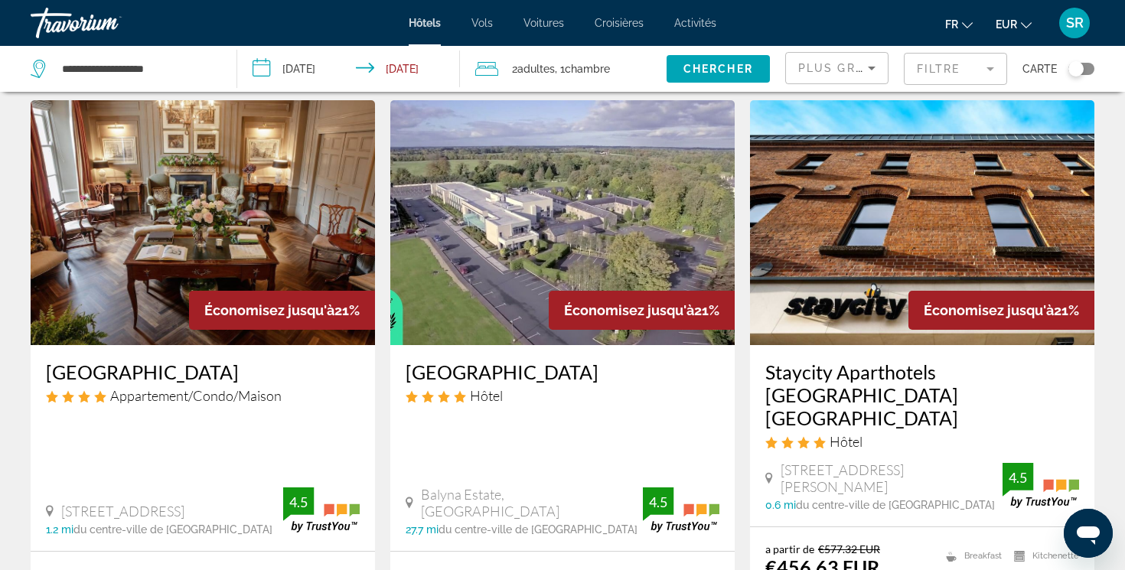
scroll to position [637, 0]
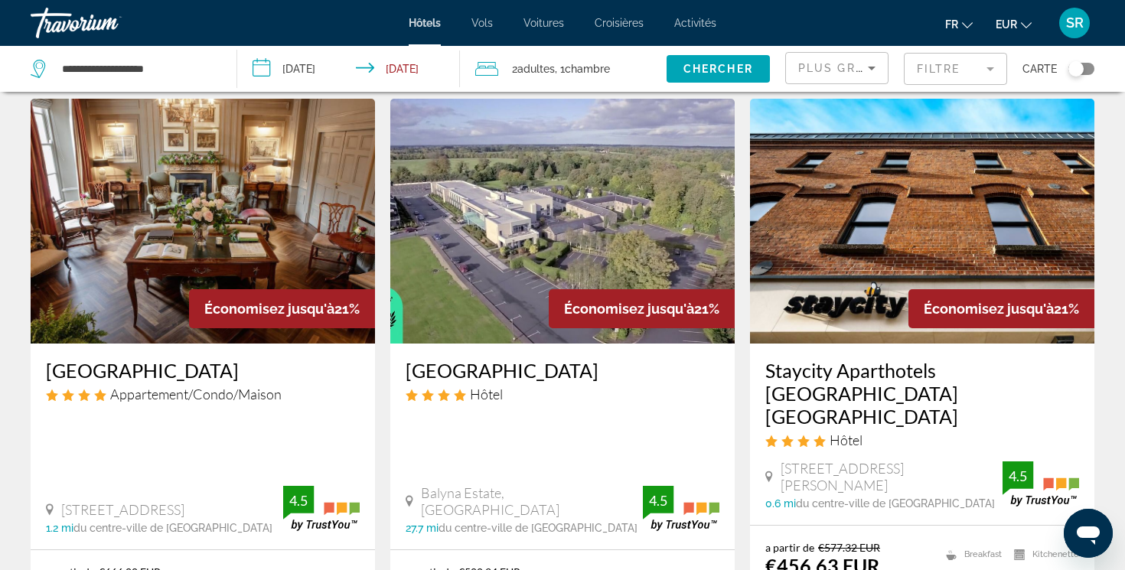
click at [824, 66] on span "Plus grandes économies" at bounding box center [889, 68] width 183 height 12
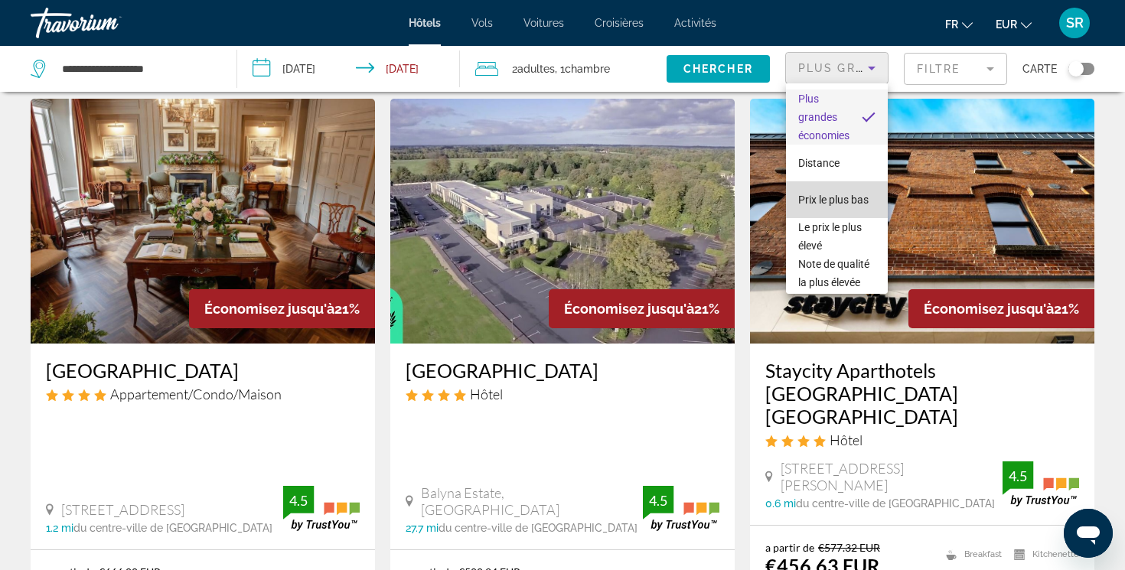
click at [818, 201] on span "Prix le plus bas" at bounding box center [833, 200] width 70 height 12
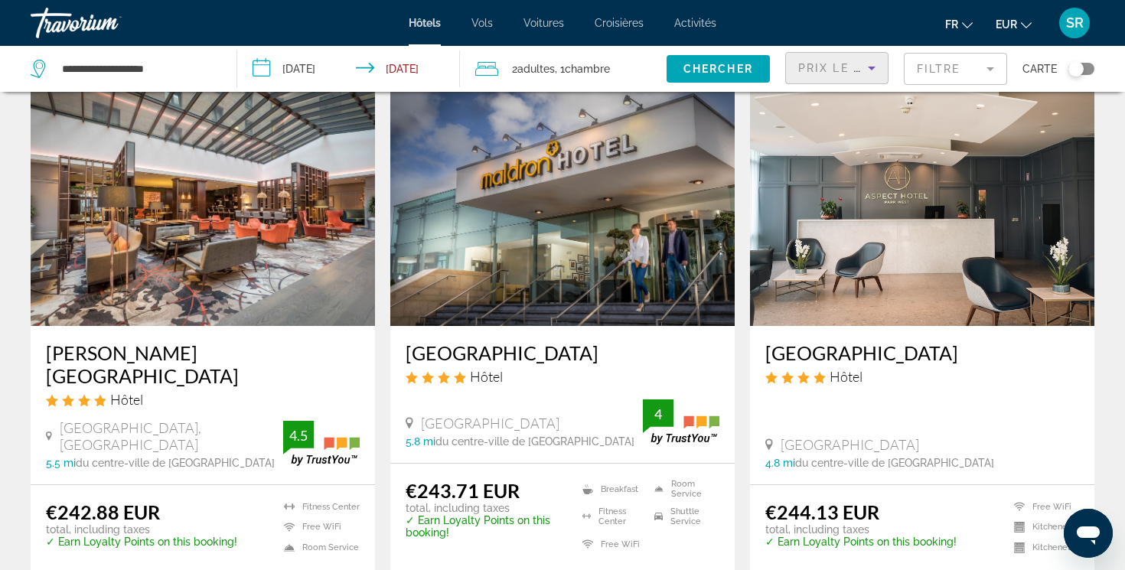
scroll to position [705, 0]
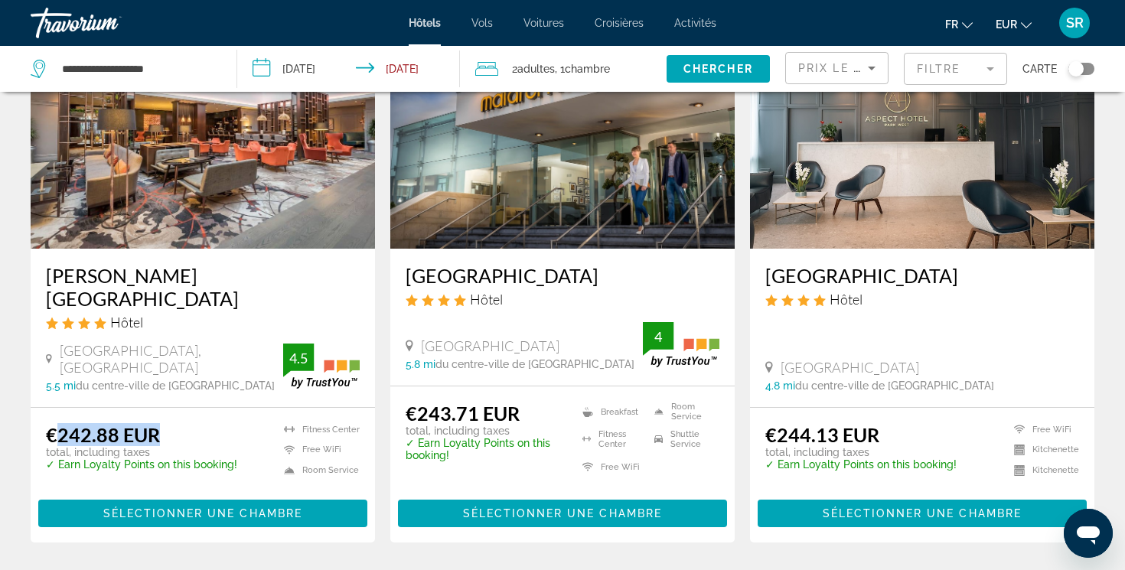
drag, startPoint x: 60, startPoint y: 423, endPoint x: 163, endPoint y: 423, distance: 103.3
click at [164, 423] on div "€242.88 EUR total, including taxes" at bounding box center [141, 440] width 191 height 35
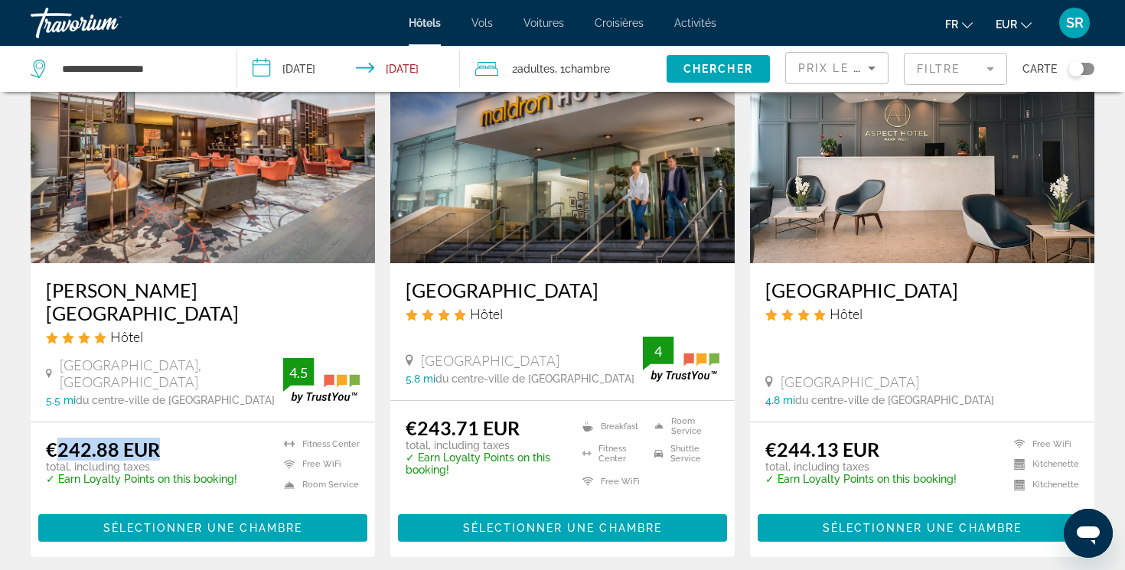
scroll to position [692, 0]
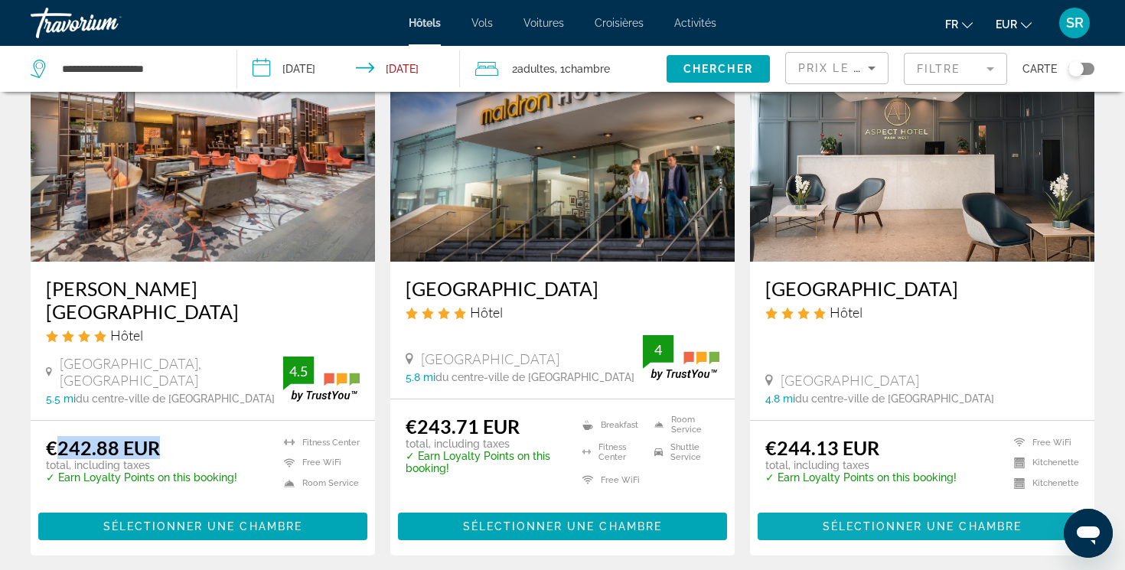
click at [783, 508] on span "Main content" at bounding box center [922, 526] width 329 height 37
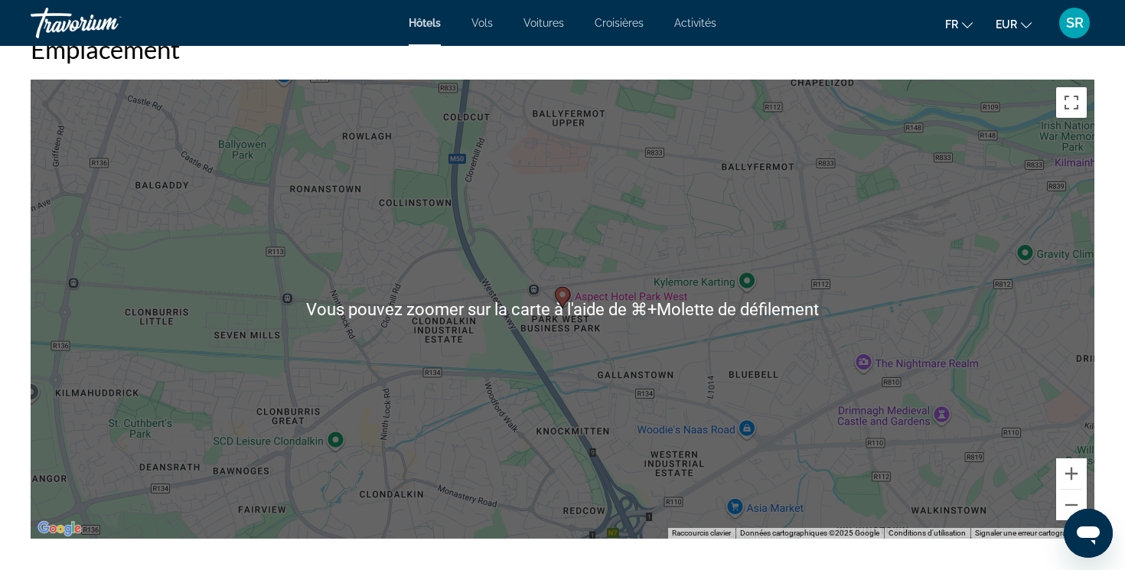
scroll to position [1458, 0]
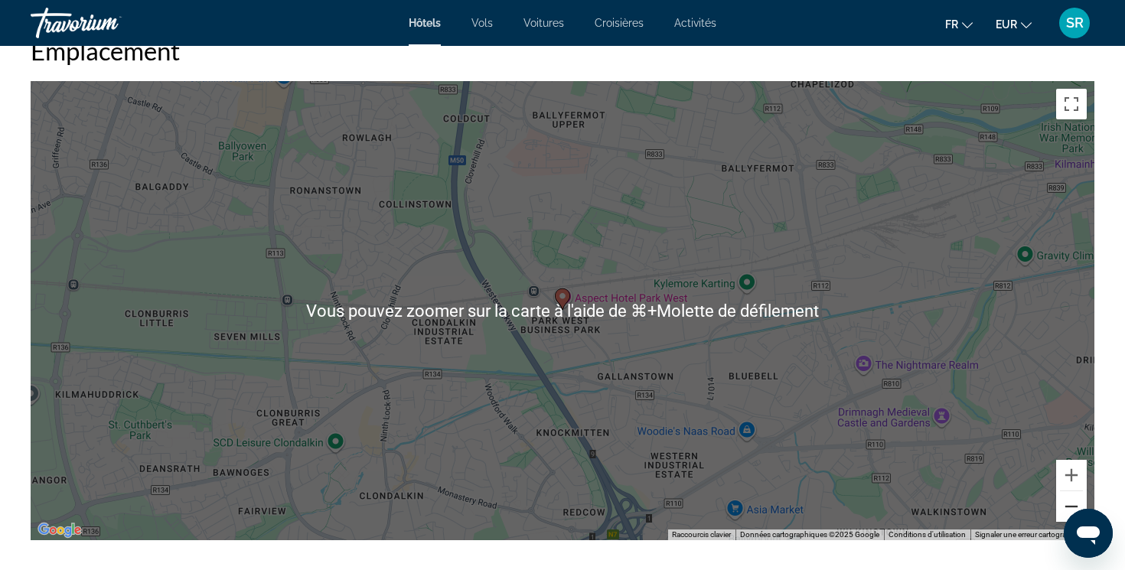
click at [1067, 510] on button "Zoom arrière" at bounding box center [1071, 506] width 31 height 31
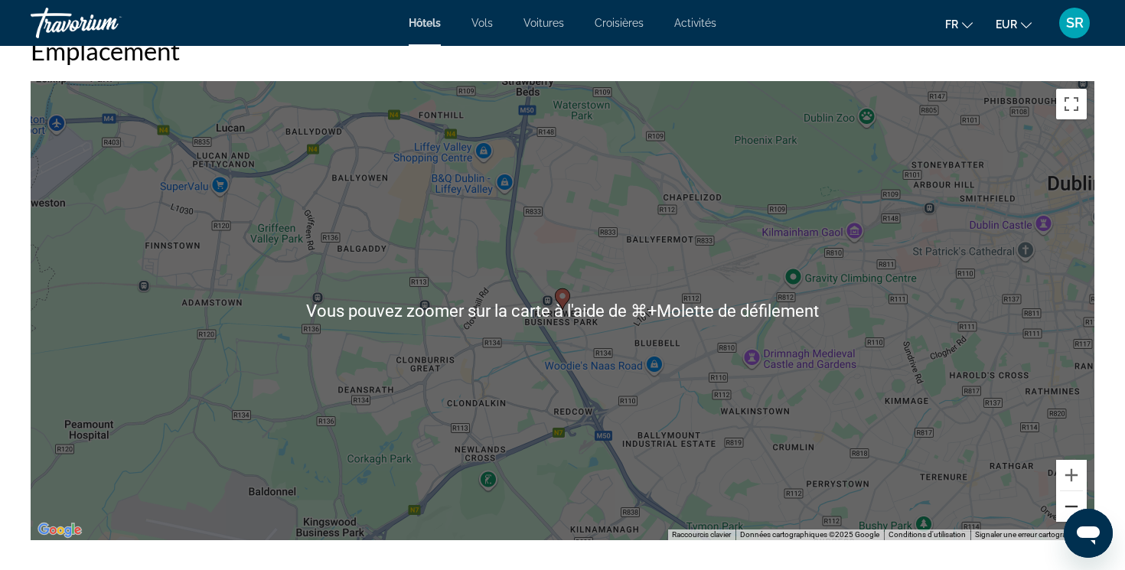
click at [1067, 511] on button "Zoom arrière" at bounding box center [1071, 506] width 31 height 31
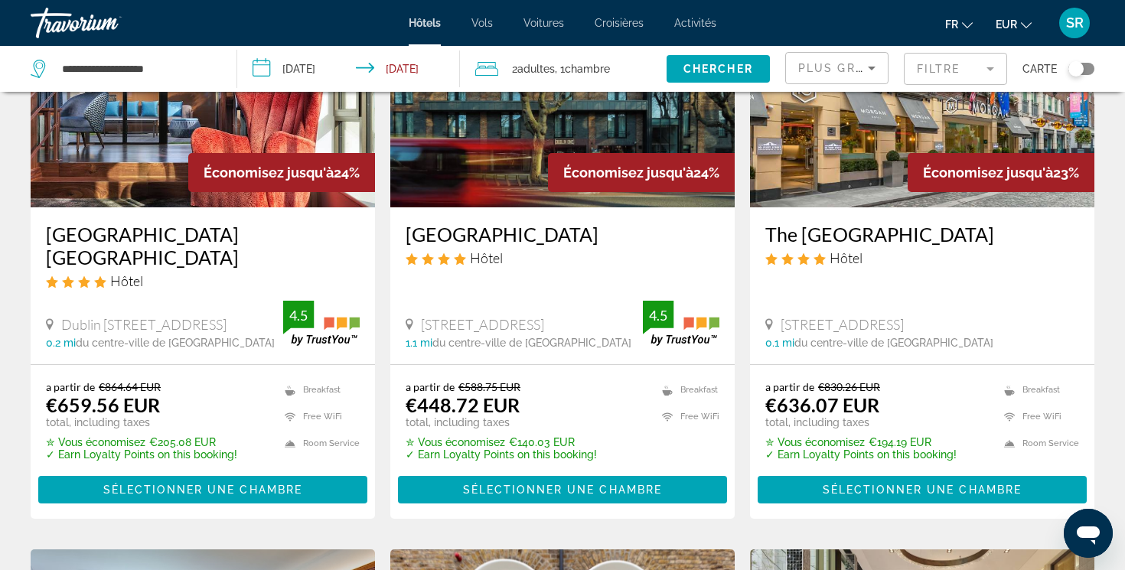
scroll to position [775, 0]
